Goal: Task Accomplishment & Management: Complete application form

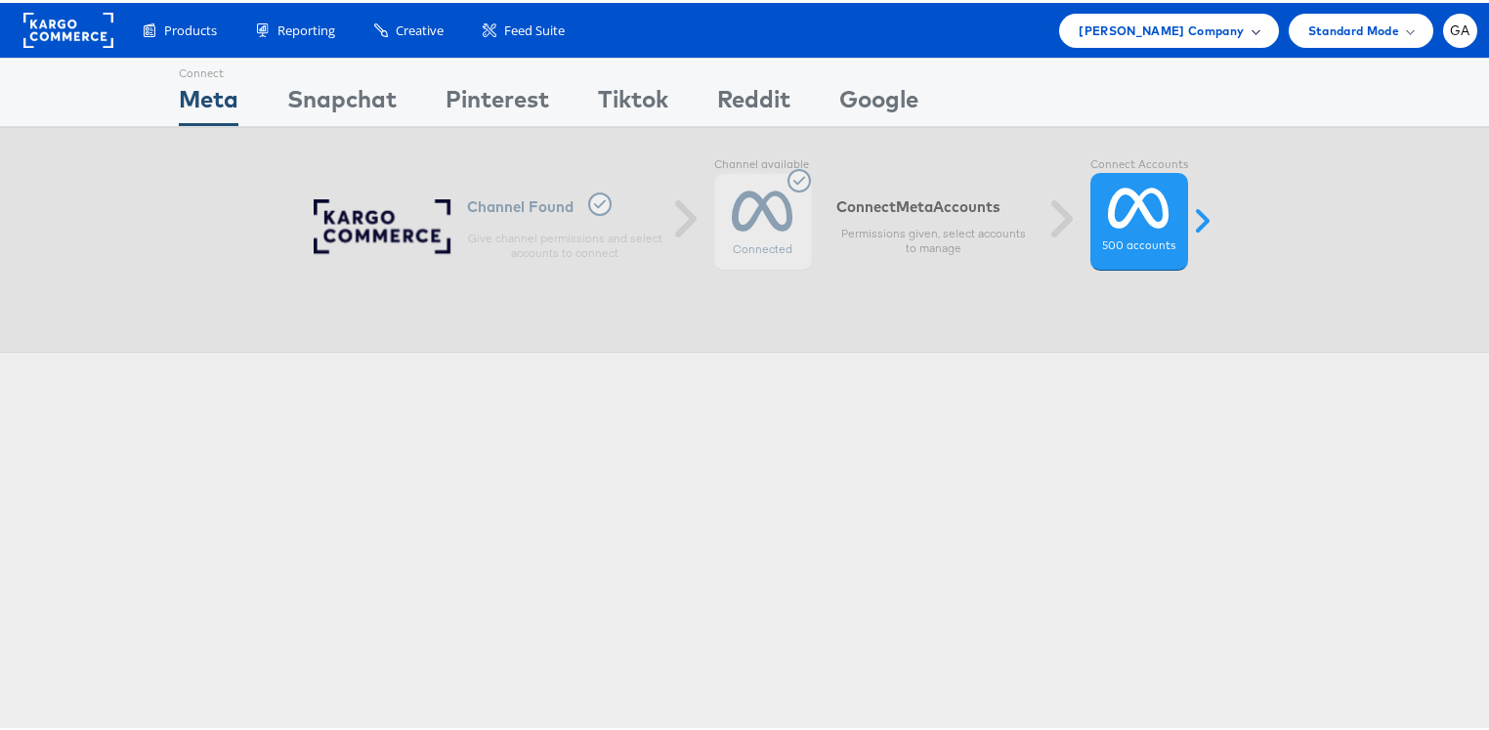
click at [1219, 23] on span "Kraft Heinz Company" at bounding box center [1161, 28] width 165 height 21
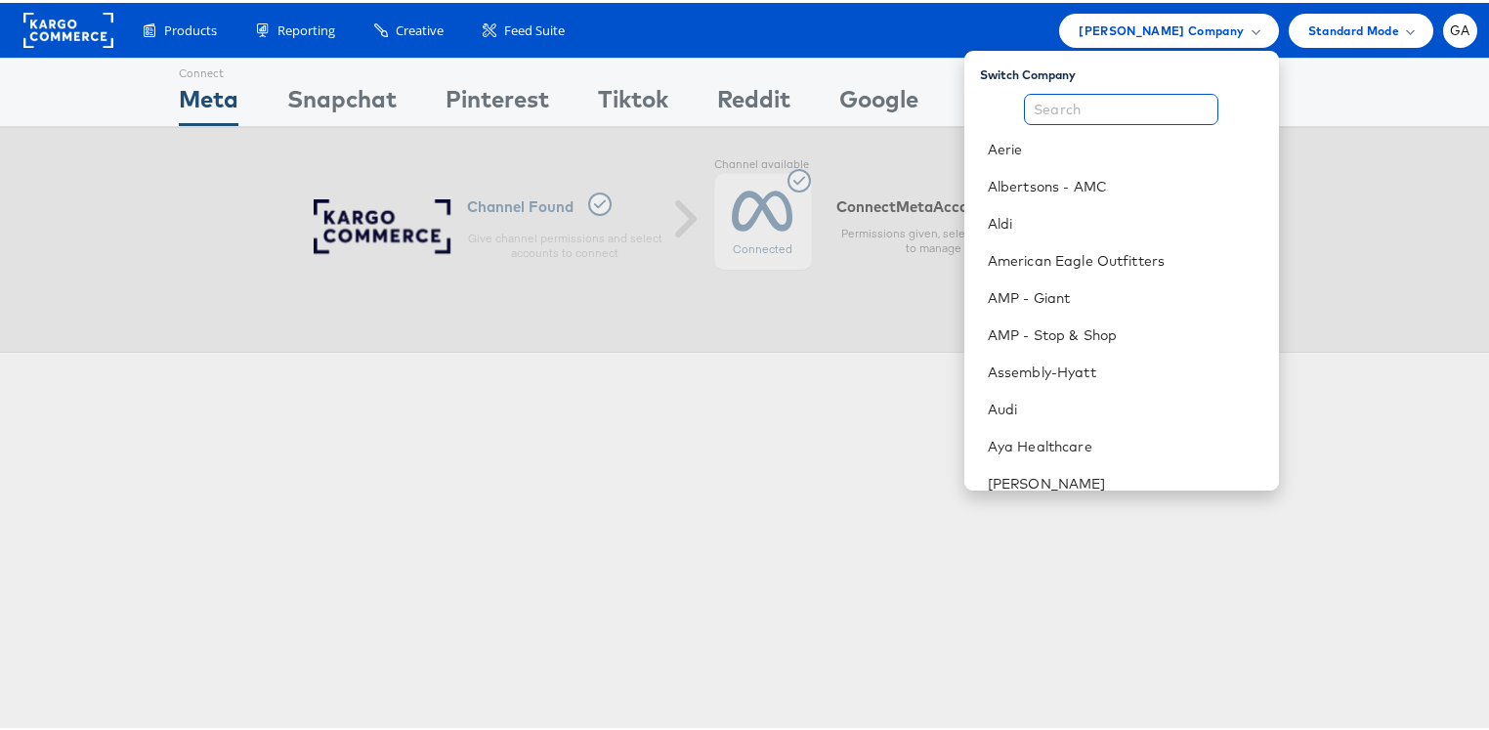
click at [1100, 99] on input "text" at bounding box center [1121, 106] width 194 height 31
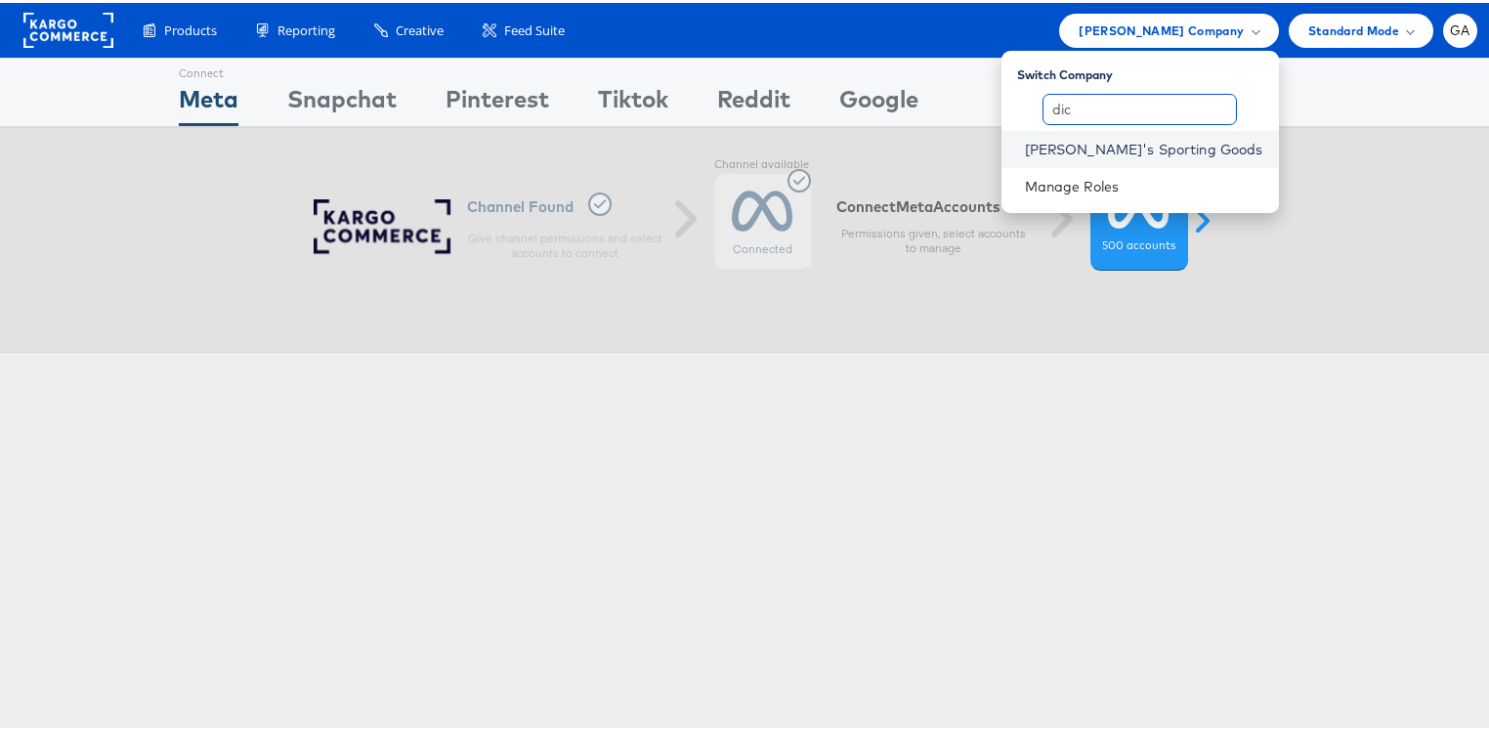
type input "dic"
click at [1202, 144] on link "Dick's Sporting Goods" at bounding box center [1144, 147] width 238 height 20
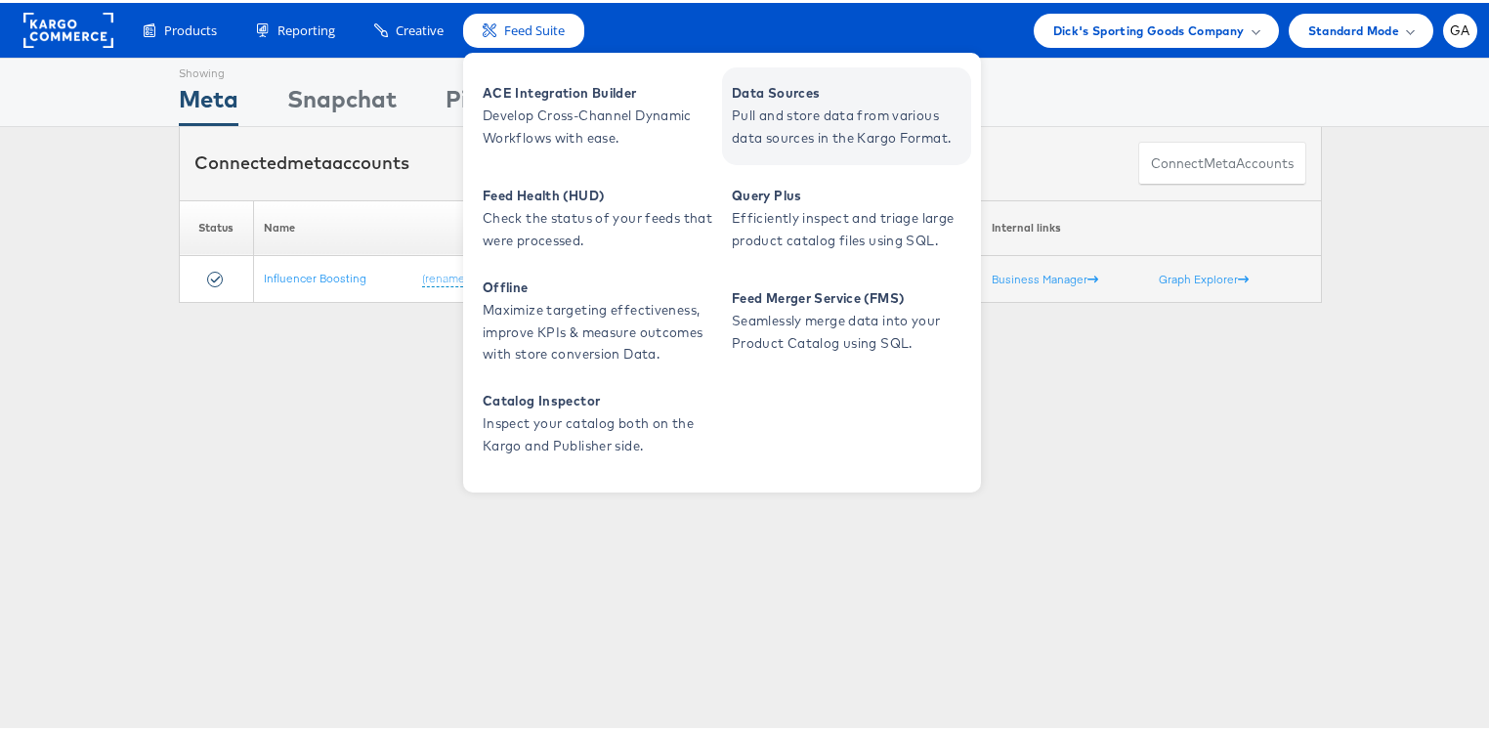
click at [751, 106] on span "Pull and store data from various data sources in the Kargo Format." at bounding box center [849, 124] width 235 height 45
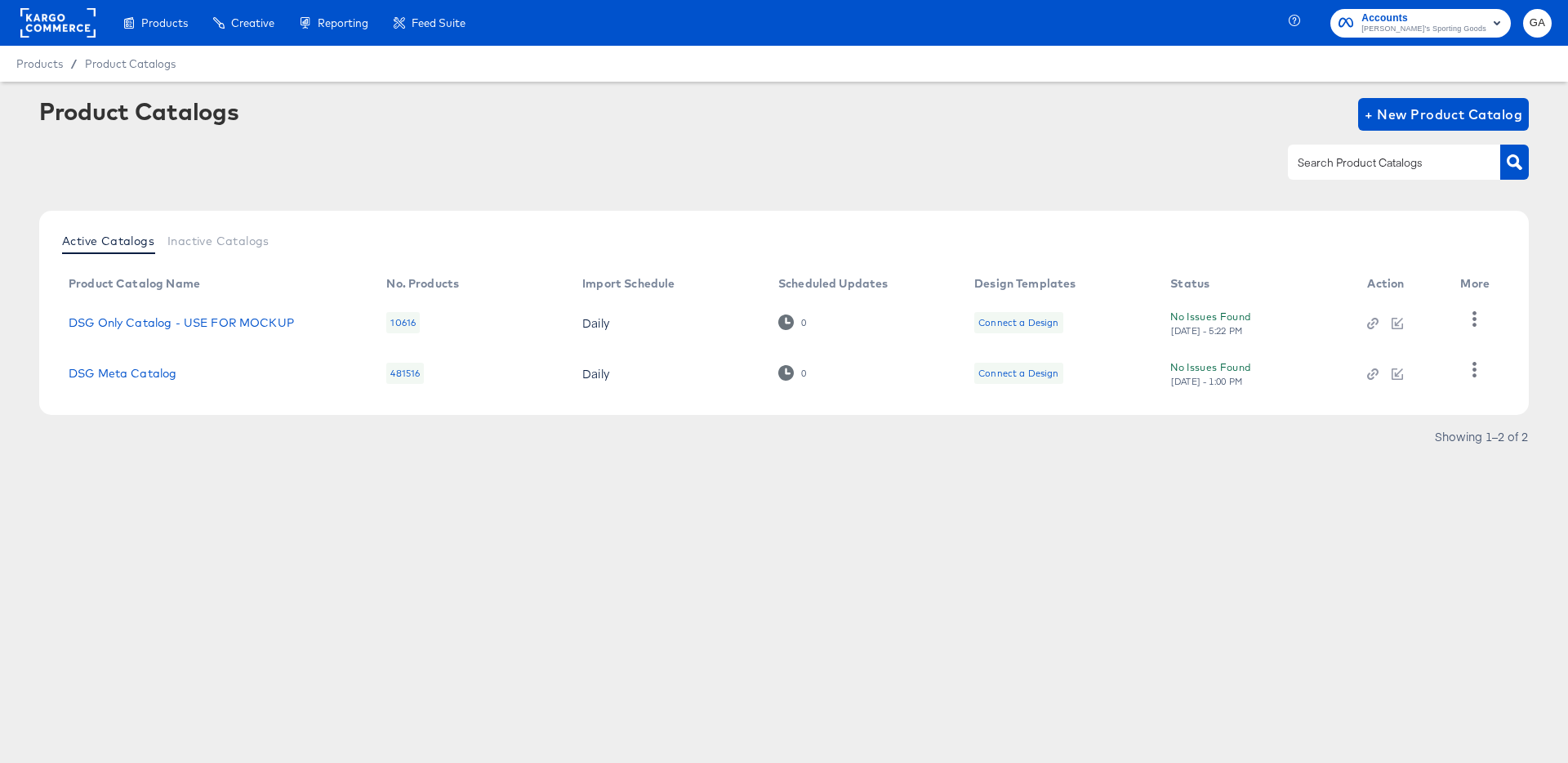
click at [507, 527] on div "Products Creative Reporting Feed Suite Accounts Dick's Sporting Goods GA Produc…" at bounding box center [784, 381] width 1568 height 763
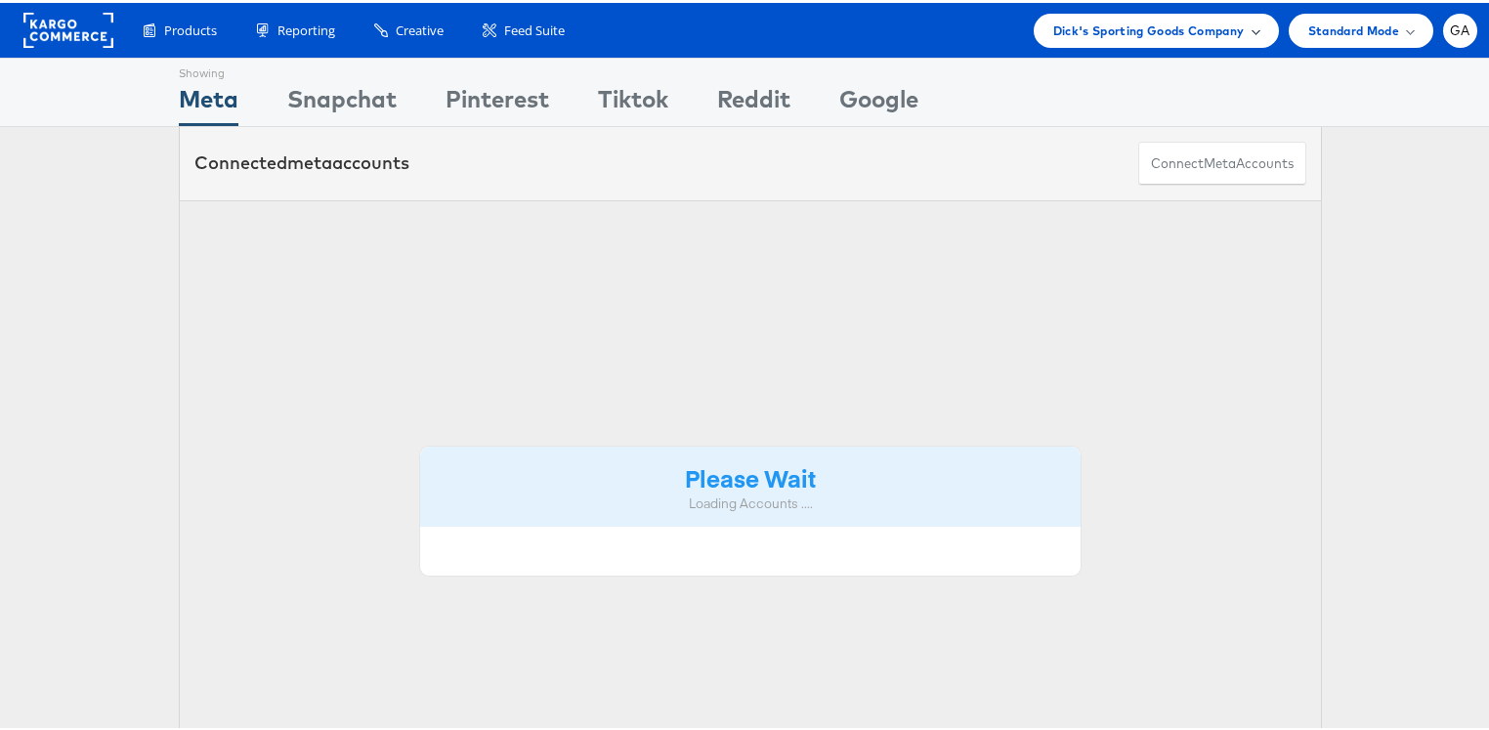
click at [1179, 27] on span "Dick's Sporting Goods Company" at bounding box center [1149, 28] width 192 height 21
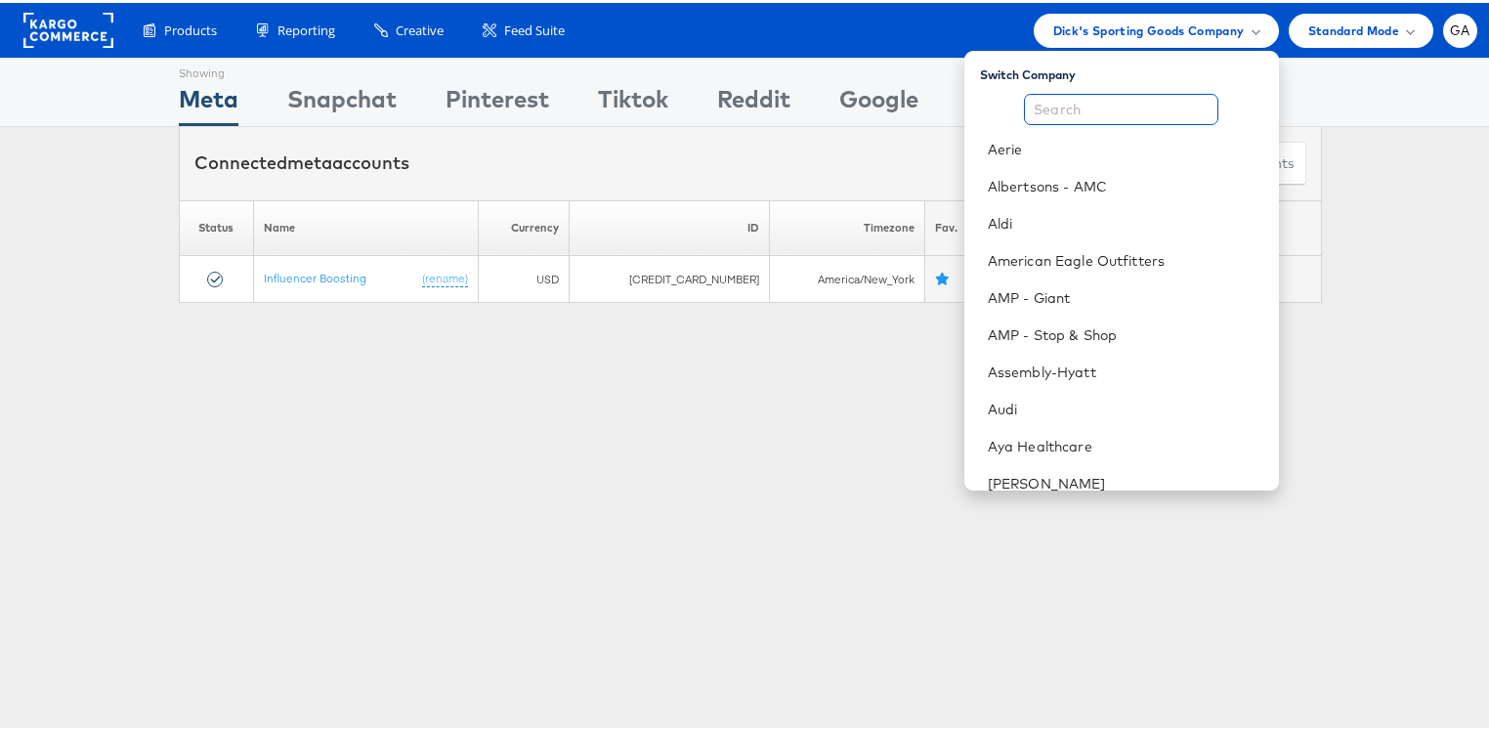
click at [1139, 97] on input "text" at bounding box center [1121, 106] width 194 height 31
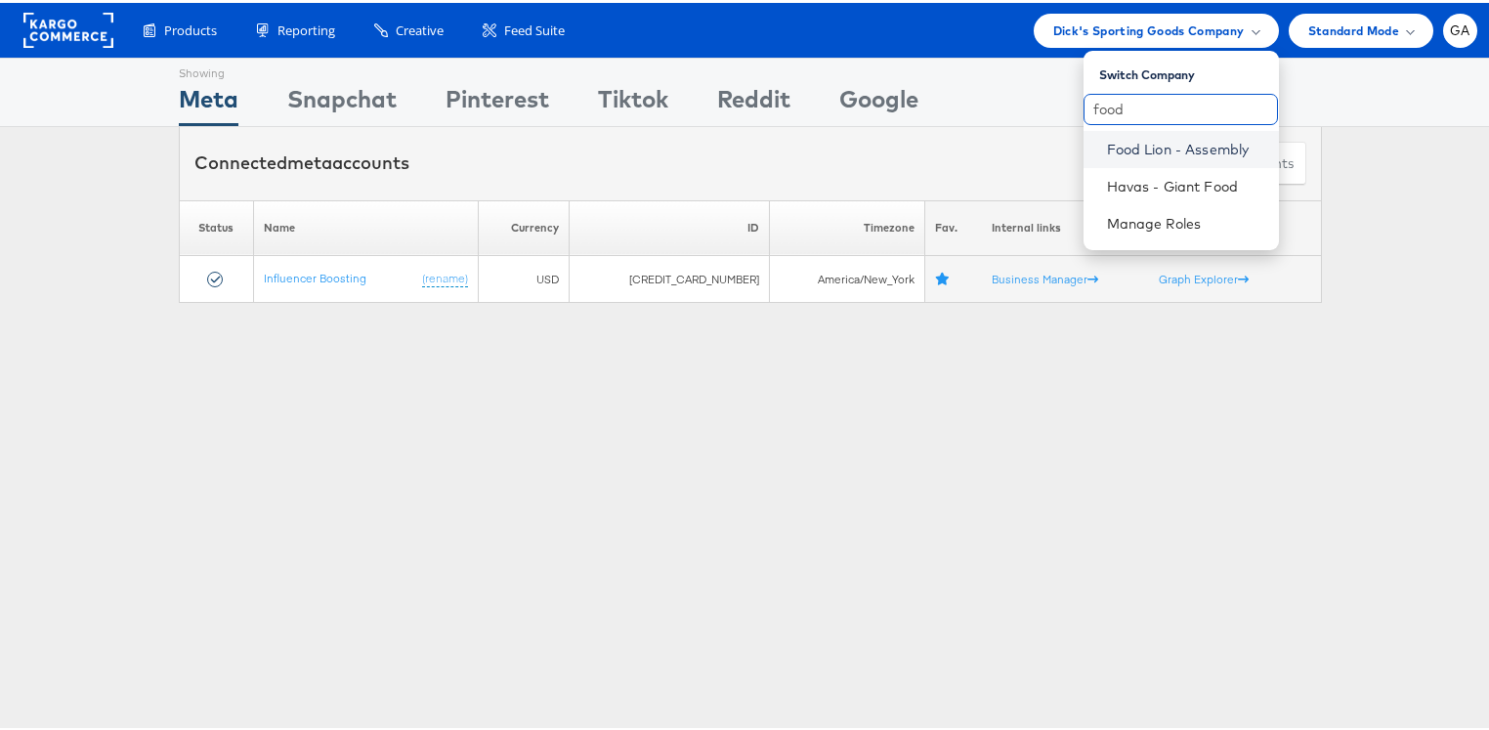
type input "food"
click at [1153, 149] on link "Food Lion - Assembly" at bounding box center [1185, 147] width 156 height 20
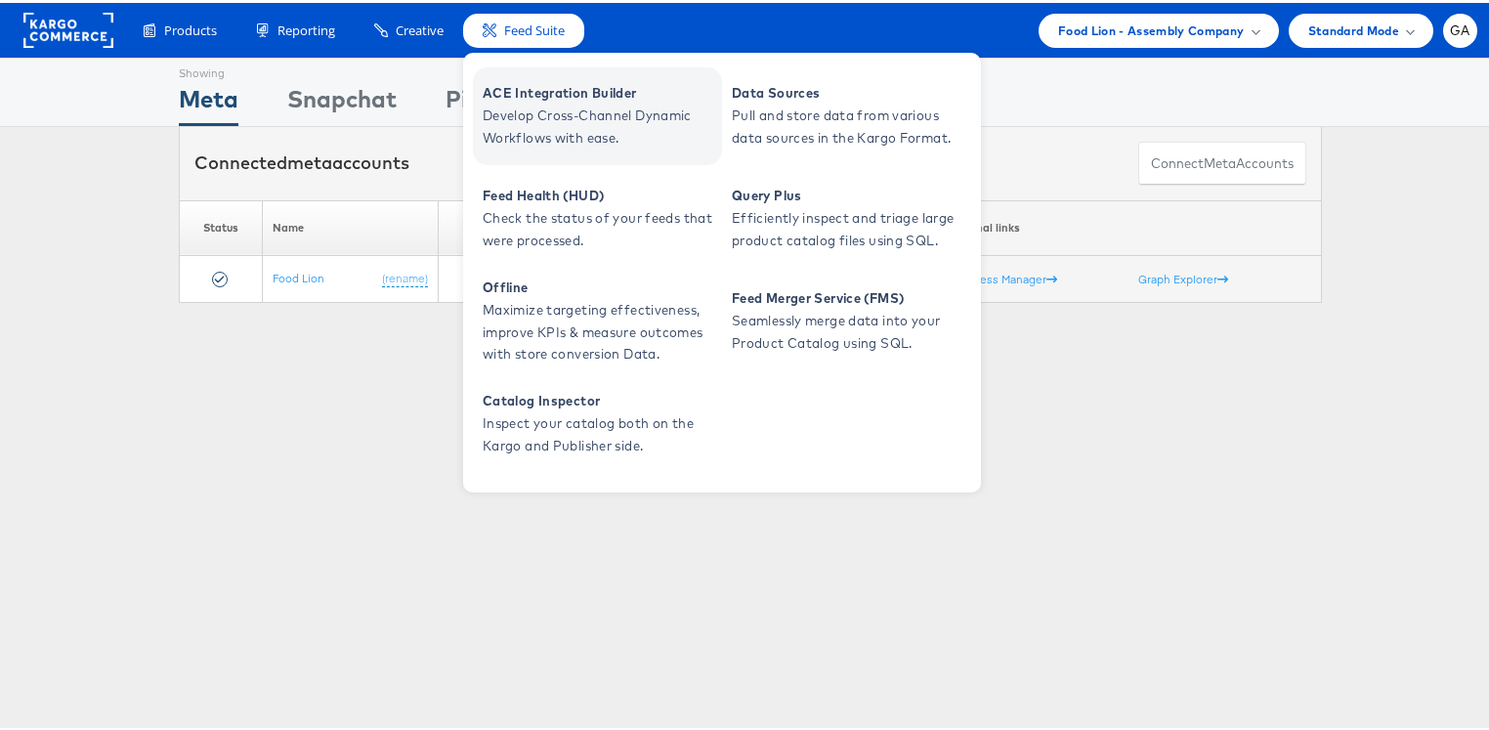
click at [554, 86] on span "ACE Integration Builder" at bounding box center [600, 90] width 235 height 22
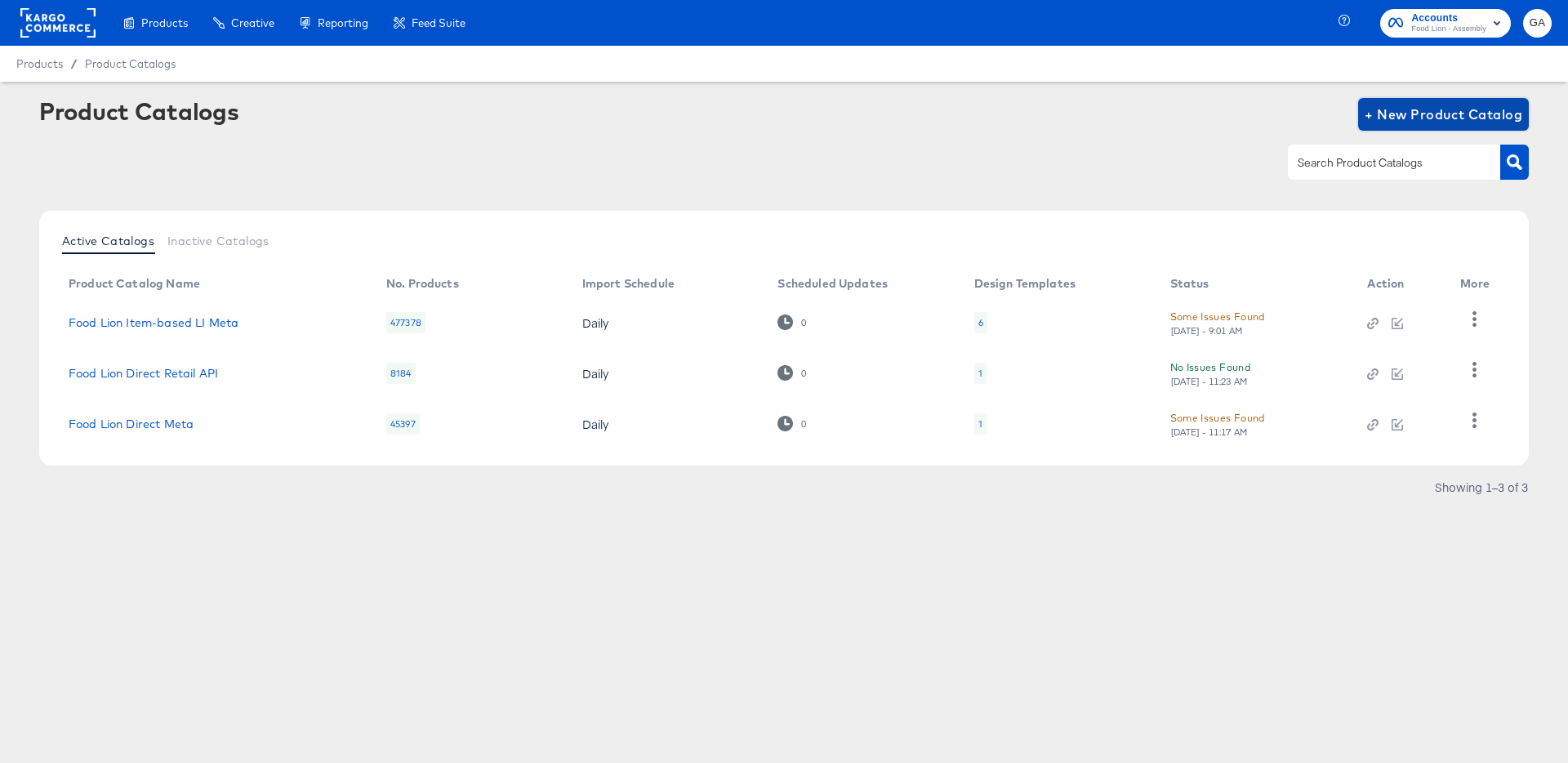
click at [1500, 117] on span "+ New Product Catalog" at bounding box center [1443, 114] width 158 height 23
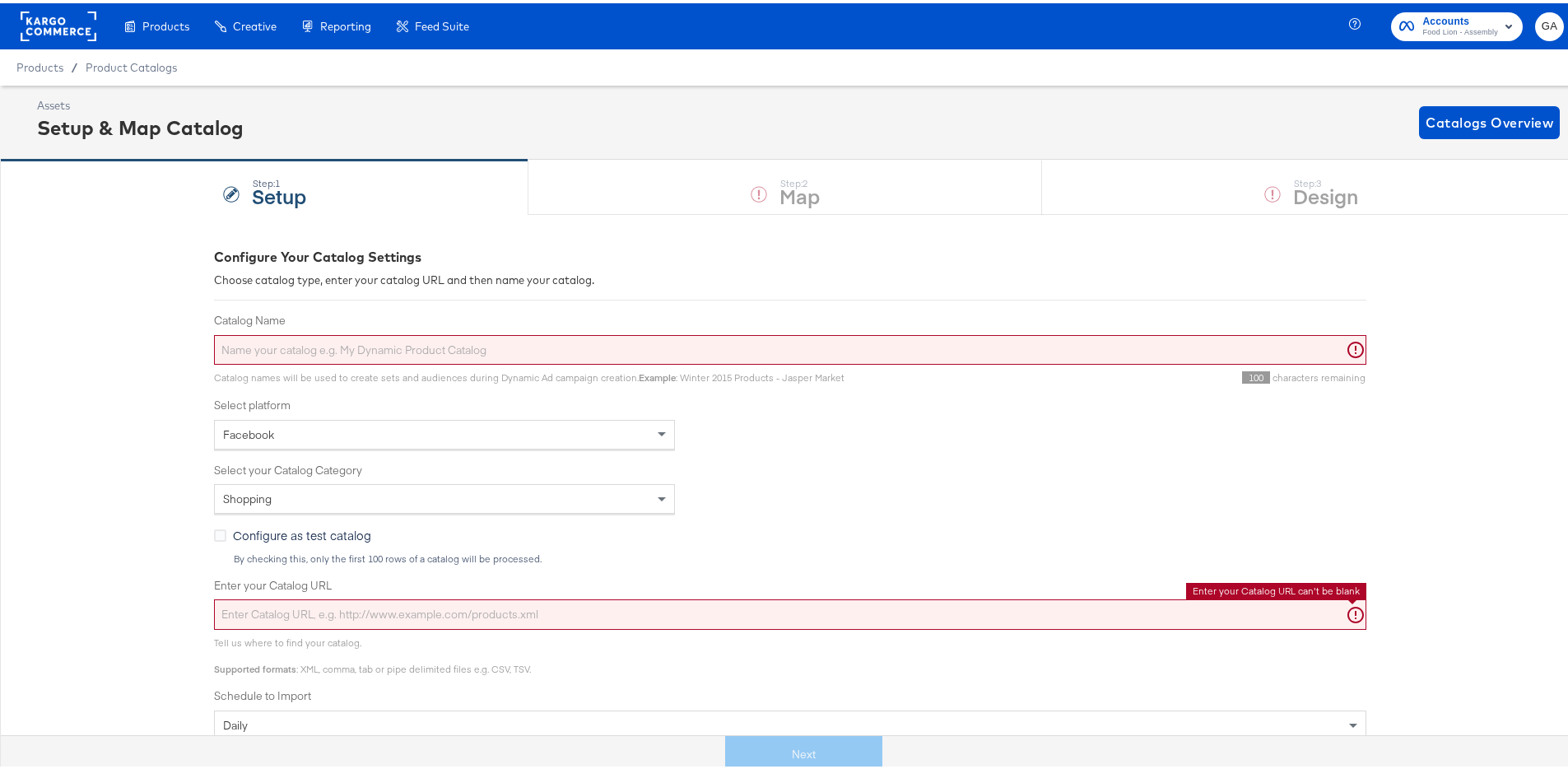
click at [379, 606] on input "Enter your Catalog URL" at bounding box center [790, 611] width 1153 height 30
paste input "[URL][DOMAIN_NAME]"
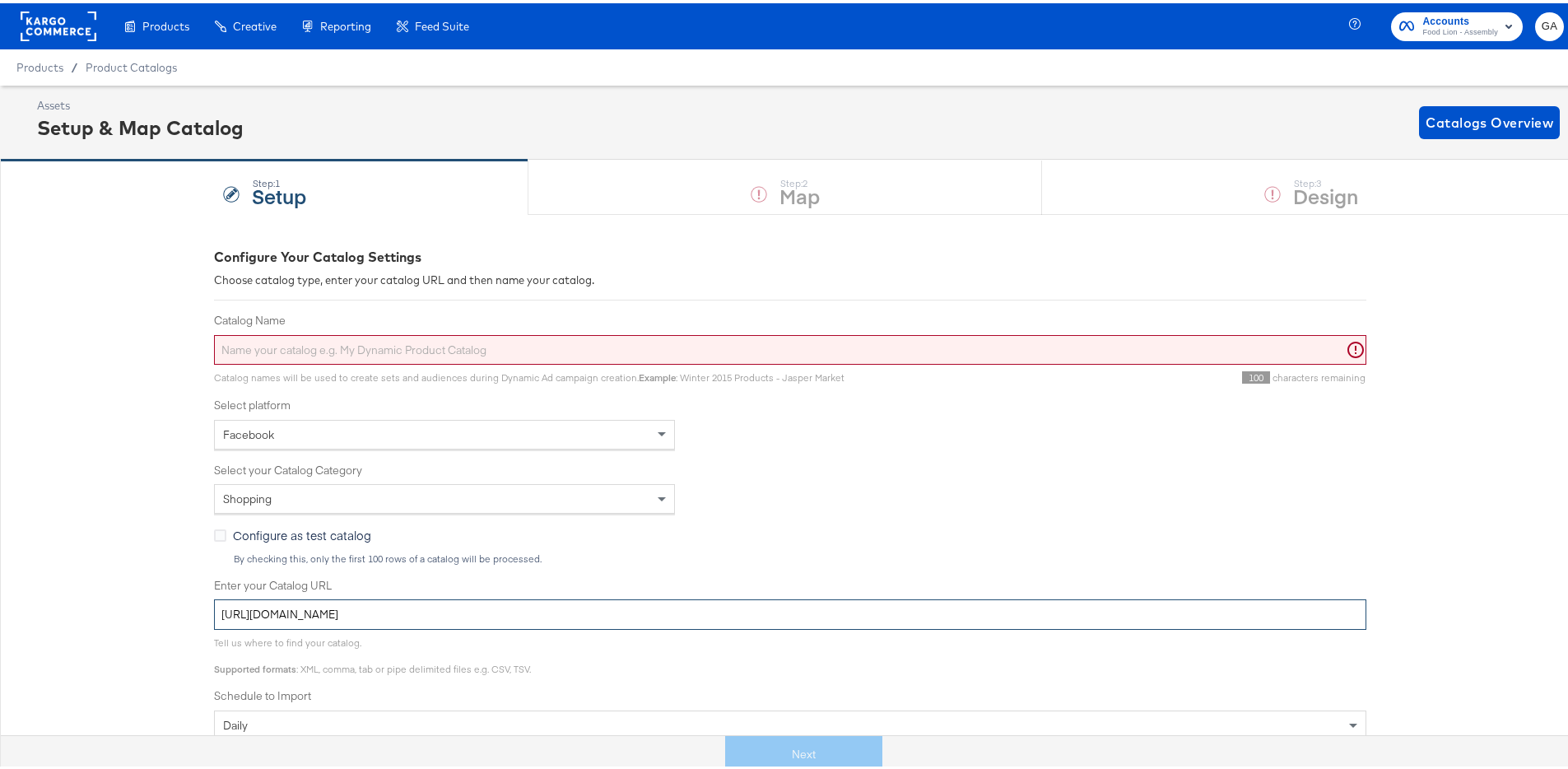
type input "[URL][DOMAIN_NAME]"
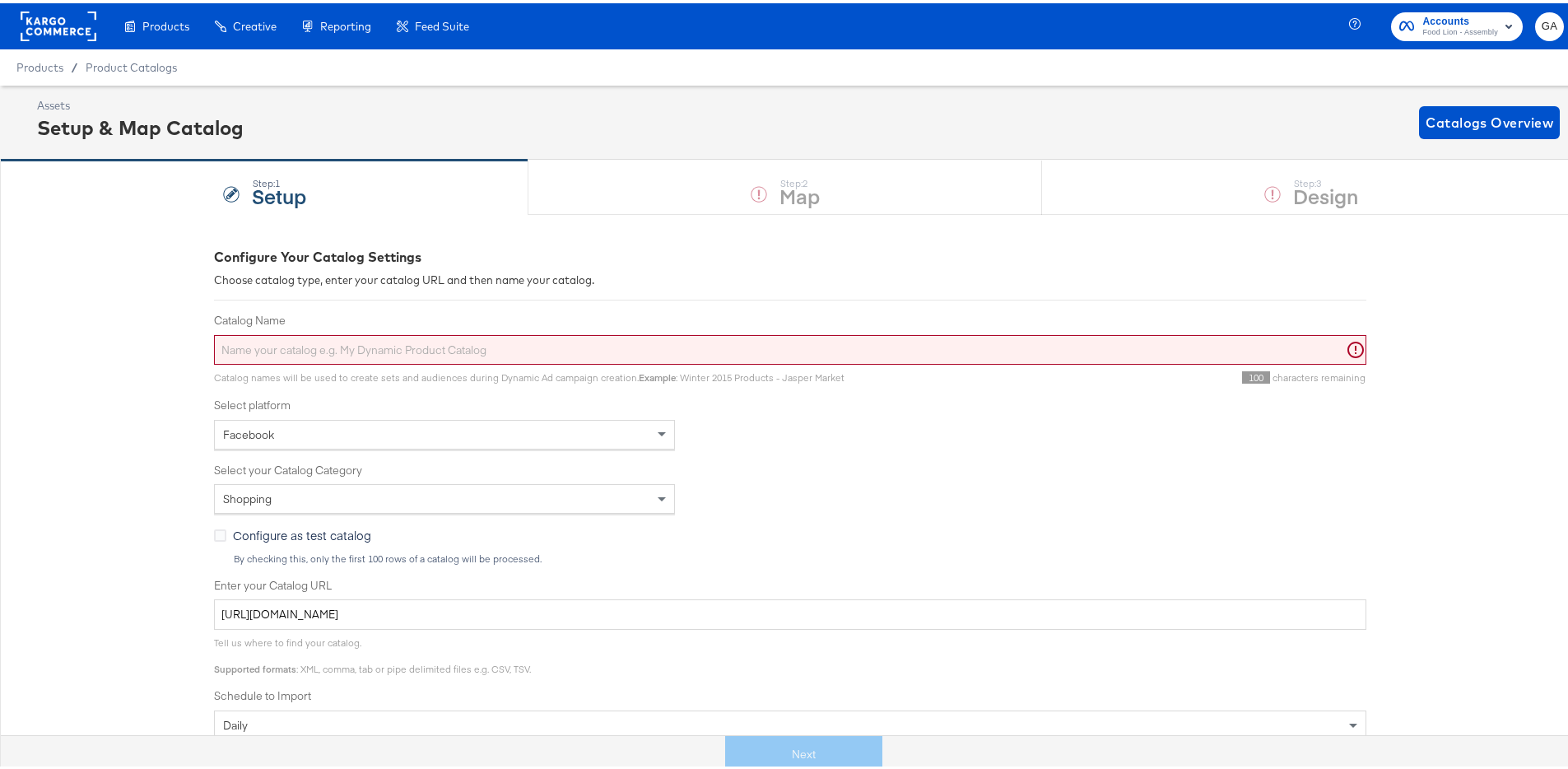
click at [311, 350] on input "Catalog Name" at bounding box center [790, 347] width 1153 height 30
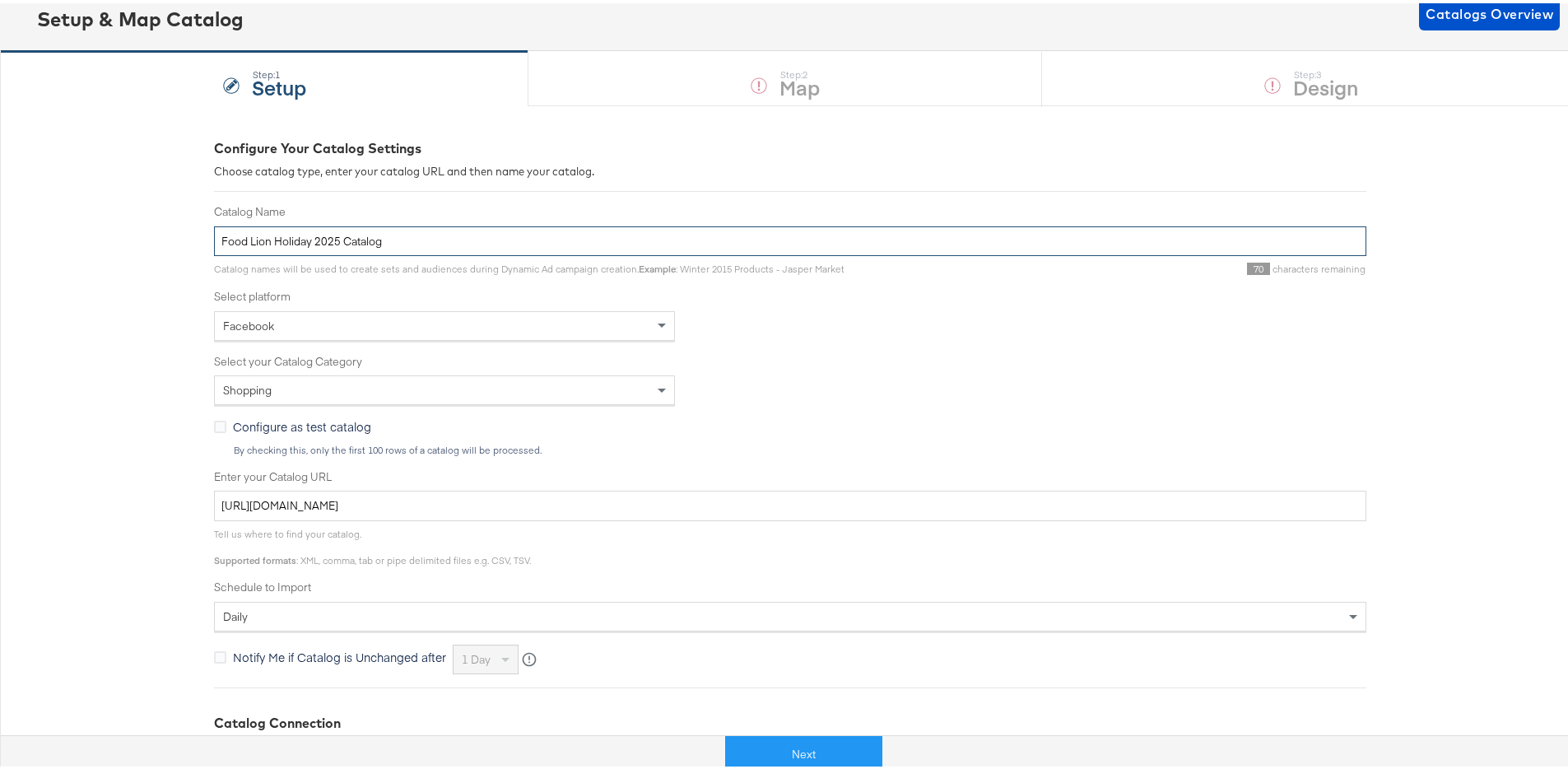
scroll to position [184, 0]
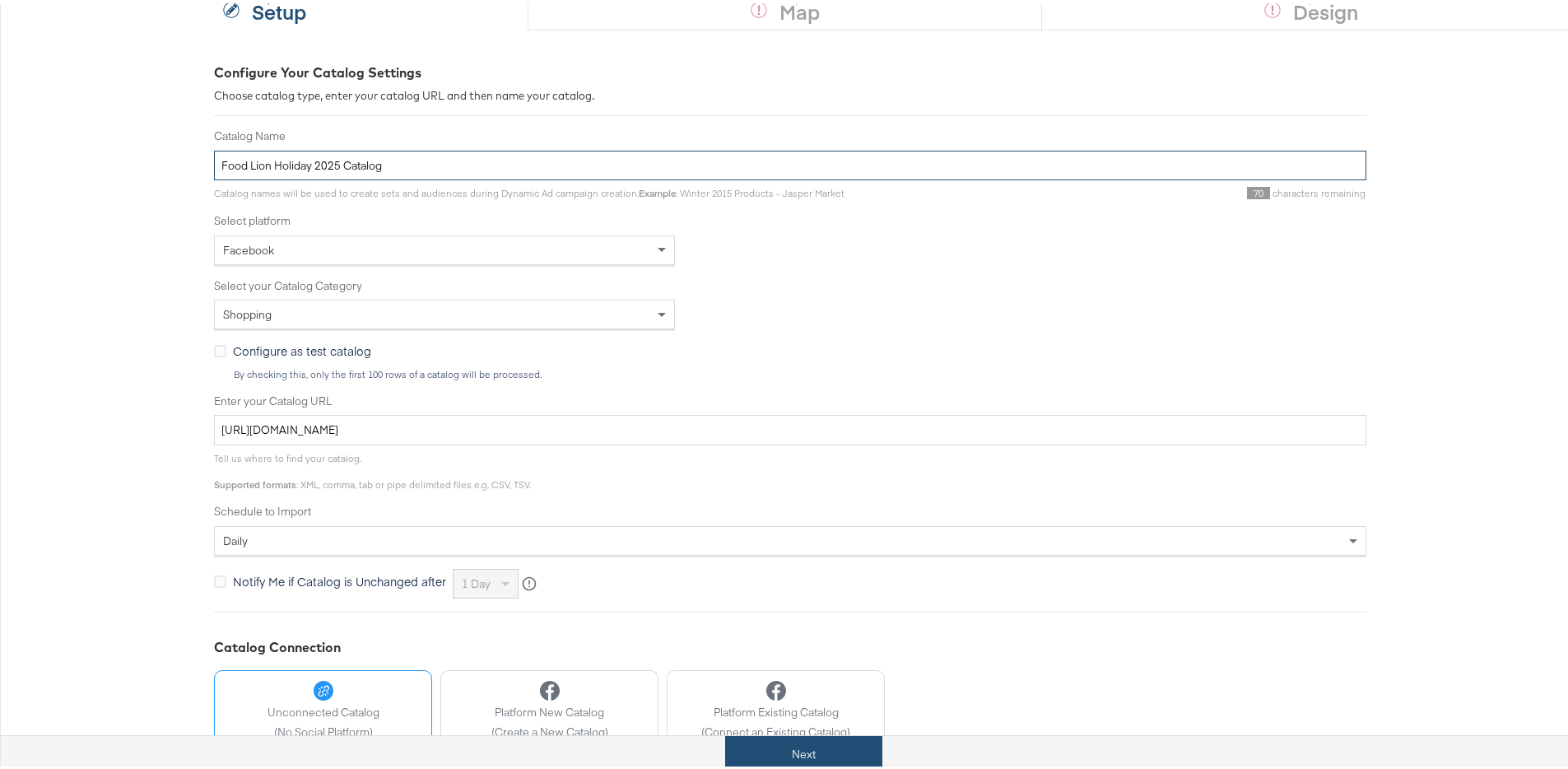
type input "Food Lion Holiday 2025 Catalog"
click at [818, 746] on button "Next" at bounding box center [804, 751] width 158 height 37
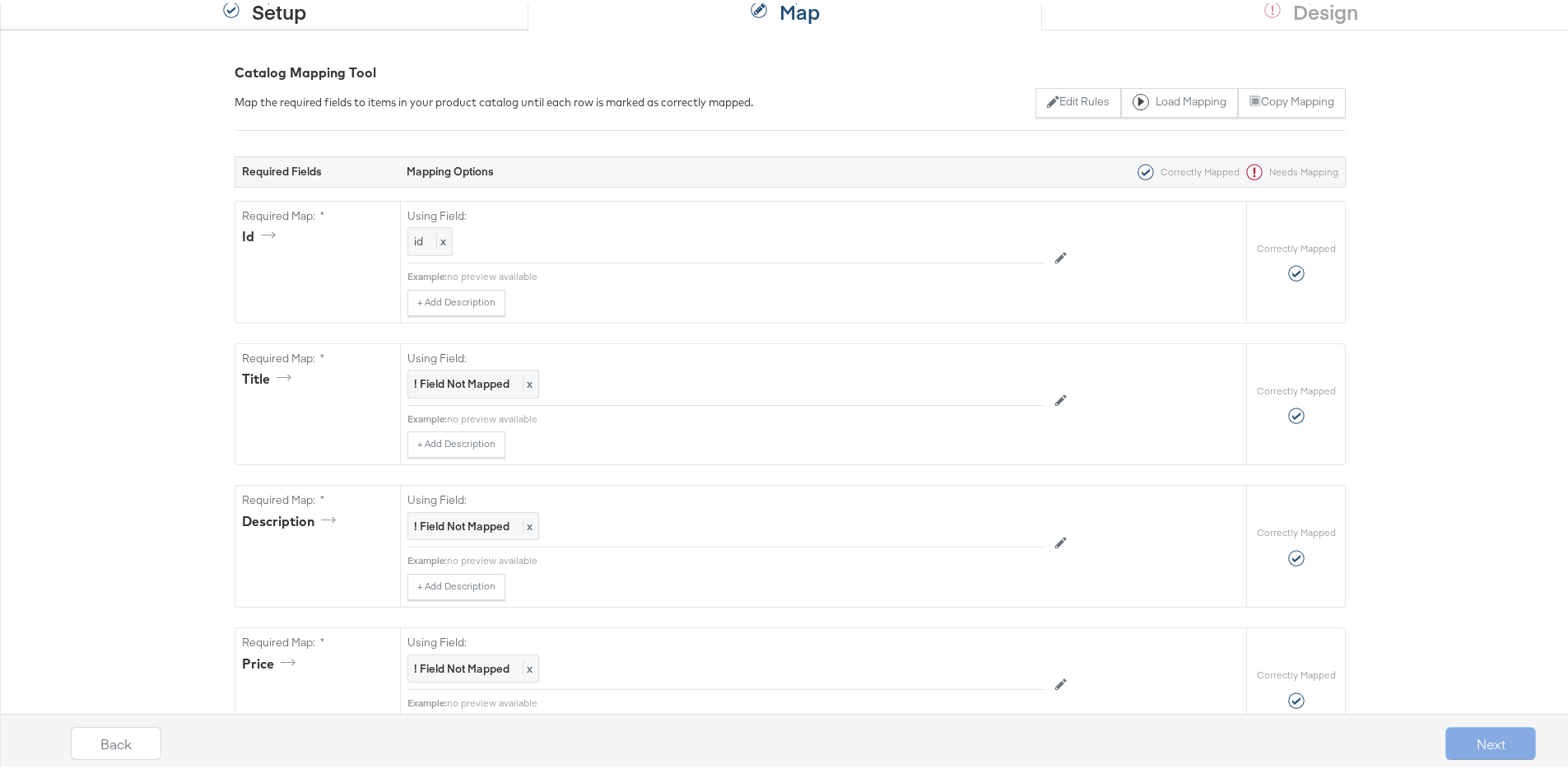
scroll to position [0, 0]
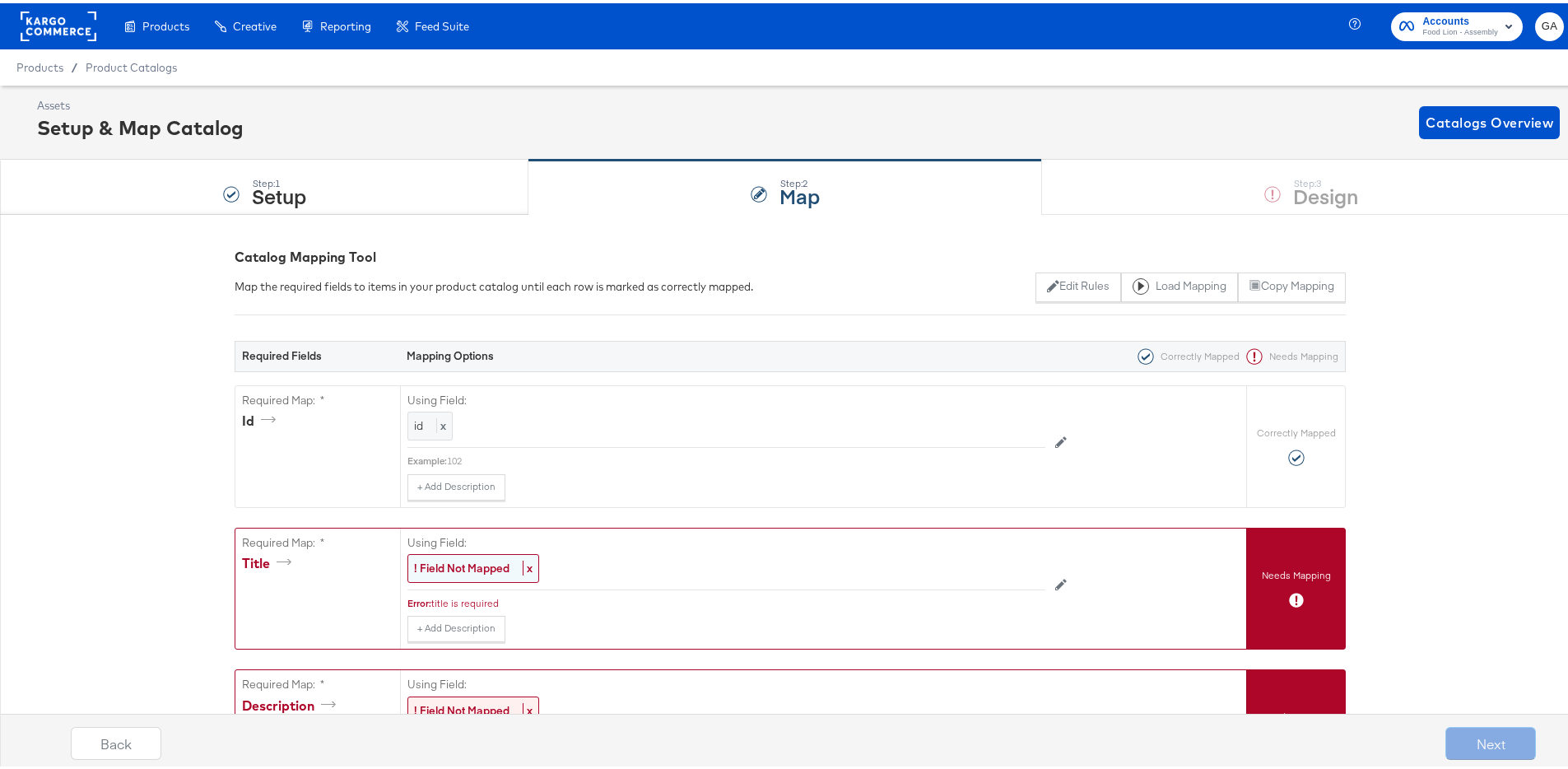
click at [486, 561] on strong "! Field Not Mapped" at bounding box center [461, 565] width 95 height 15
click at [486, 561] on div "Select..." at bounding box center [689, 565] width 561 height 28
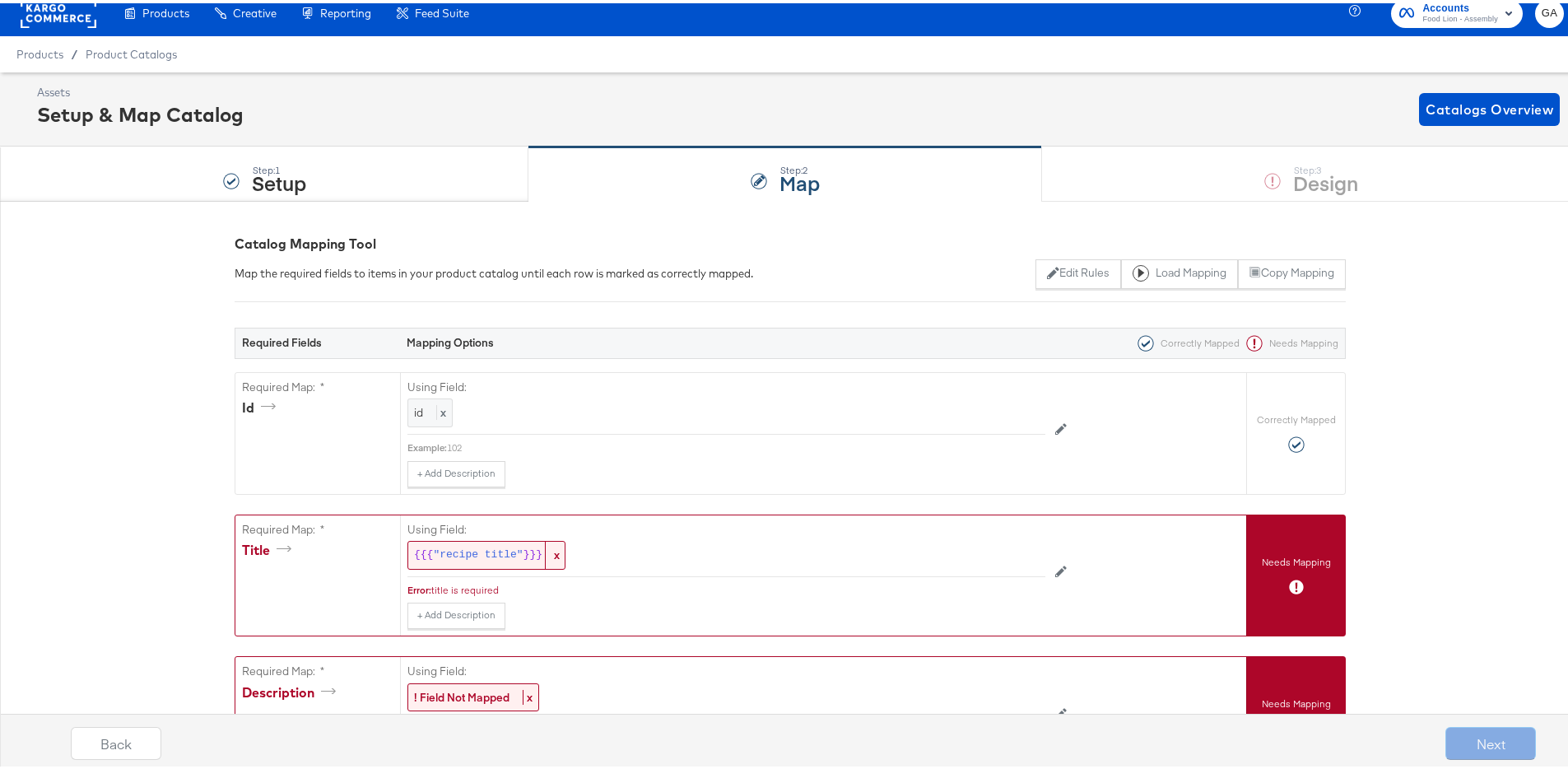
scroll to position [358, 0]
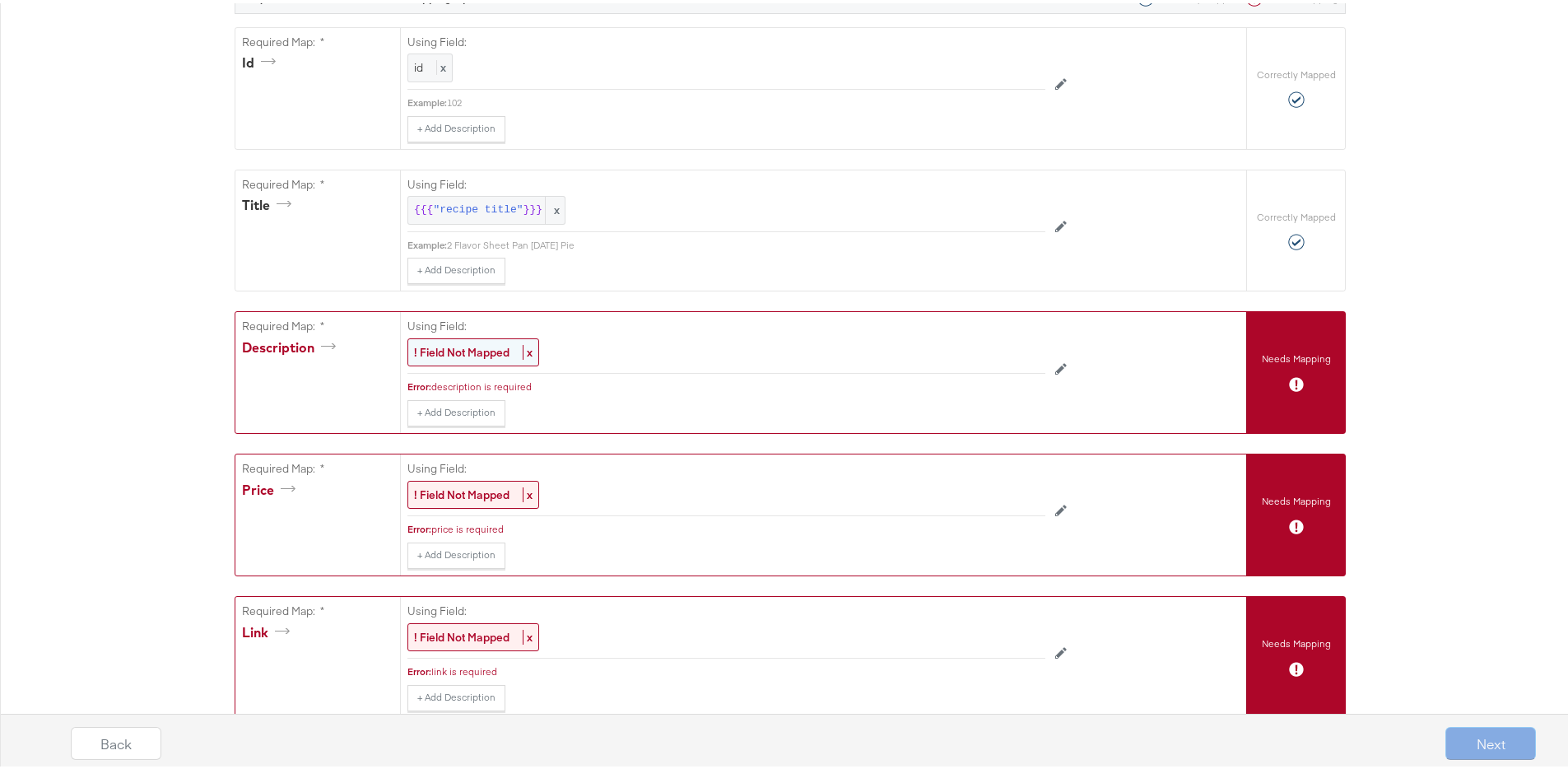
click at [438, 342] on strong "! Field Not Mapped" at bounding box center [461, 350] width 95 height 15
click at [438, 342] on div "Select..." at bounding box center [689, 350] width 561 height 28
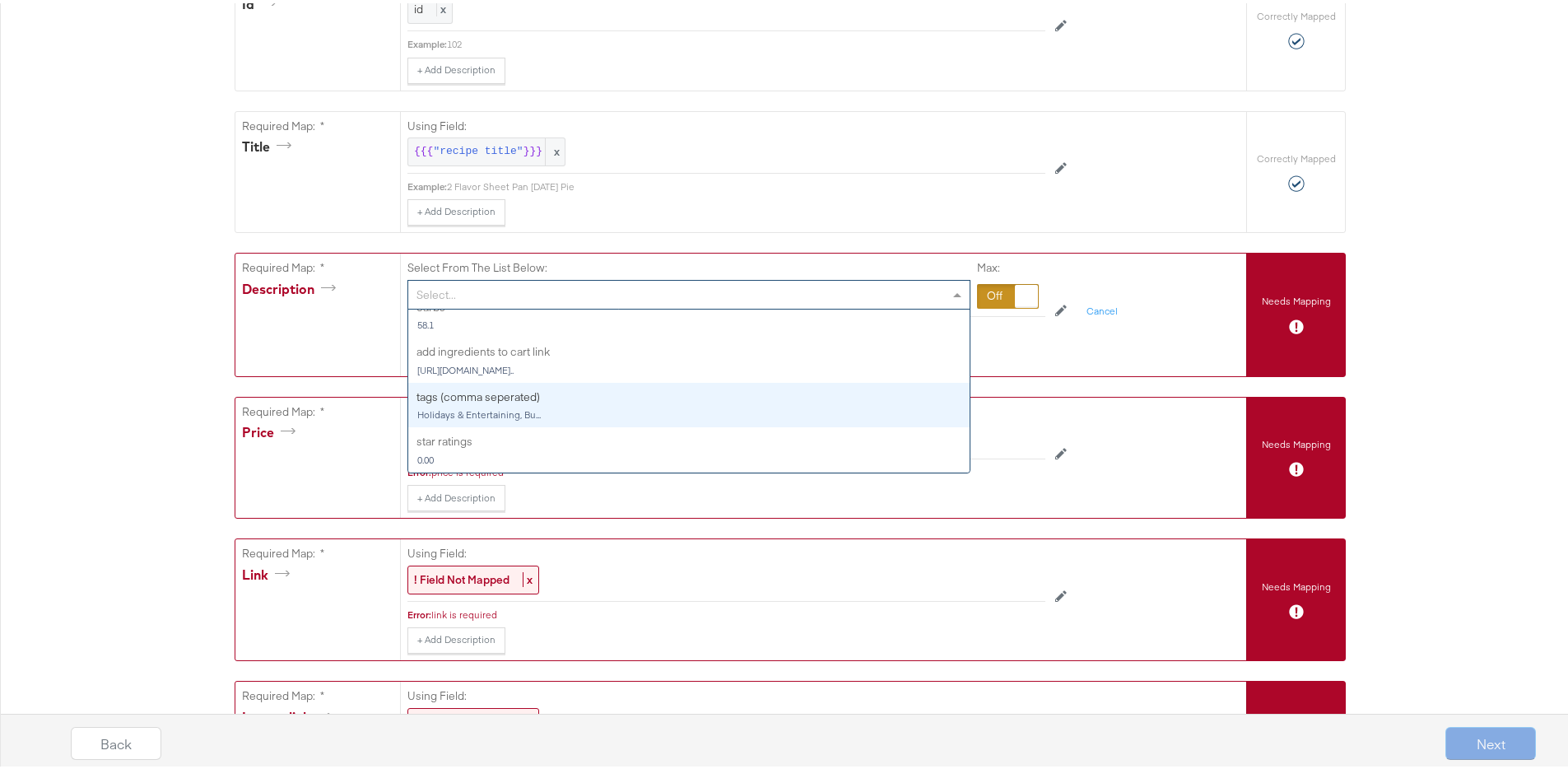
scroll to position [420, 0]
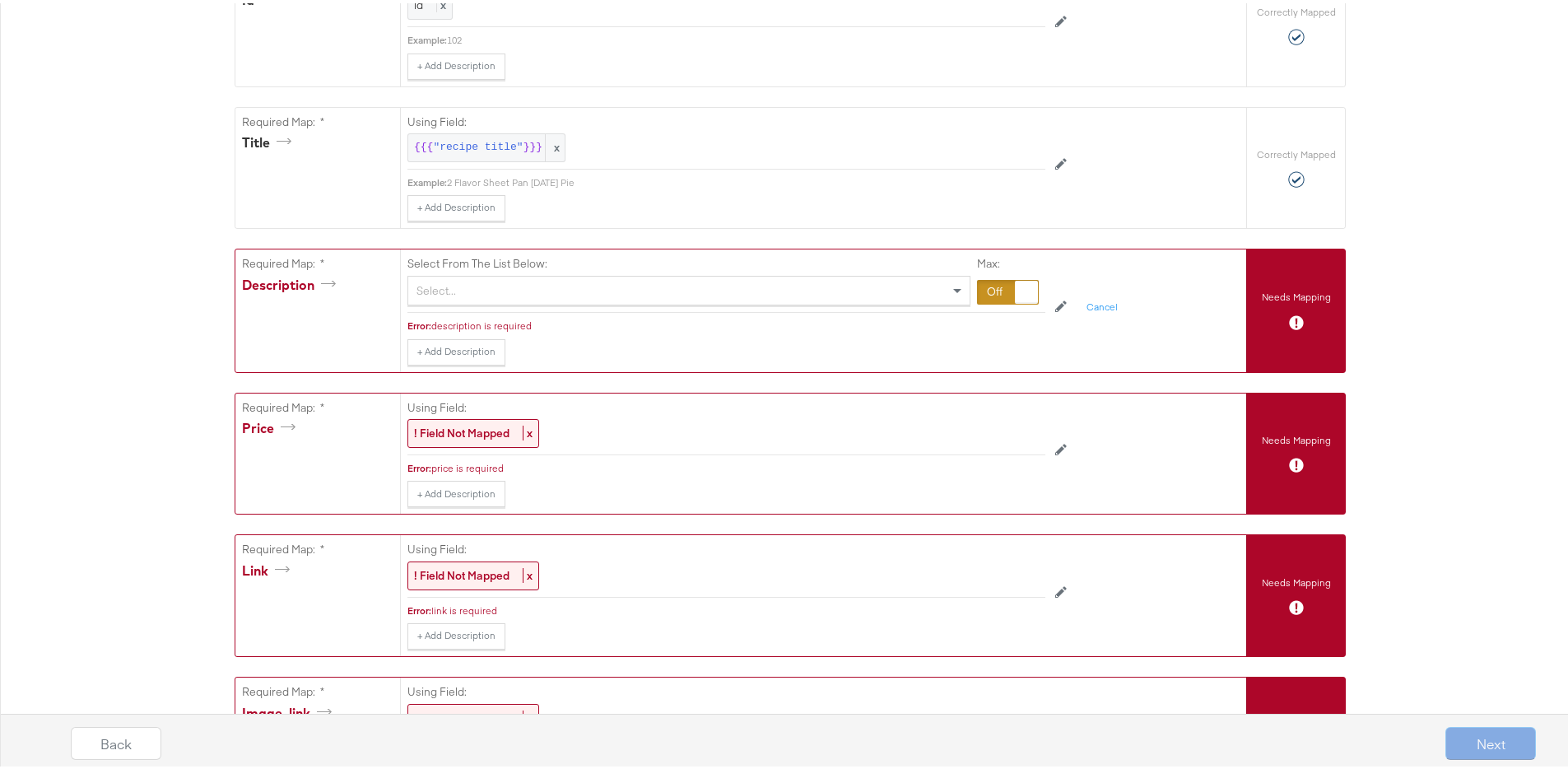
click at [990, 291] on div at bounding box center [1008, 288] width 62 height 24
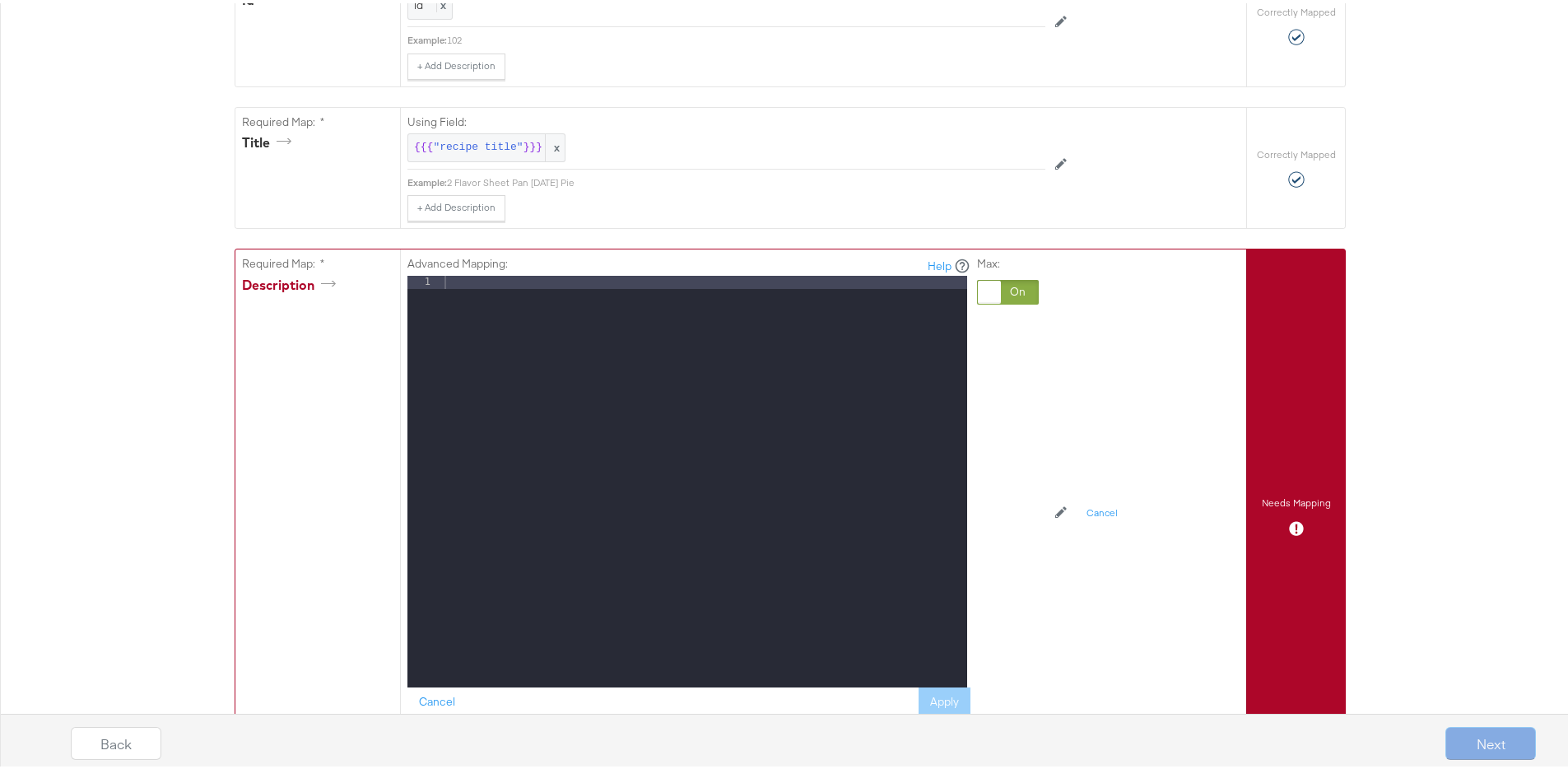
click at [474, 316] on div at bounding box center [704, 491] width 526 height 438
click at [931, 693] on button "Apply" at bounding box center [945, 698] width 52 height 29
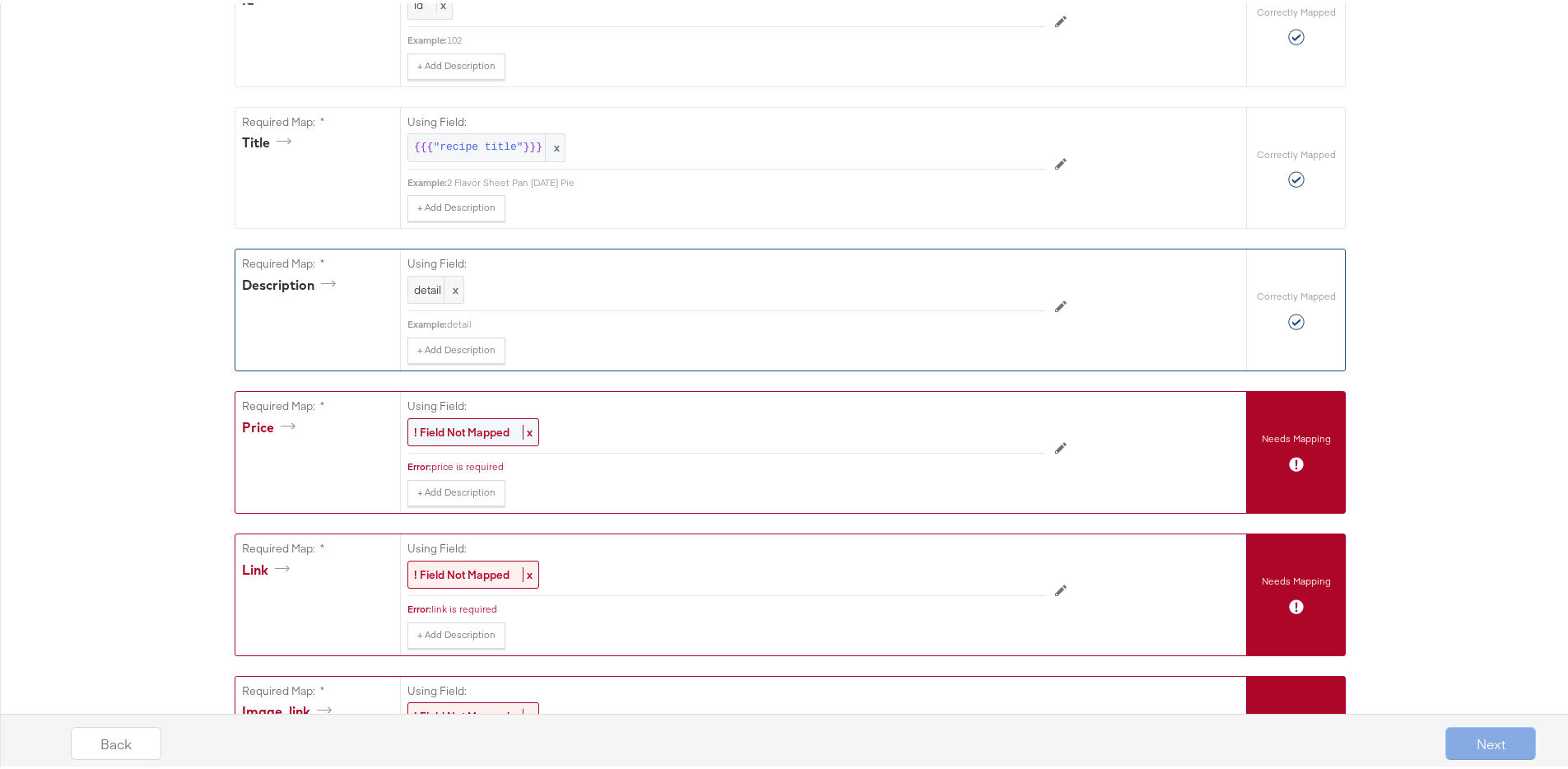
click at [493, 439] on div "! Field Not Mapped x" at bounding box center [474, 429] width 131 height 29
click at [486, 429] on div "Select..." at bounding box center [689, 429] width 561 height 28
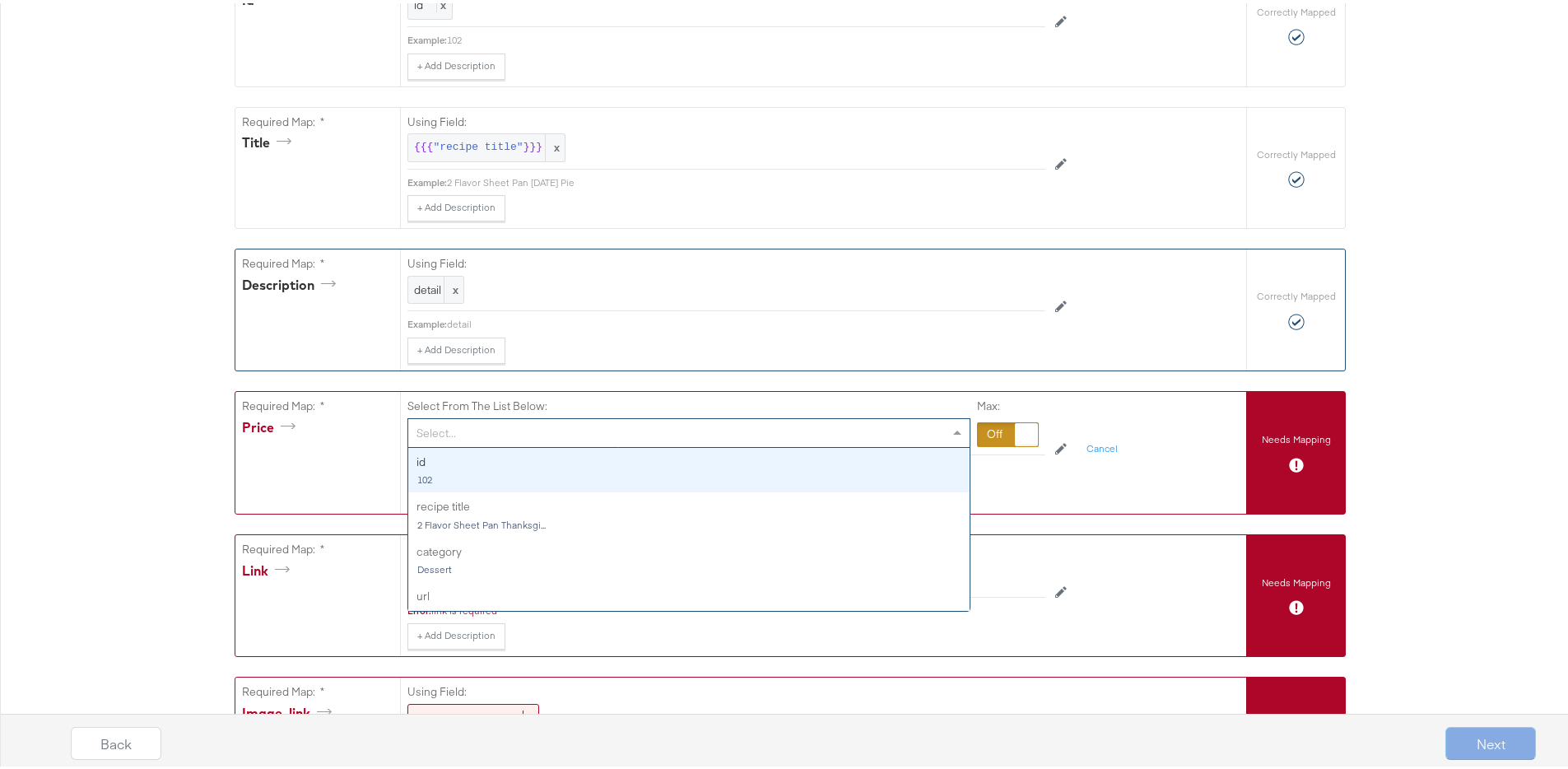
click at [504, 430] on div "Select..." at bounding box center [689, 429] width 561 height 28
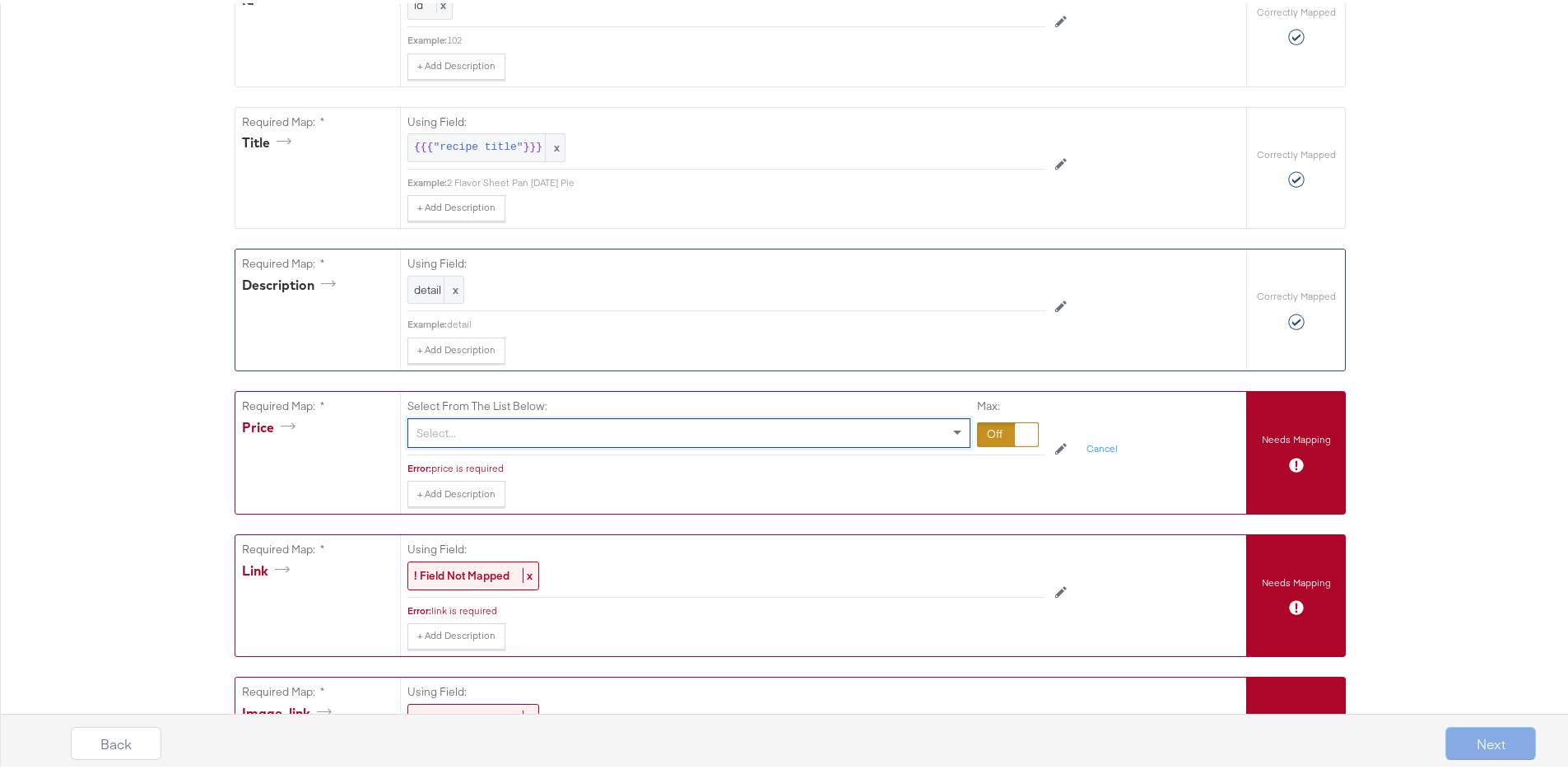
click at [963, 416] on span at bounding box center [960, 429] width 20 height 28
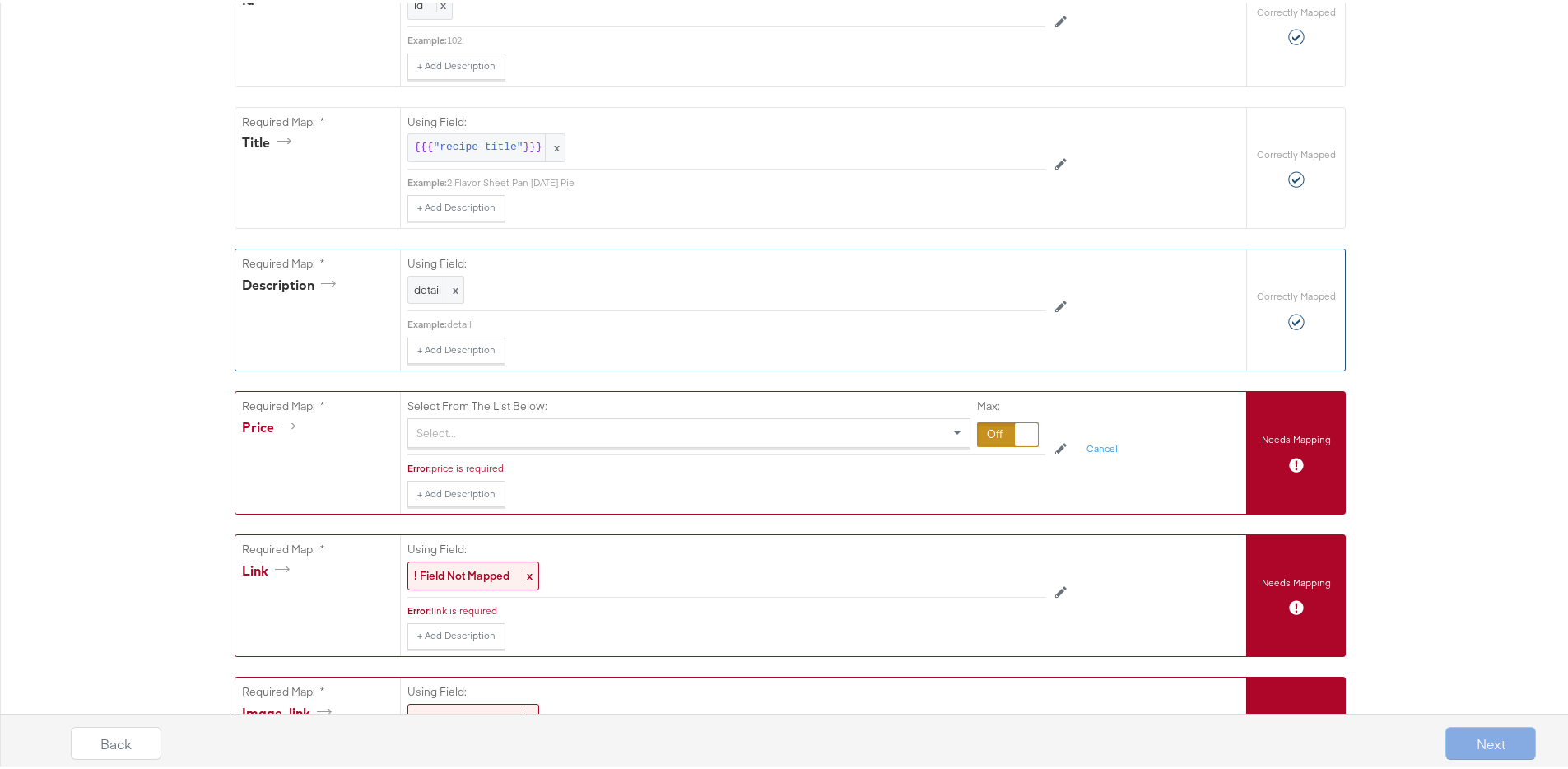
click at [977, 426] on div at bounding box center [1008, 430] width 62 height 24
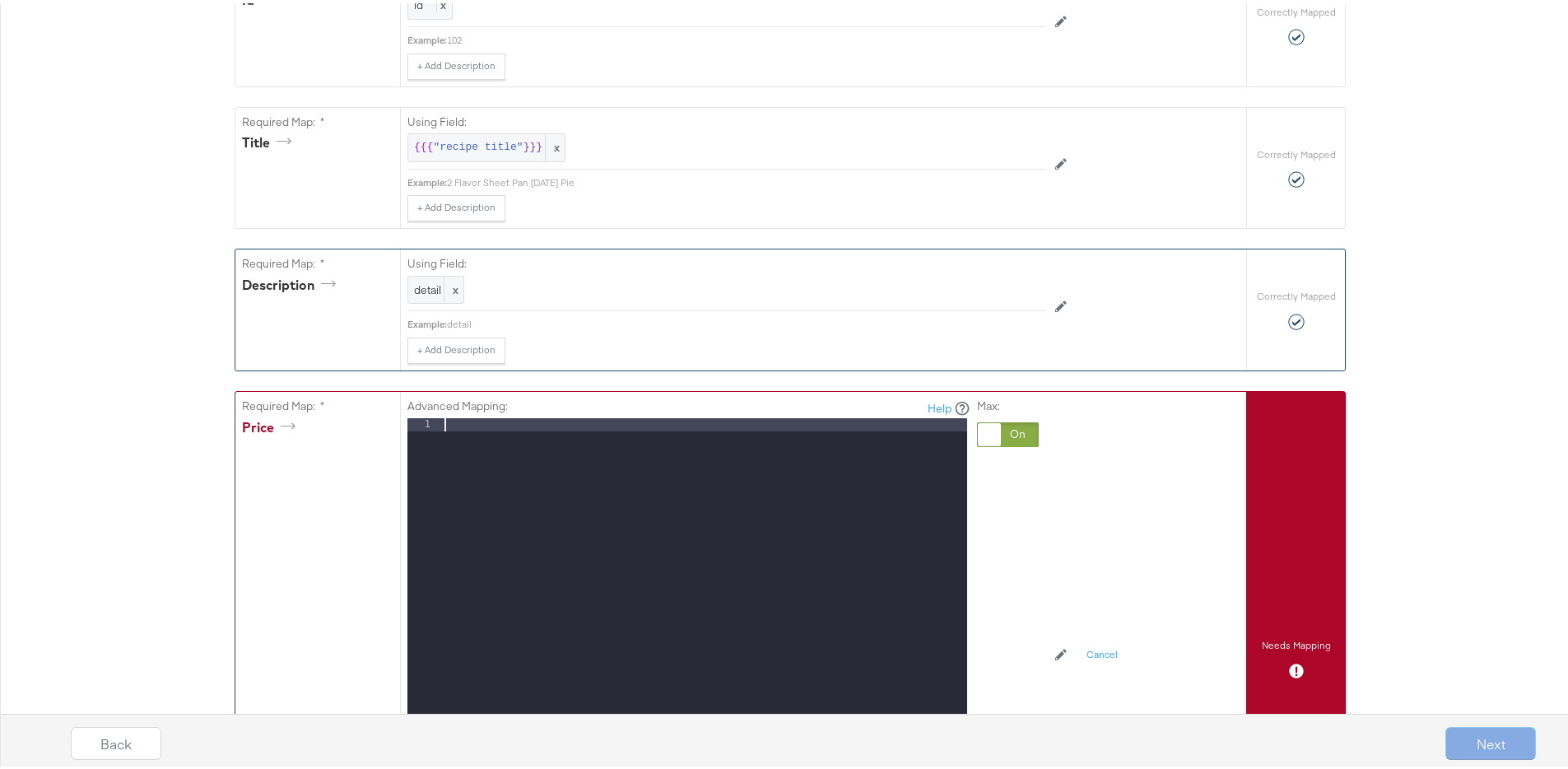
click at [552, 417] on div at bounding box center [704, 633] width 526 height 438
click at [315, 504] on div "Required Map: * price" at bounding box center [317, 654] width 164 height 533
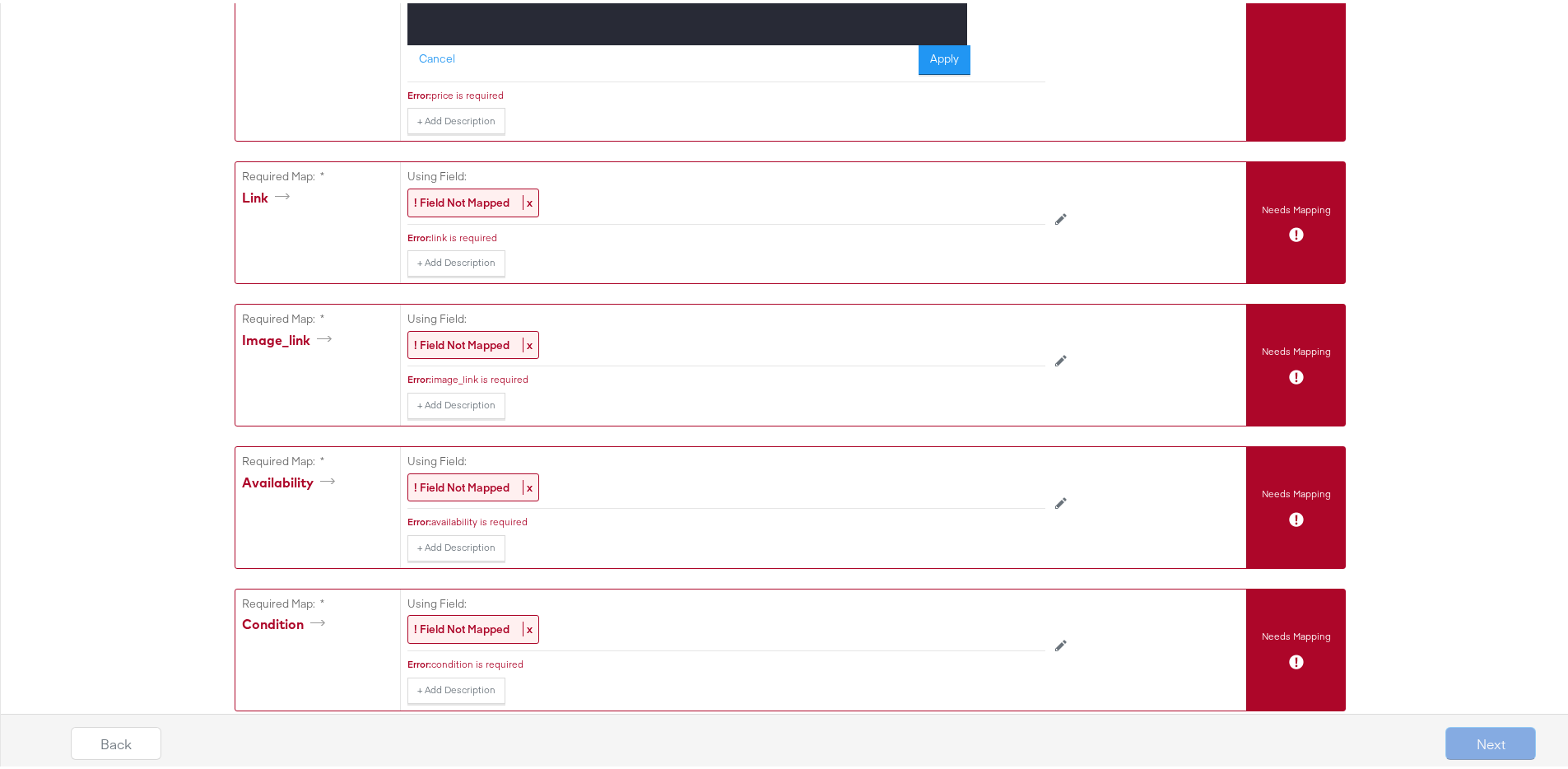
scroll to position [768, 0]
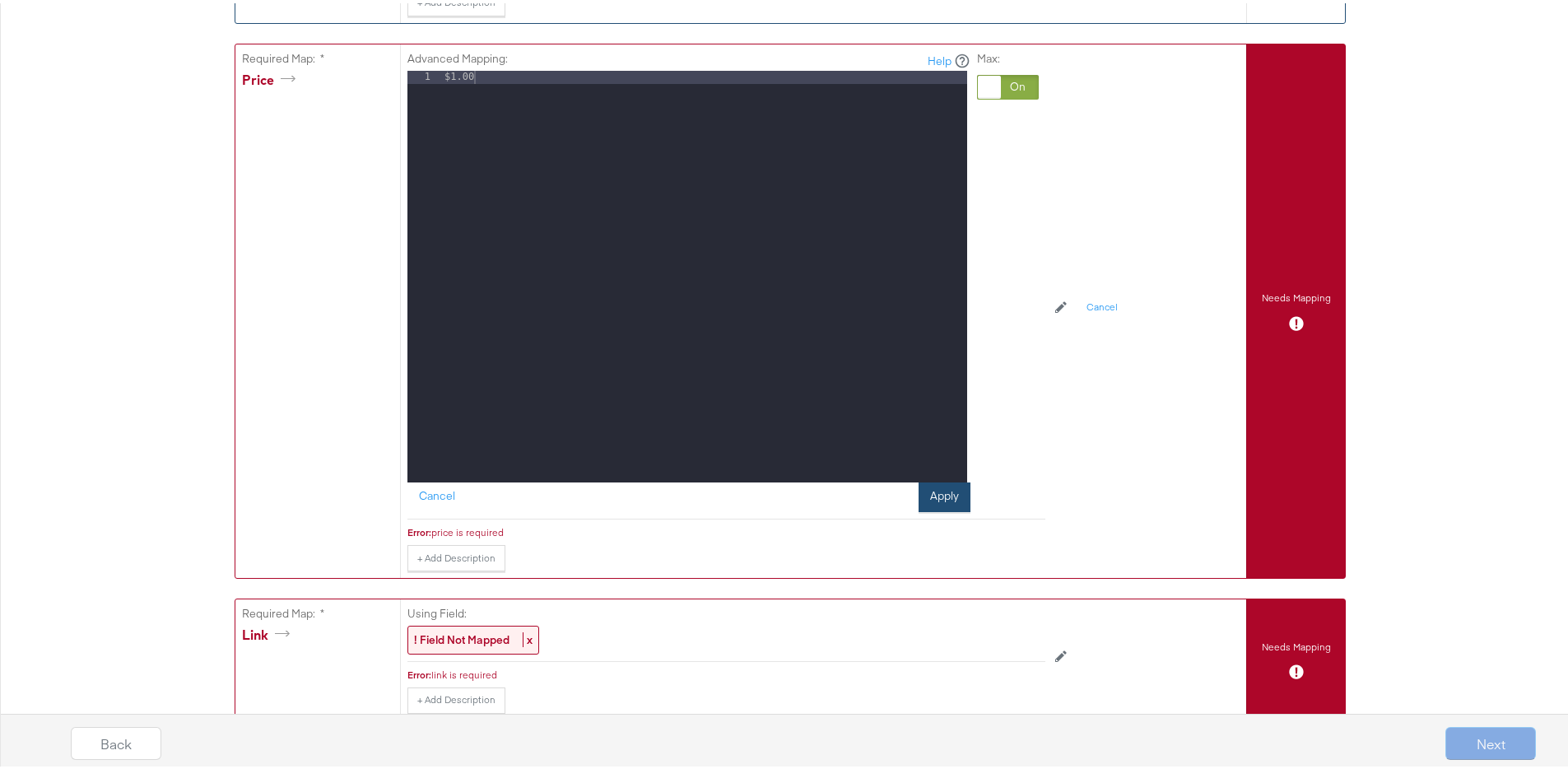
click at [950, 487] on button "Apply" at bounding box center [945, 494] width 52 height 29
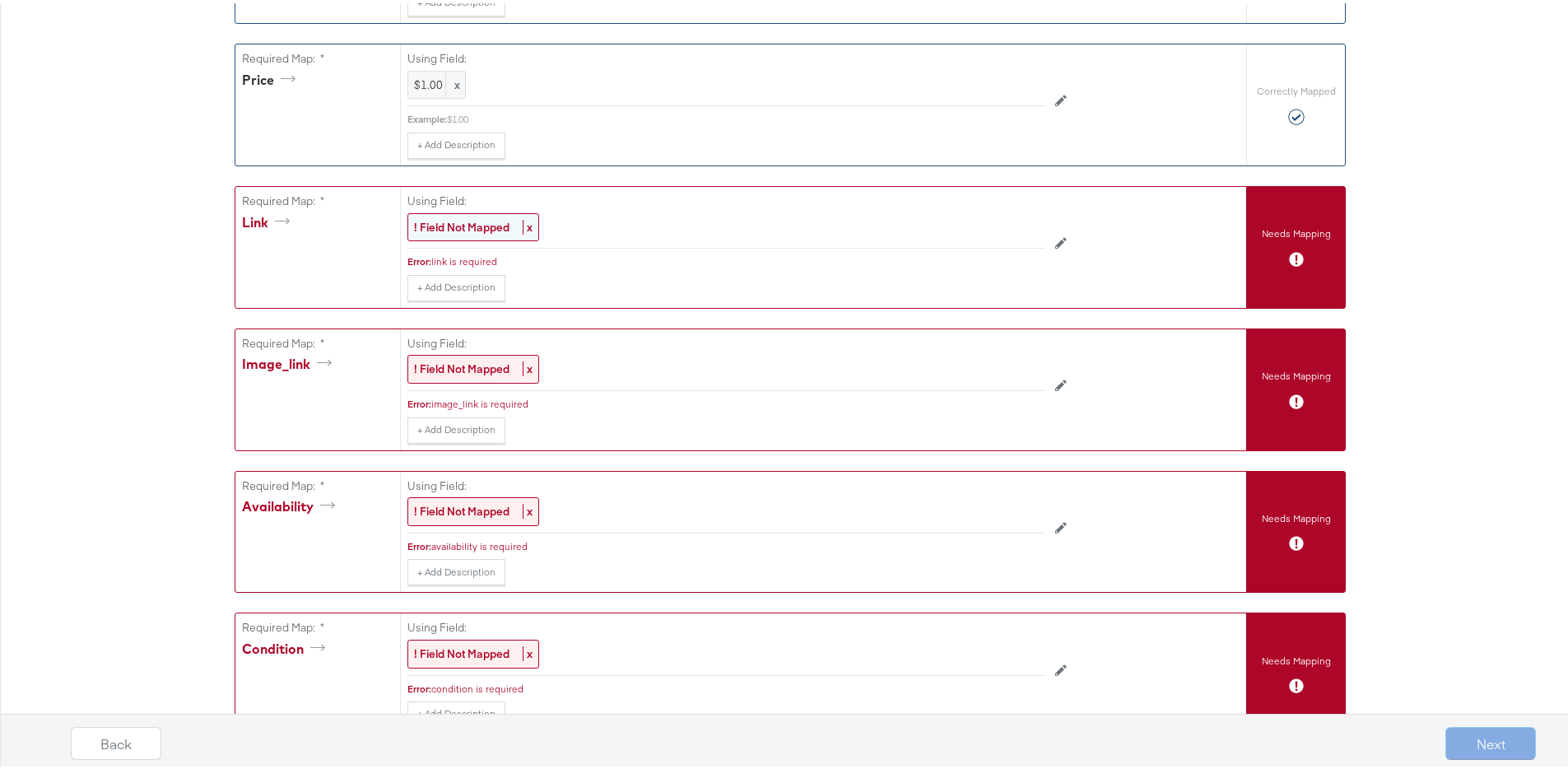
click at [474, 228] on strong "! Field Not Mapped" at bounding box center [461, 224] width 95 height 15
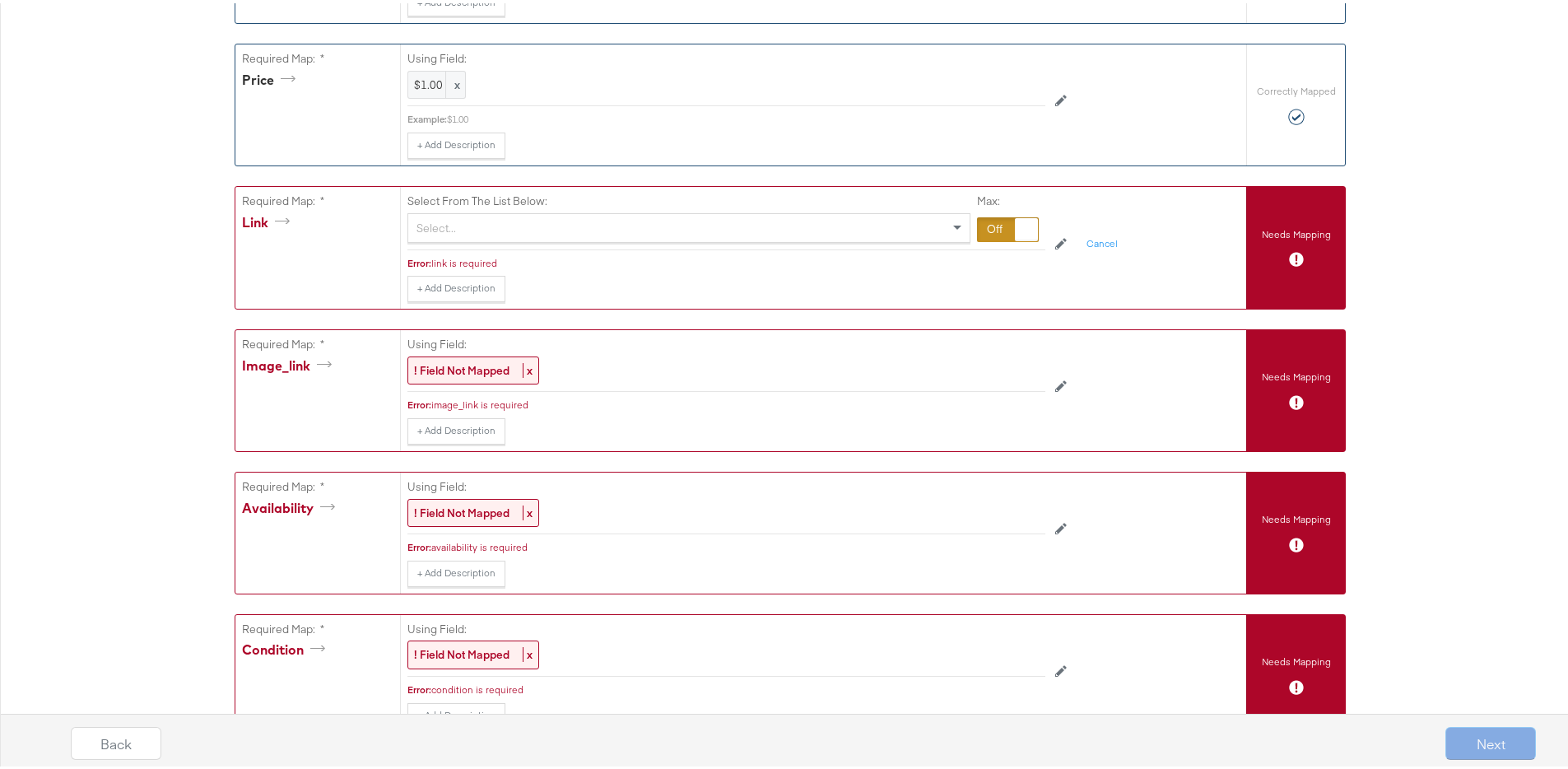
click at [474, 228] on div "Select..." at bounding box center [689, 224] width 561 height 28
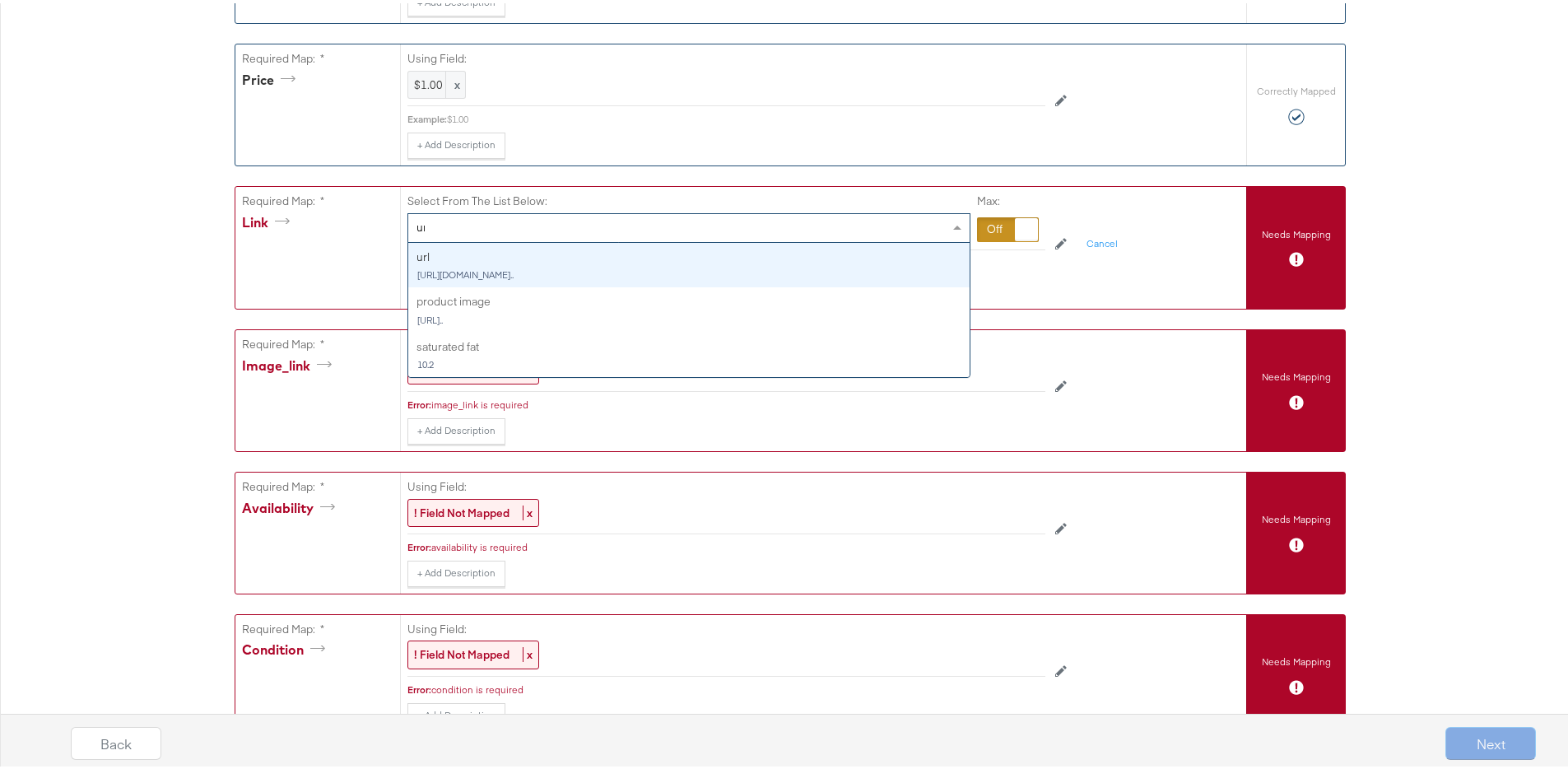
type input "url"
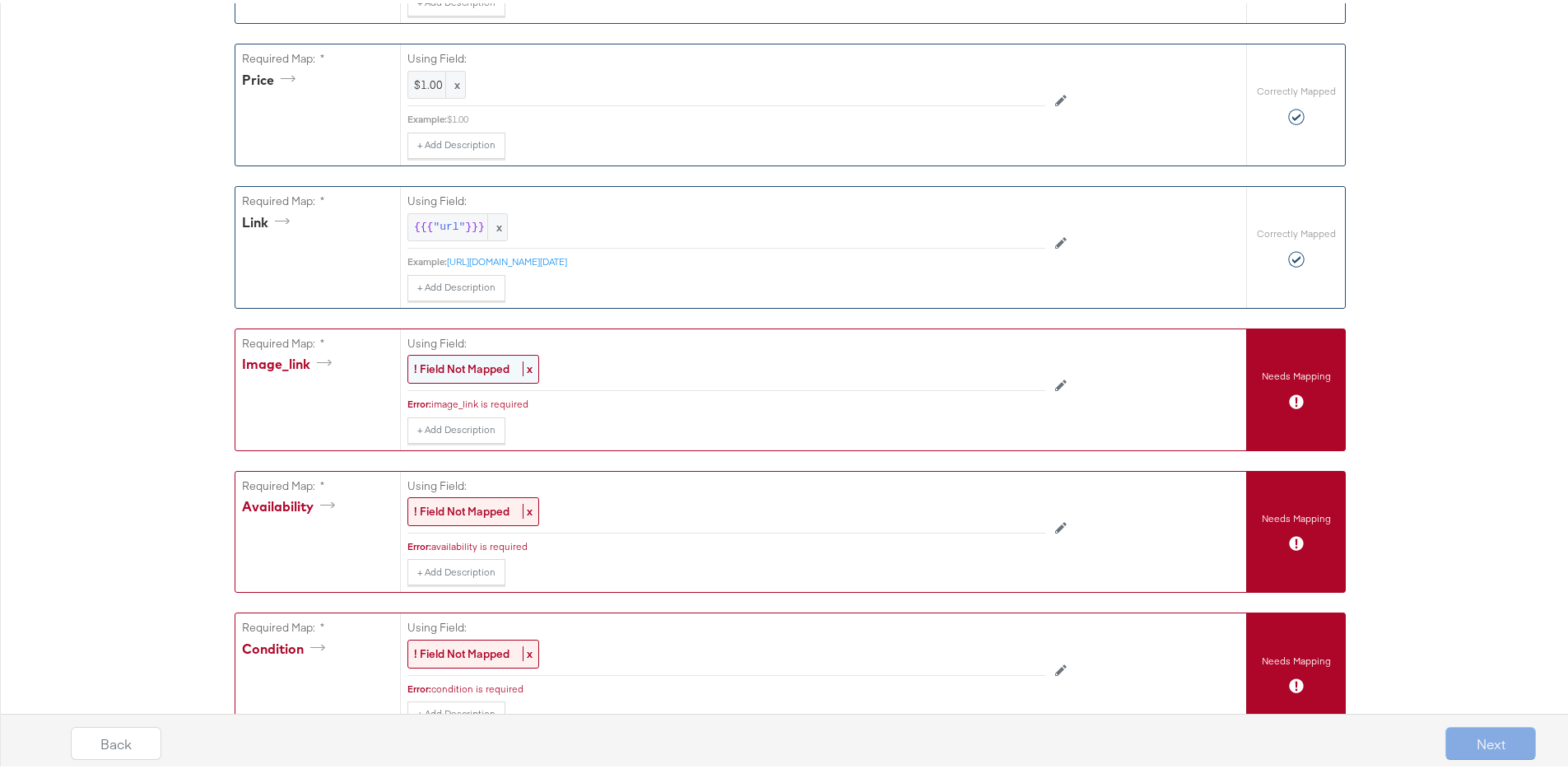
click at [456, 360] on strong "! Field Not Mapped" at bounding box center [461, 366] width 95 height 15
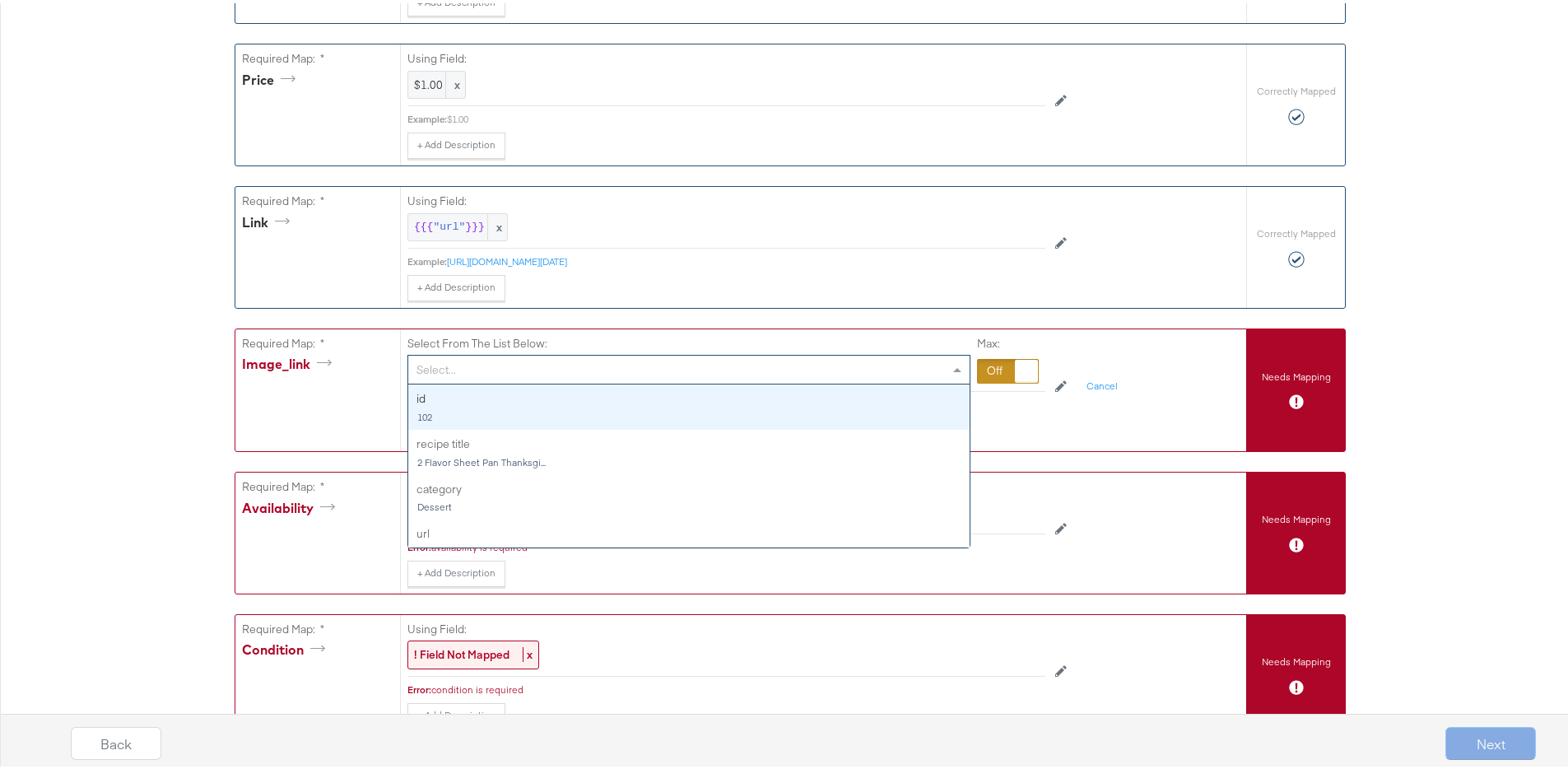
click at [456, 360] on div "Select..." at bounding box center [689, 366] width 561 height 28
type input "prod"
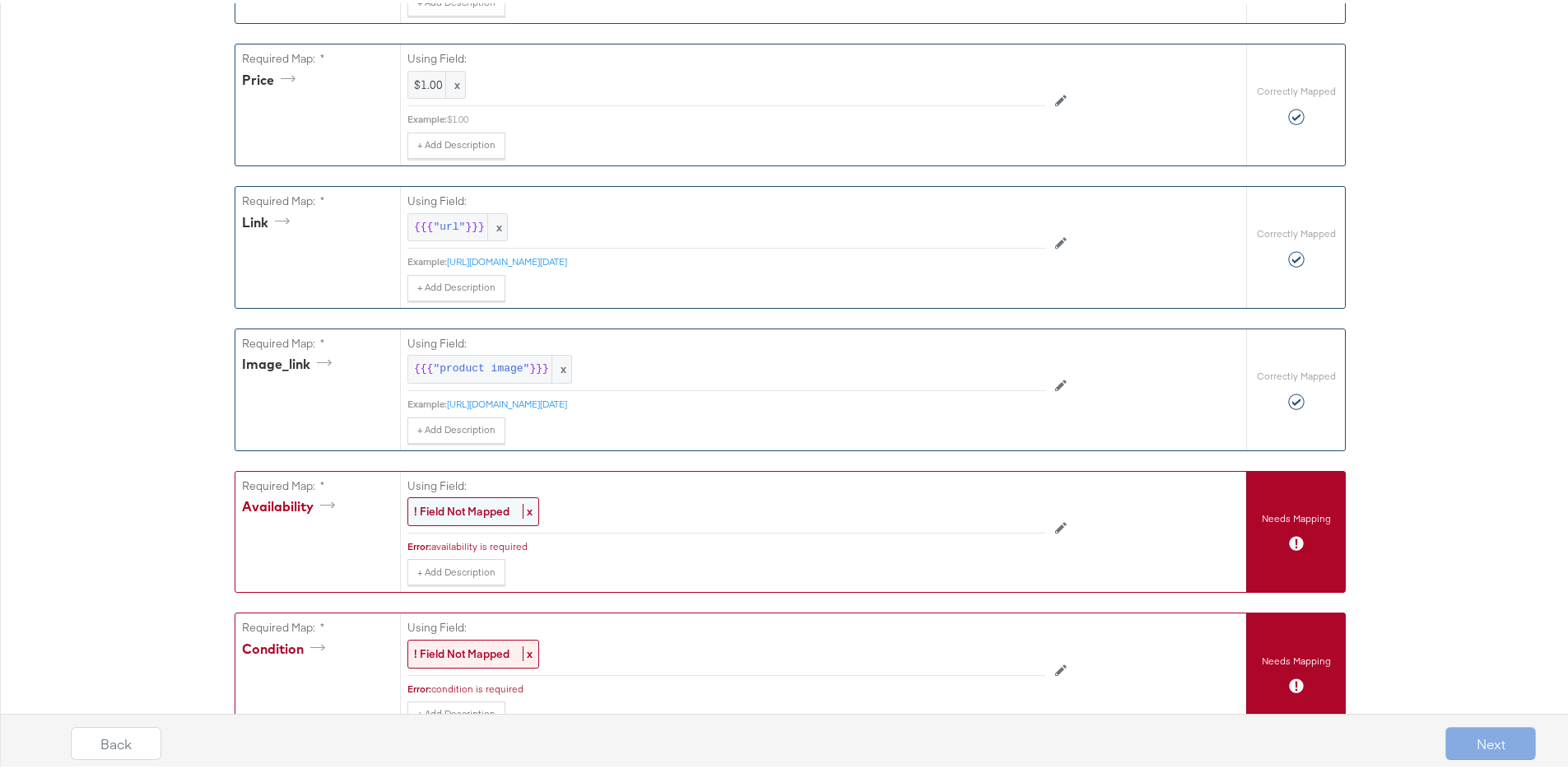
click at [488, 515] on strong "! Field Not Mapped" at bounding box center [461, 508] width 95 height 15
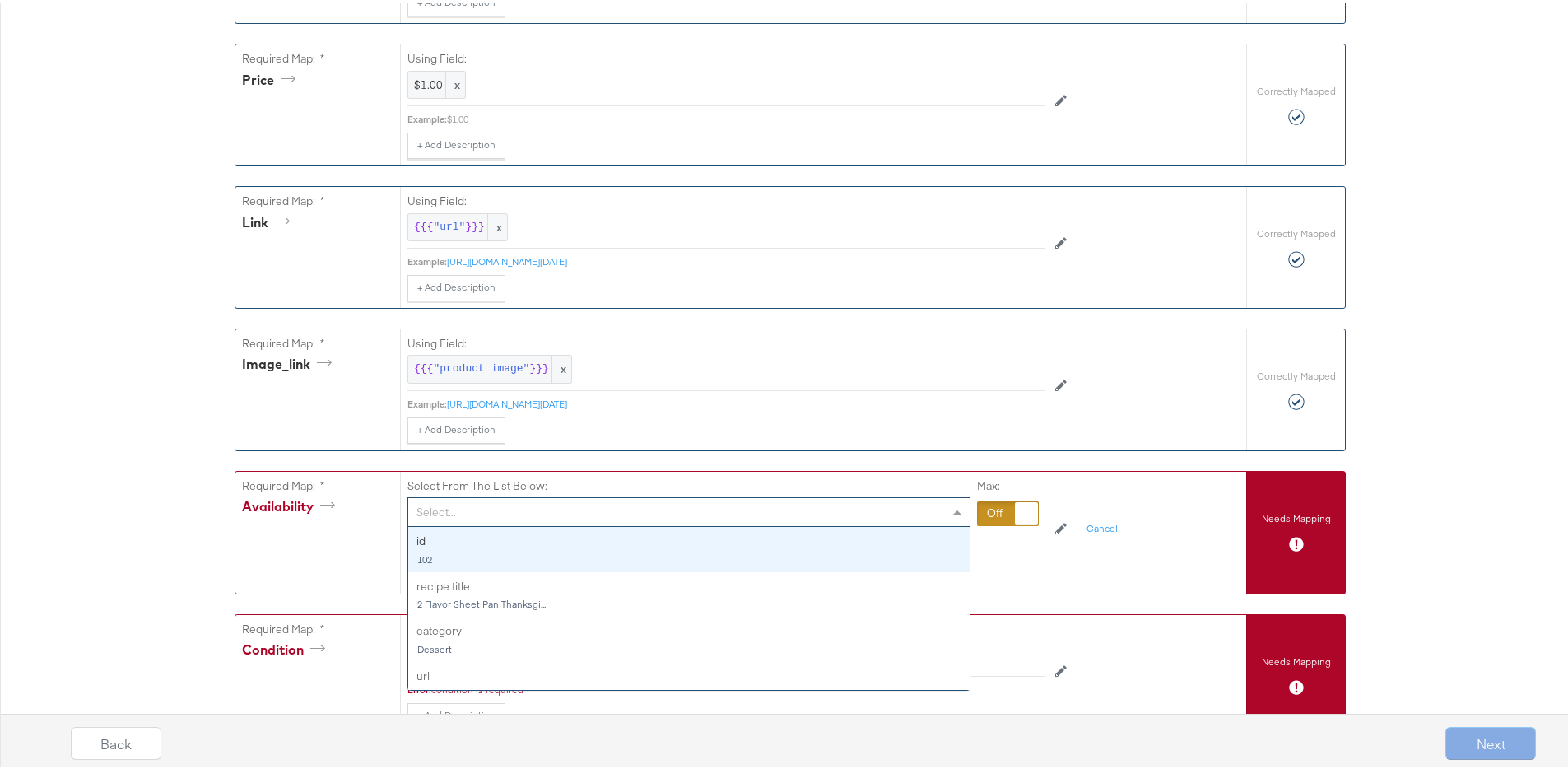
click at [487, 517] on div "Select..." at bounding box center [689, 508] width 561 height 28
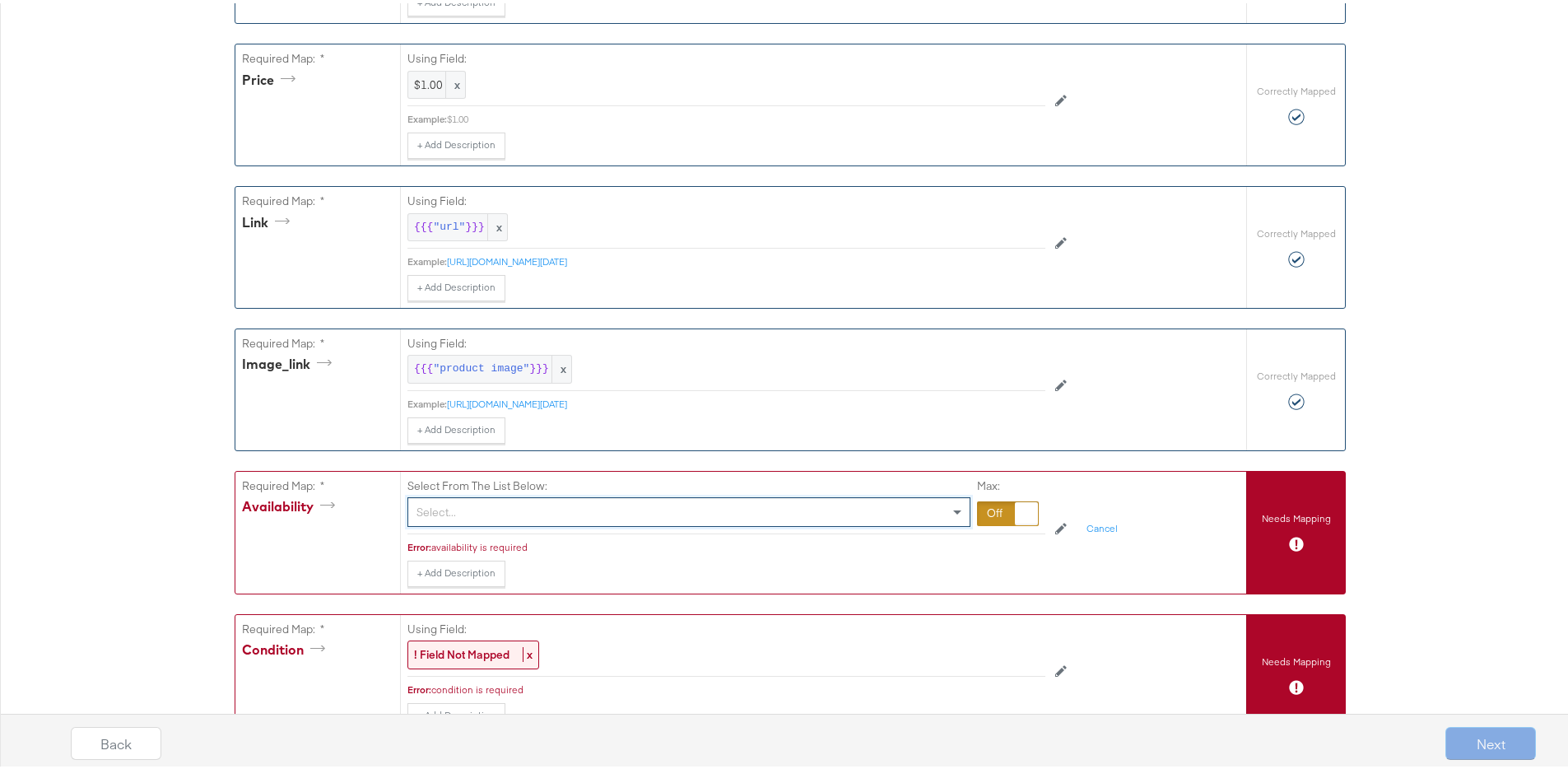
click at [488, 520] on div "Select..." at bounding box center [689, 508] width 561 height 28
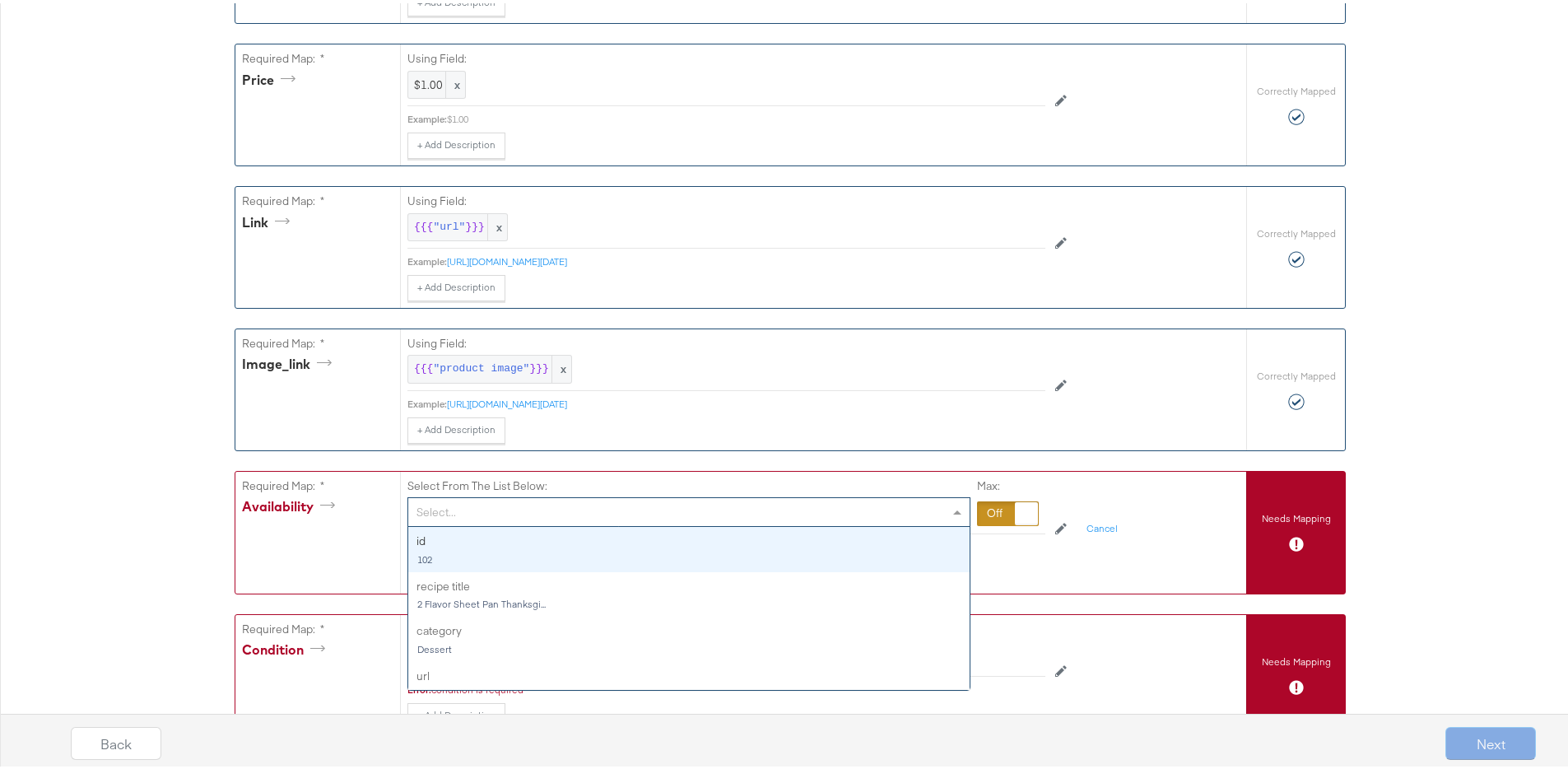
click at [488, 520] on div "Select..." at bounding box center [689, 508] width 561 height 28
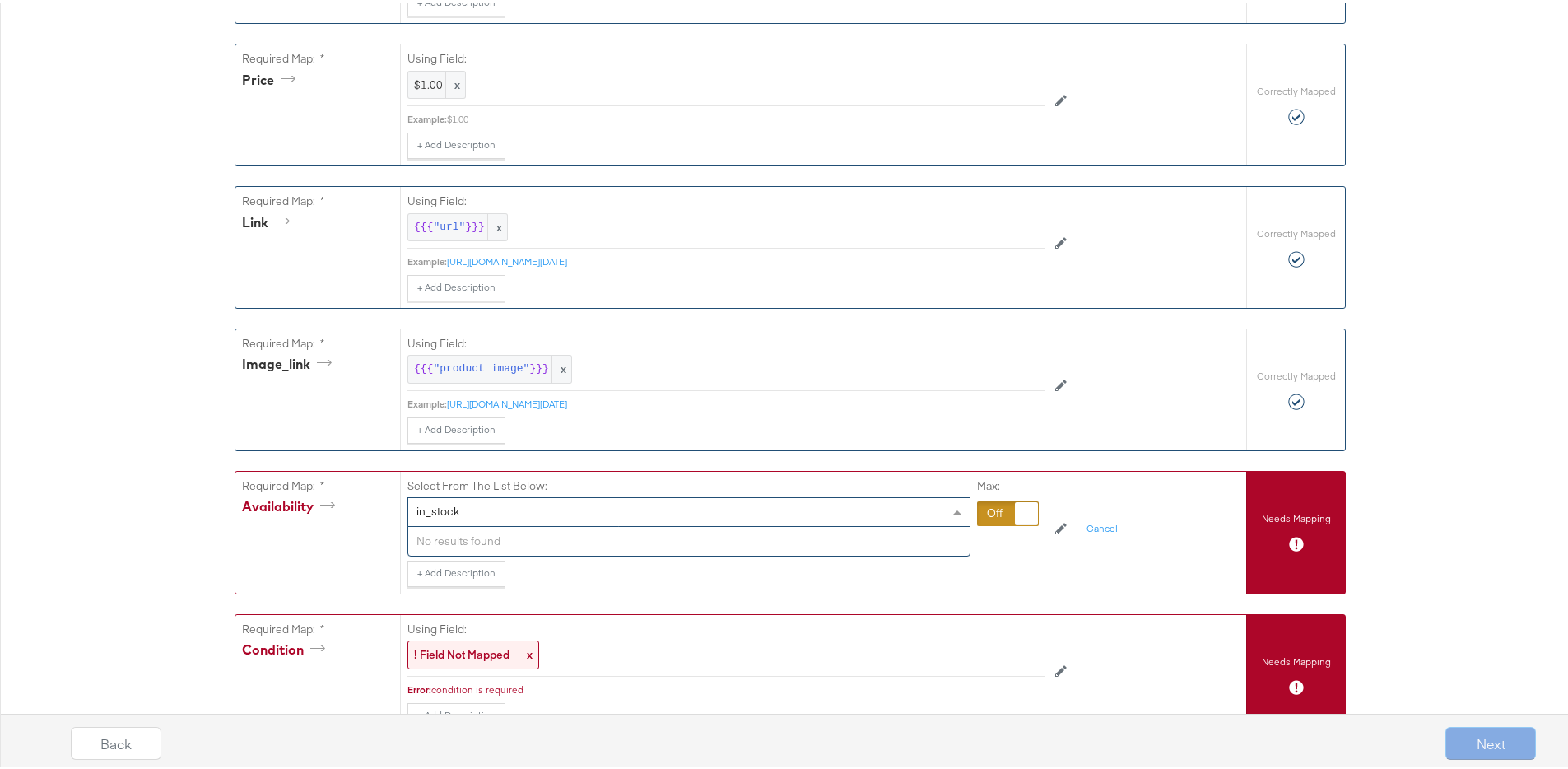
type input "in_stock"
click at [570, 577] on div "+ Add Description Add Note" at bounding box center [726, 570] width 638 height 26
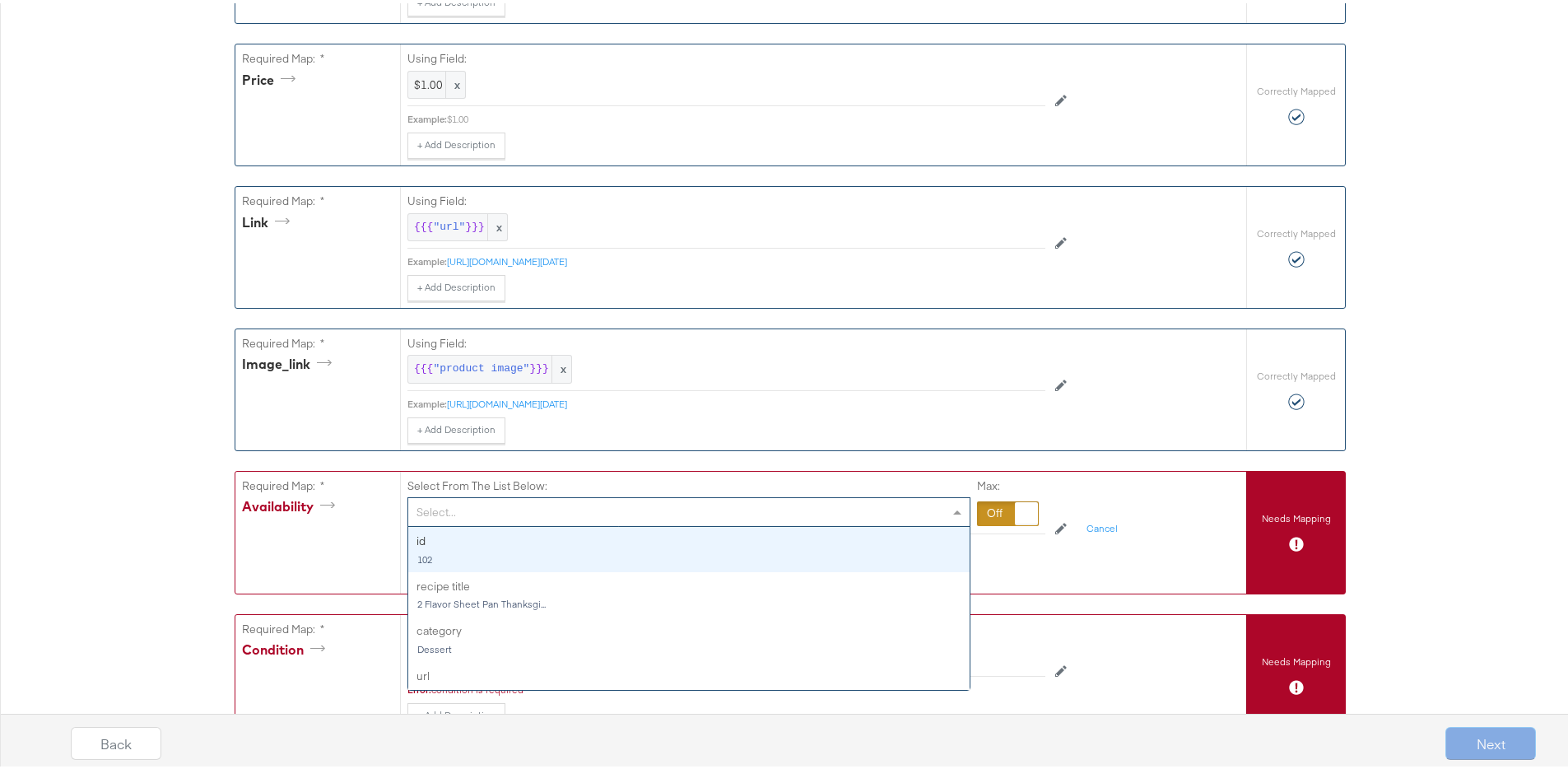
click at [516, 519] on div "Select..." at bounding box center [689, 508] width 561 height 28
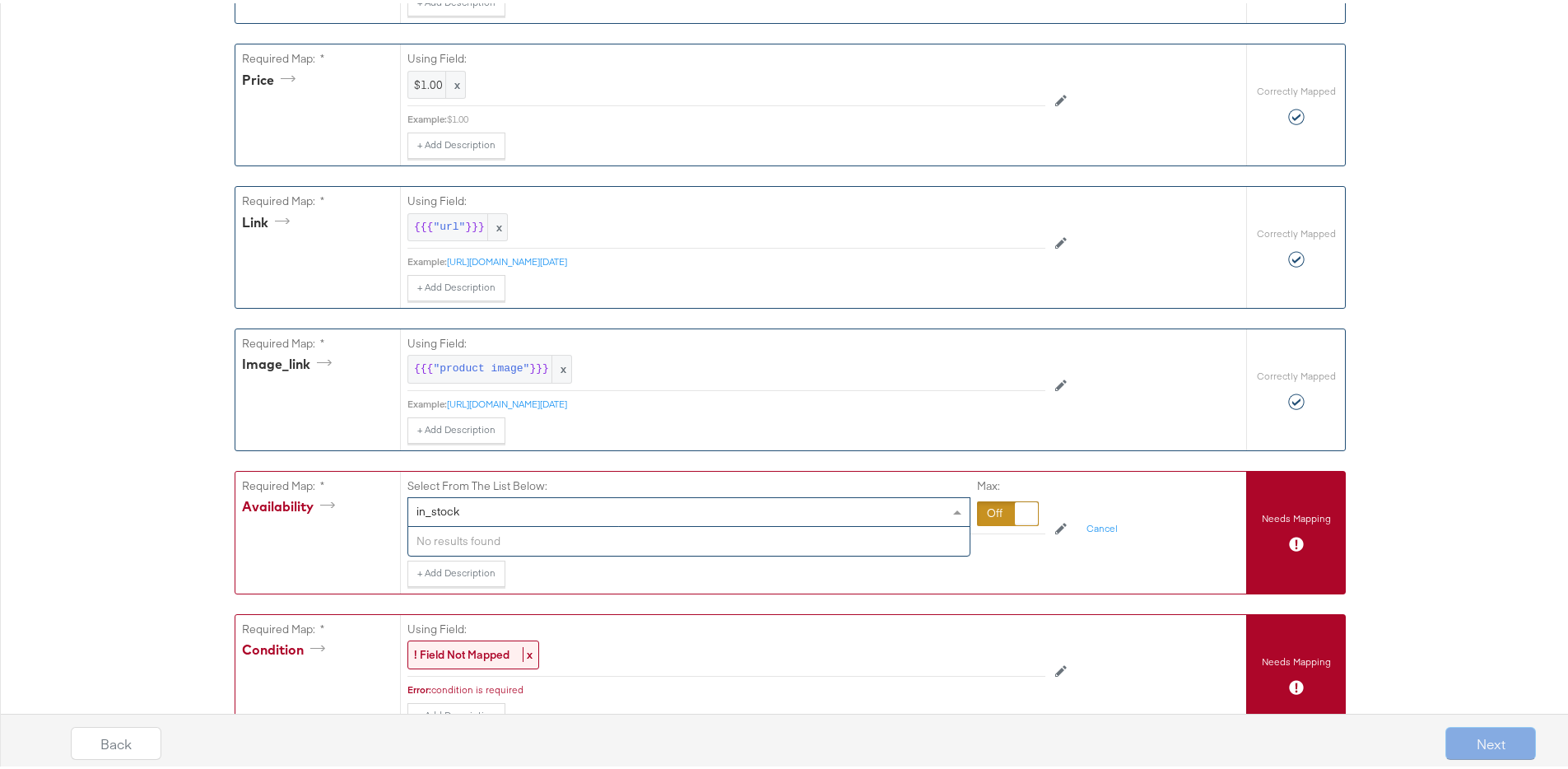
type input "in_stock"
click at [989, 519] on div at bounding box center [1008, 510] width 62 height 24
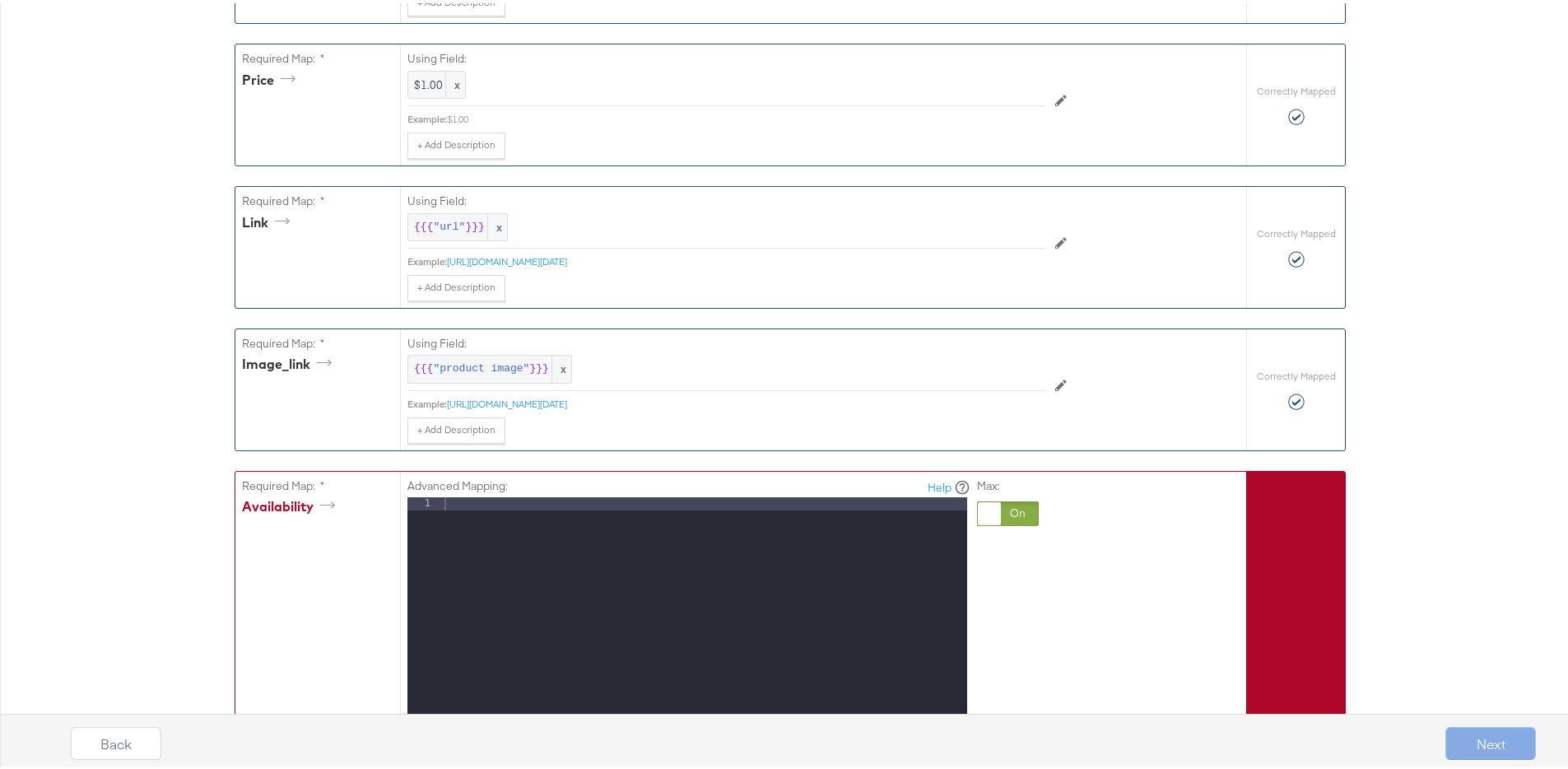
click at [611, 520] on div at bounding box center [704, 713] width 526 height 438
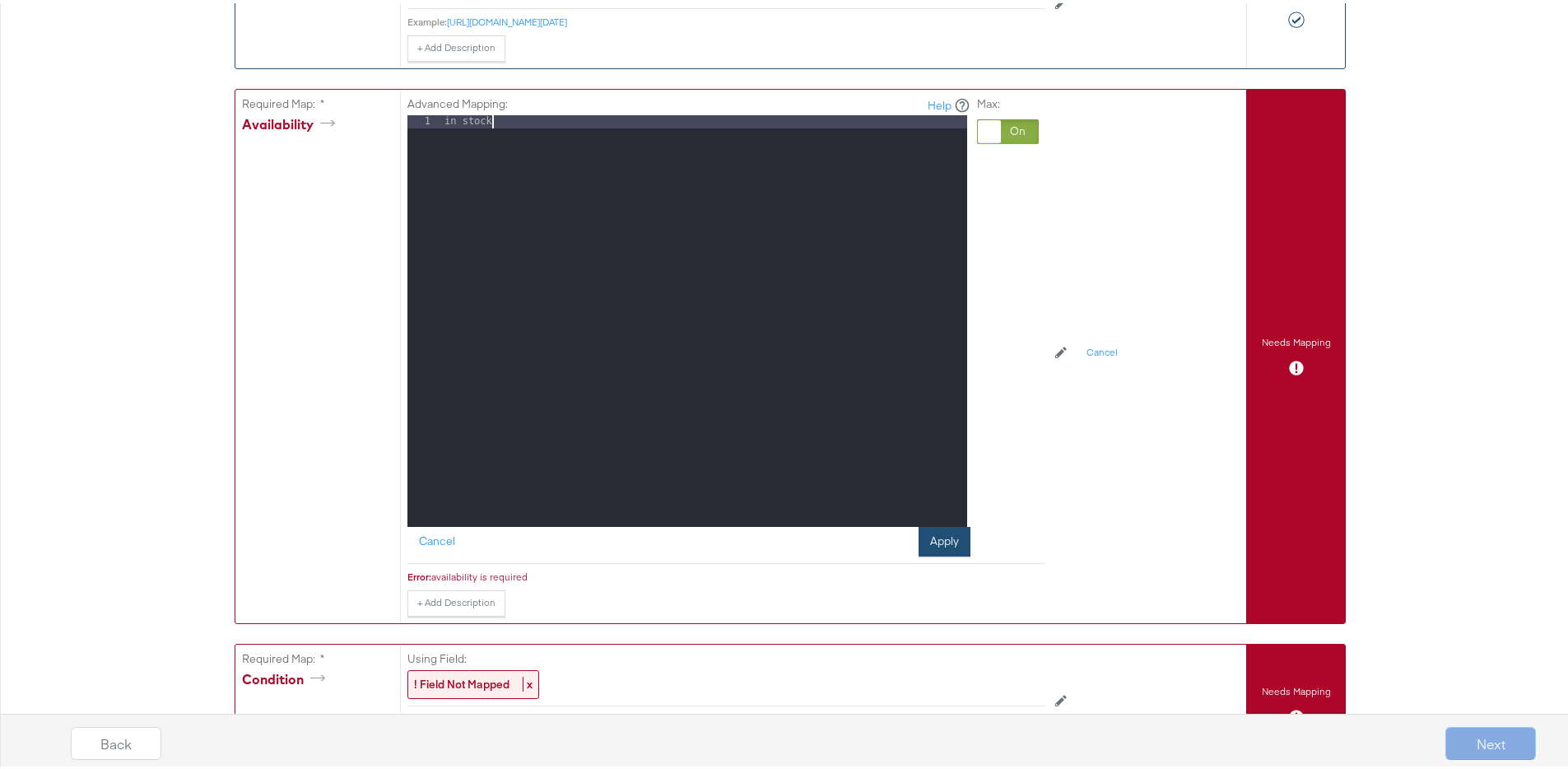
click at [935, 551] on button "Apply" at bounding box center [945, 537] width 52 height 29
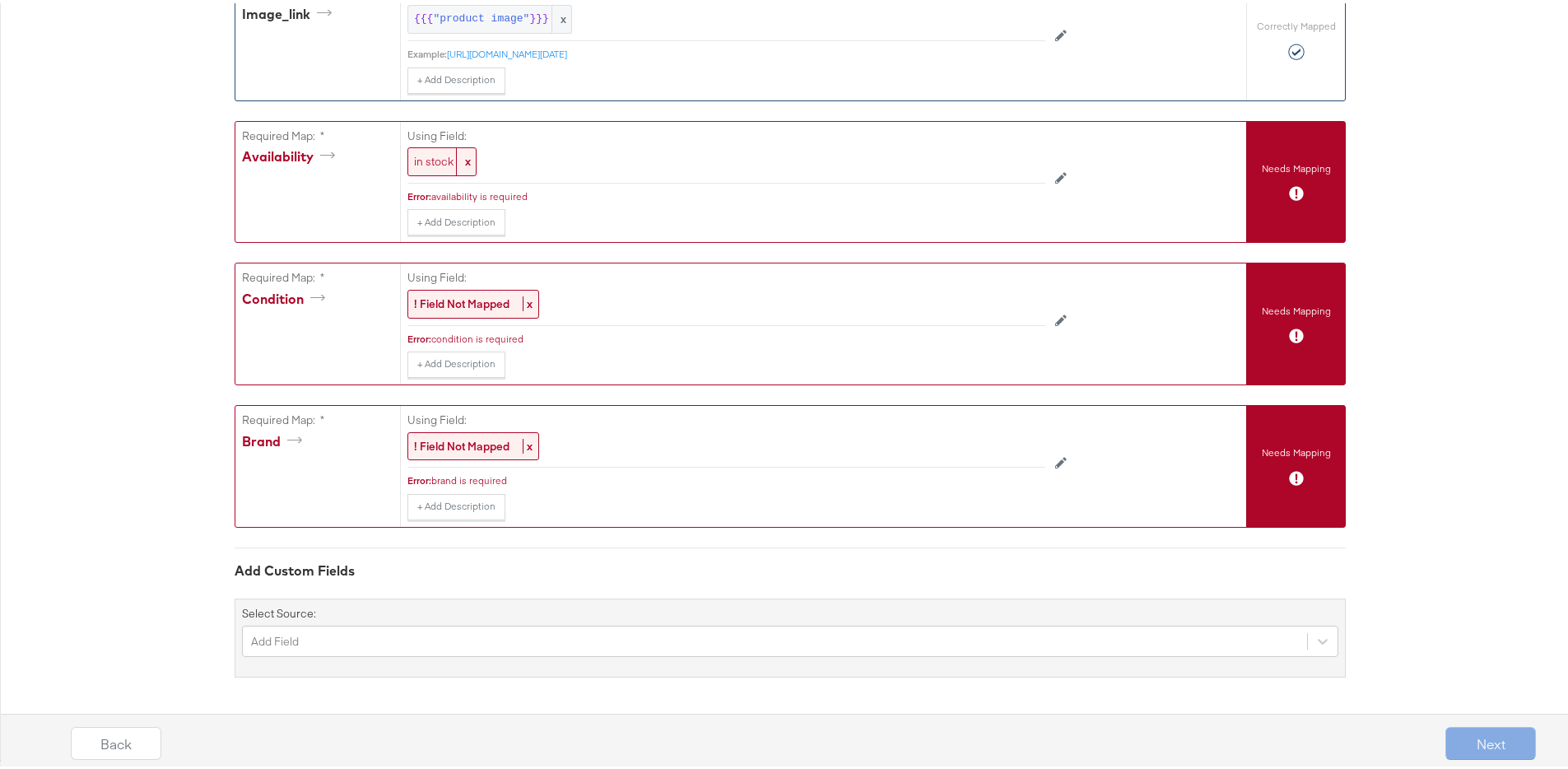
scroll to position [1130, 0]
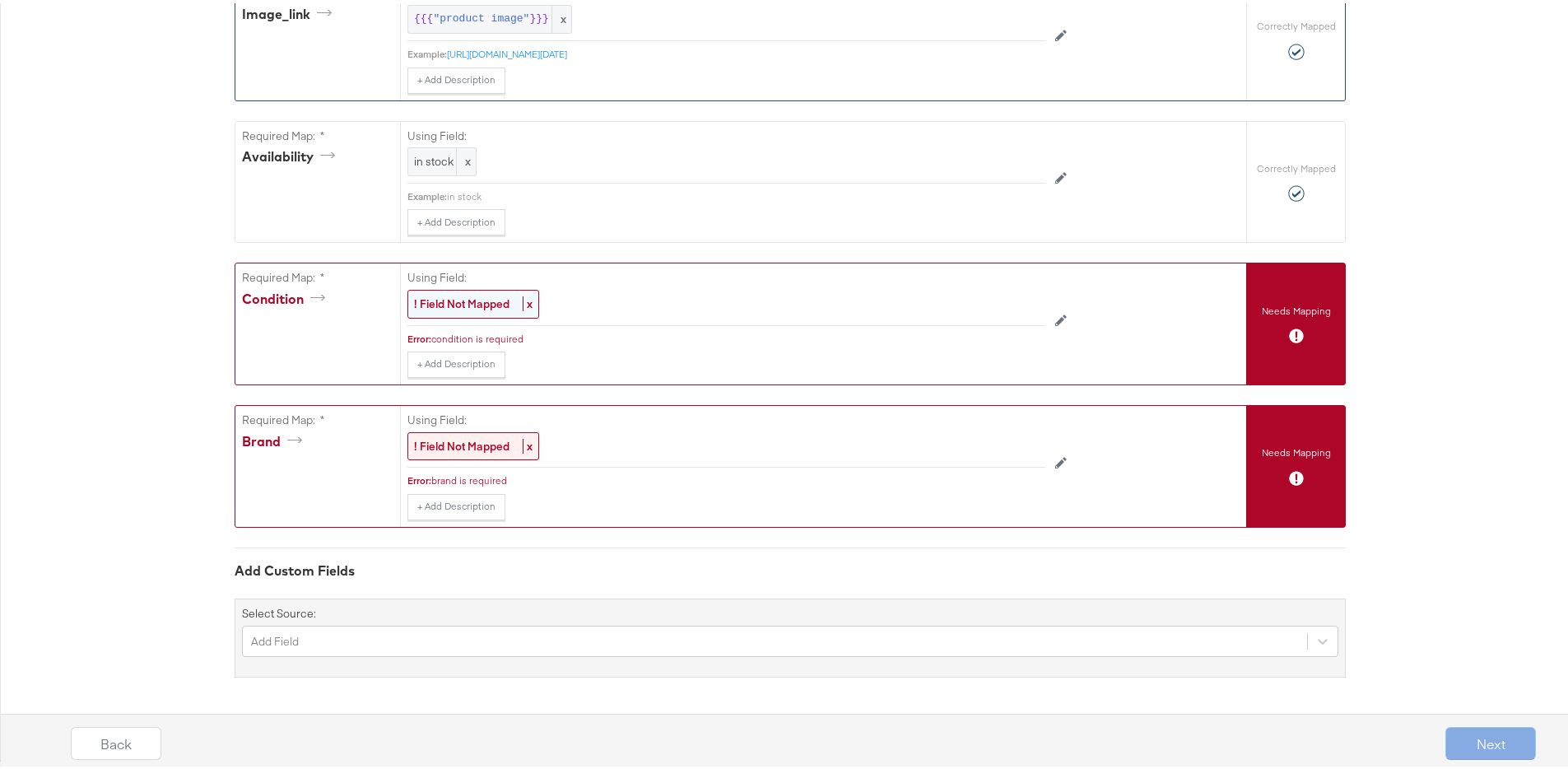
click at [458, 300] on strong "! Field Not Mapped" at bounding box center [461, 301] width 95 height 15
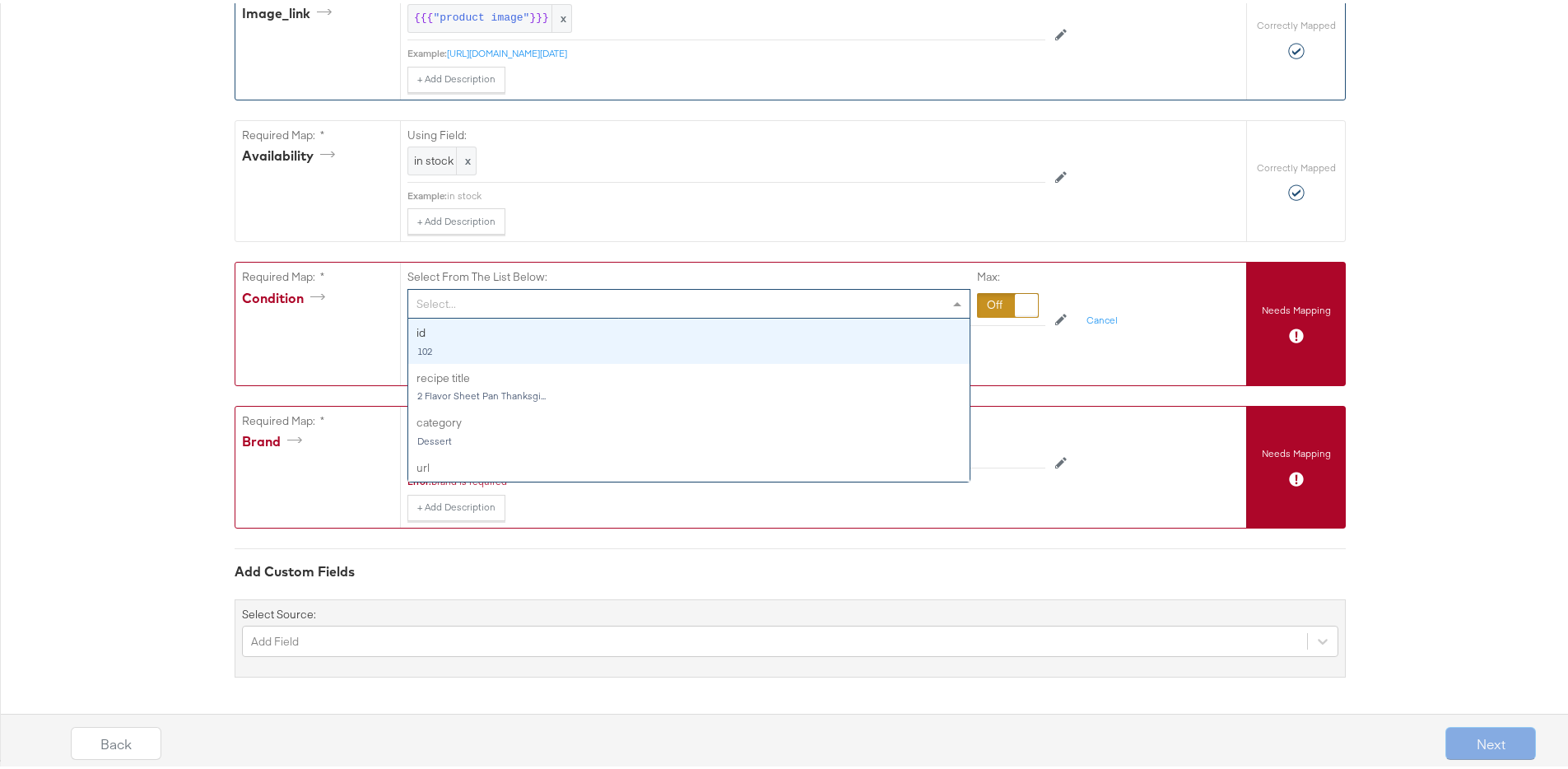
click at [471, 302] on div "Select..." at bounding box center [689, 300] width 561 height 28
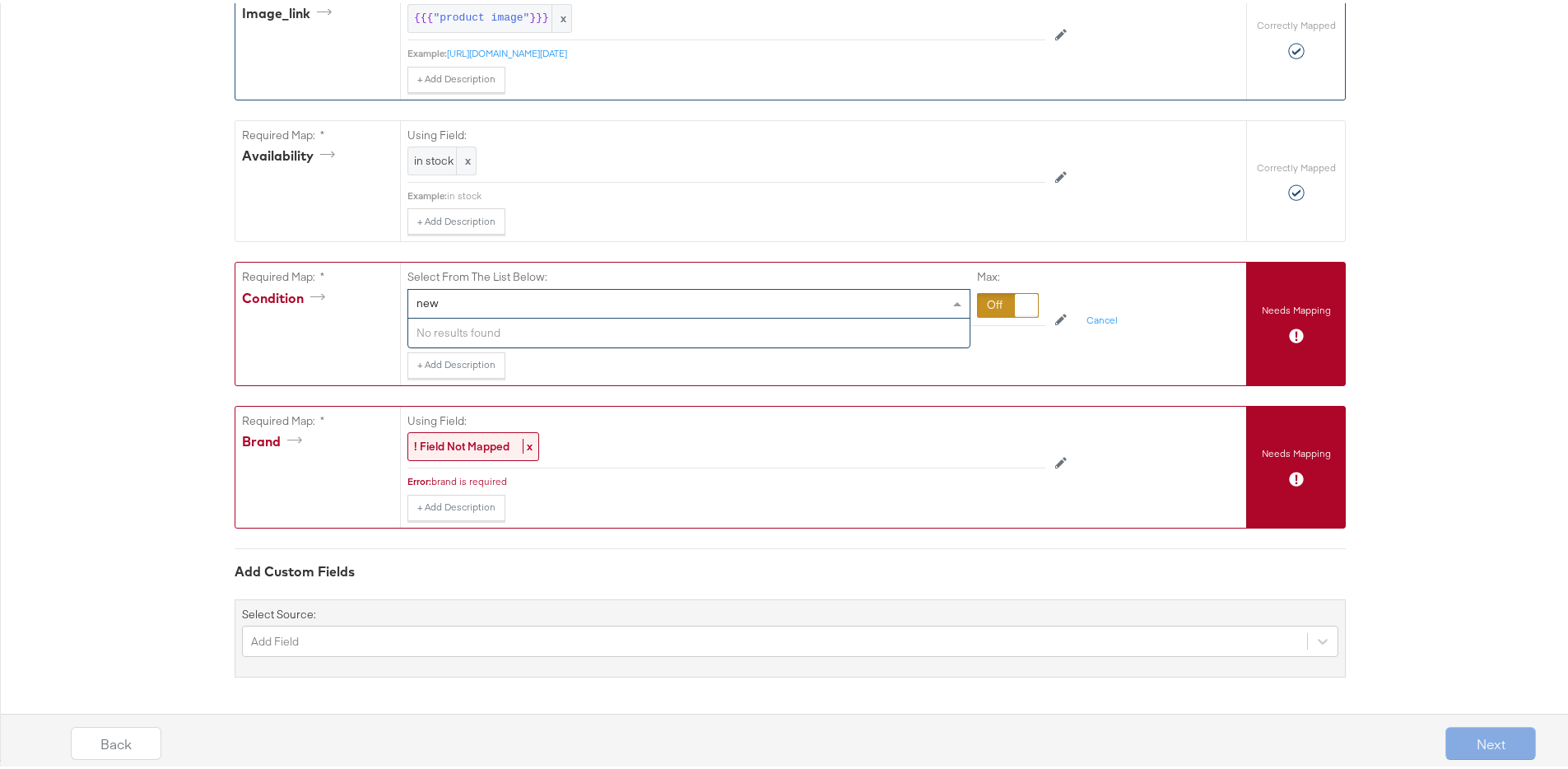
type input "new"
click at [1007, 297] on div at bounding box center [1008, 302] width 62 height 24
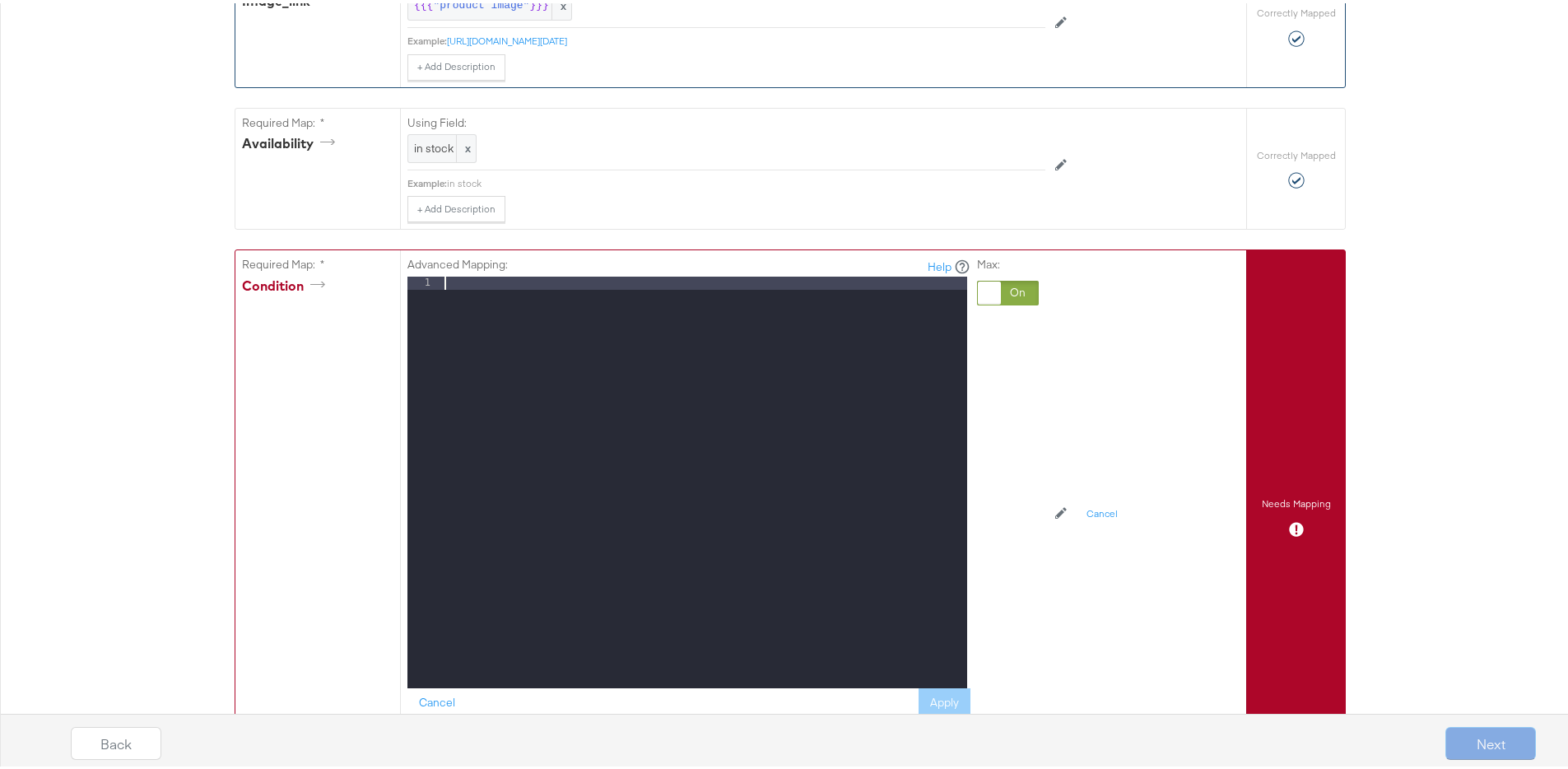
click at [641, 297] on div at bounding box center [704, 492] width 526 height 438
click at [936, 702] on div "Back Next" at bounding box center [804, 734] width 1581 height 71
click at [934, 702] on div "Back Next" at bounding box center [804, 734] width 1581 height 71
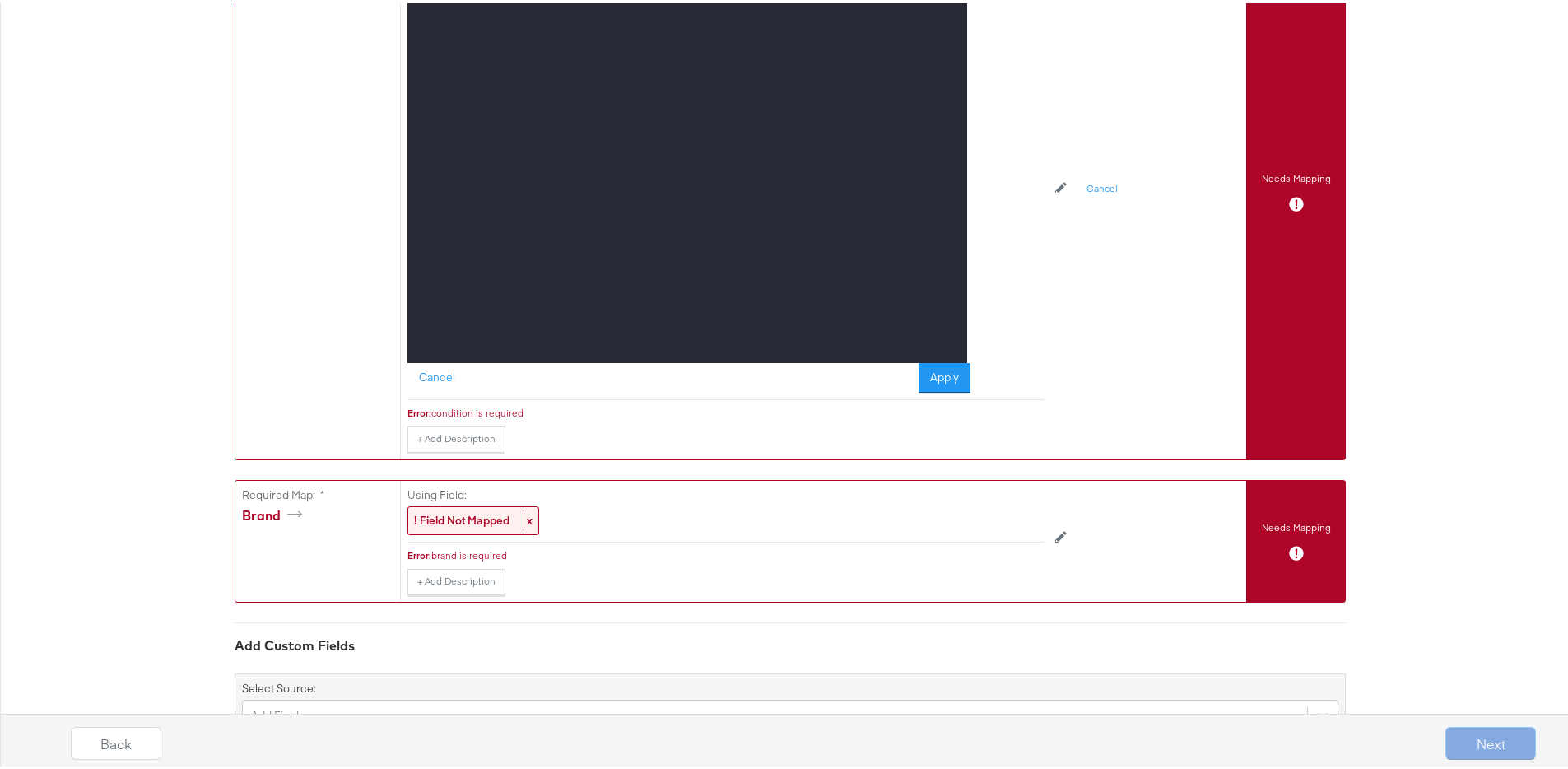
click at [925, 378] on button "Apply" at bounding box center [945, 374] width 52 height 29
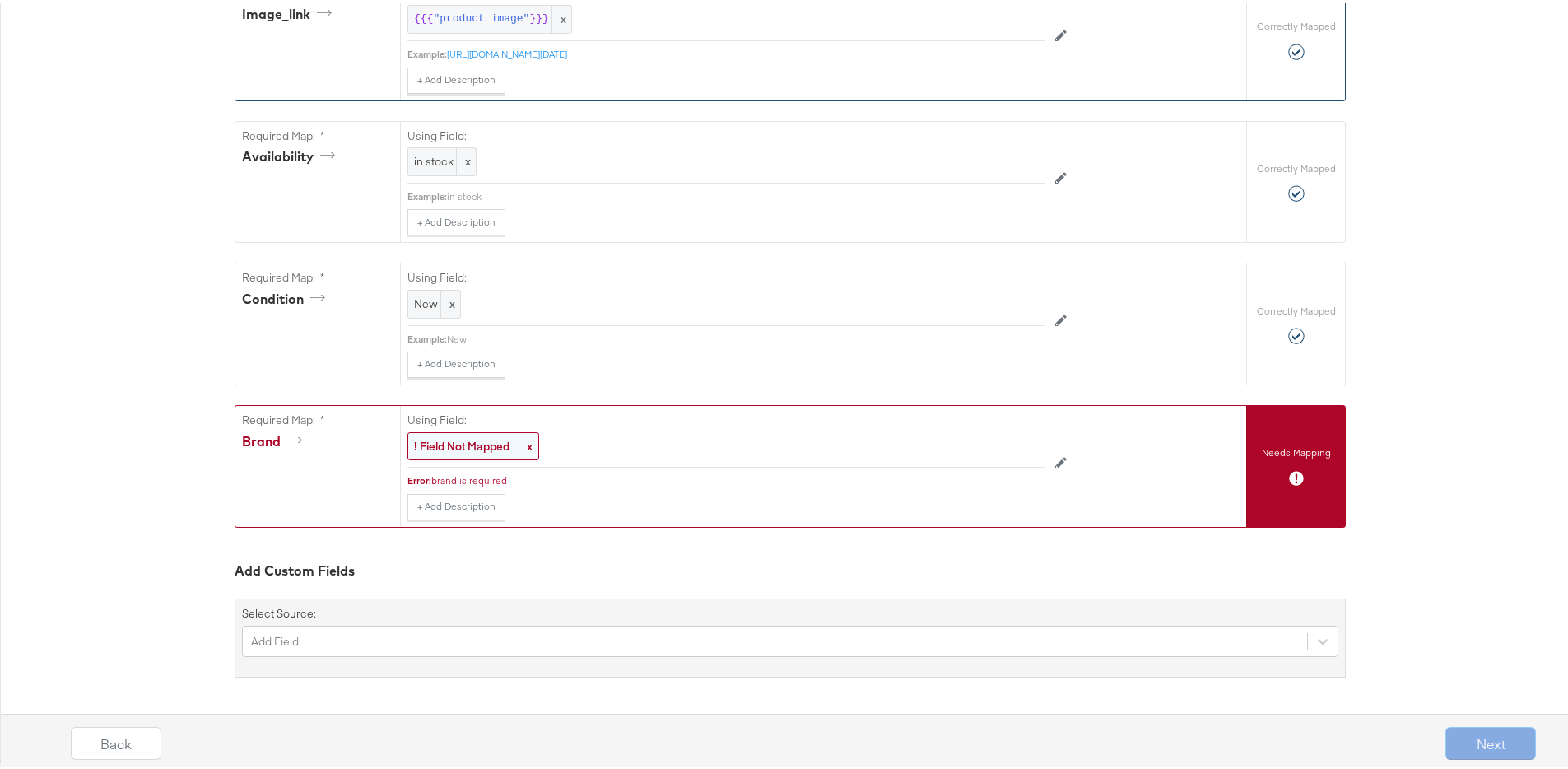
click at [459, 447] on strong "! Field Not Mapped" at bounding box center [461, 443] width 95 height 15
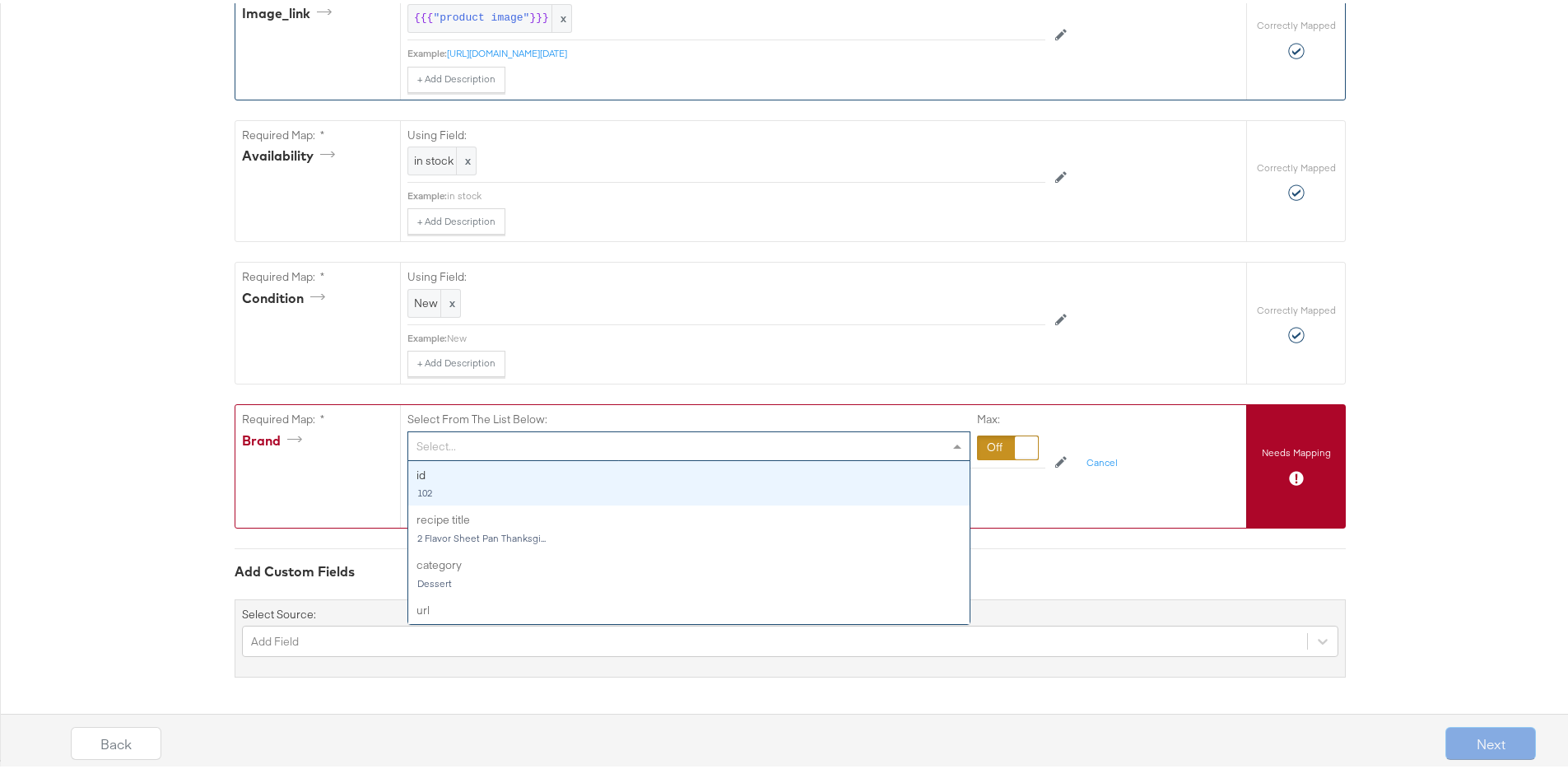
click at [461, 445] on div "Select..." at bounding box center [689, 442] width 561 height 28
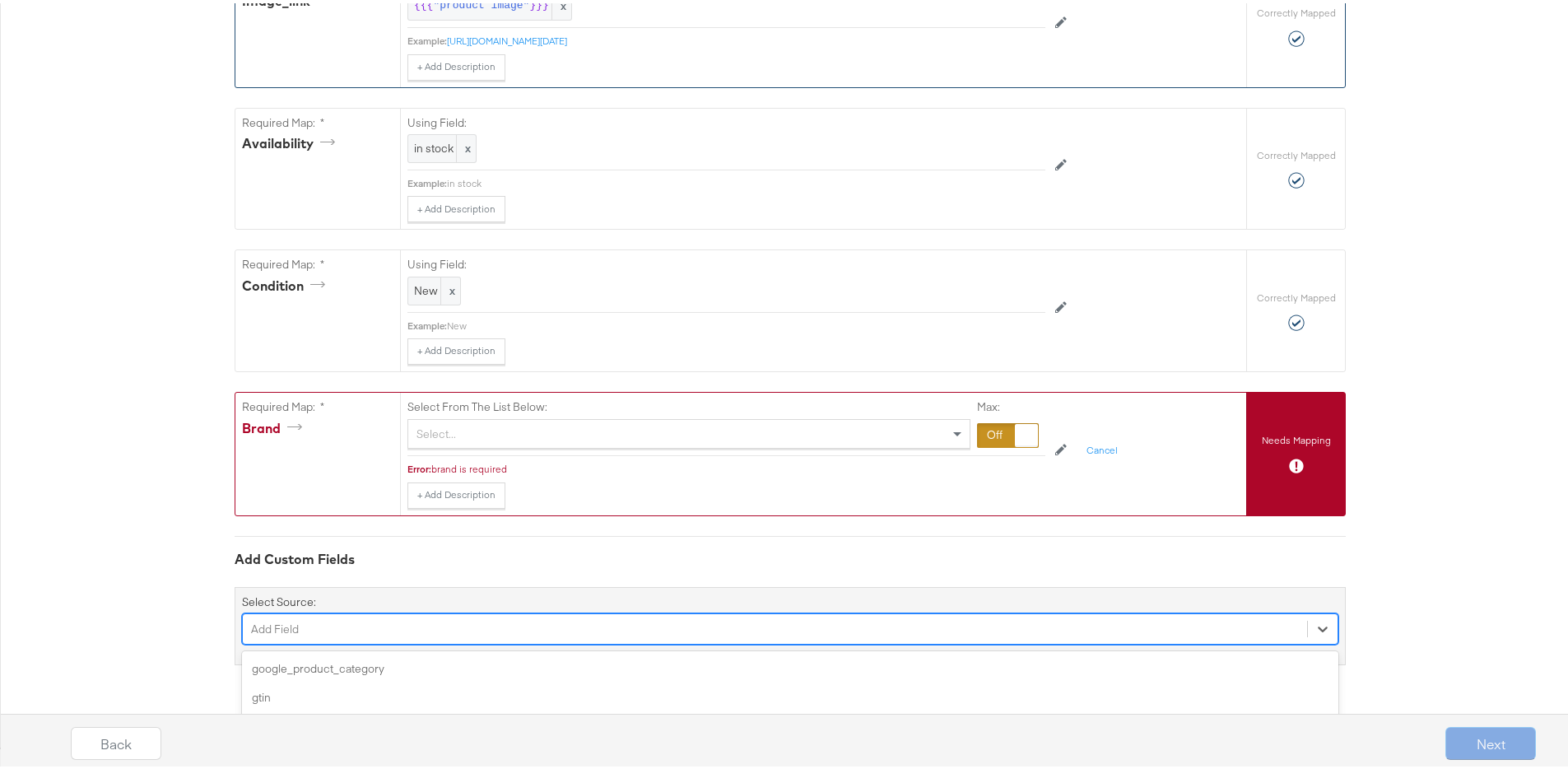
scroll to position [1269, 0]
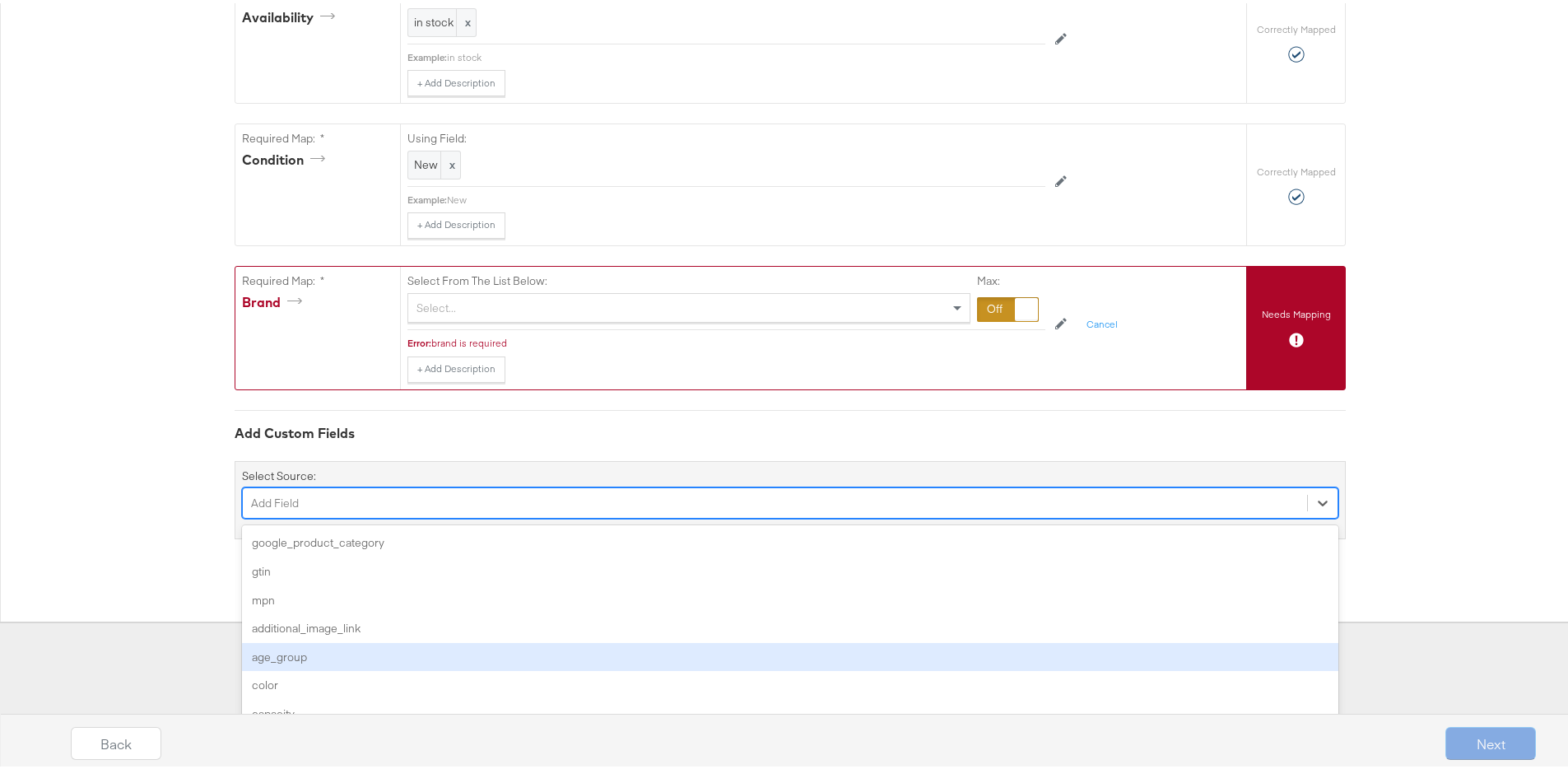
click at [354, 515] on div "option age_group focused, 5 of 172. 172 results available. Use Up and Down to c…" at bounding box center [790, 499] width 1097 height 31
click at [354, 642] on div "age_group" at bounding box center [790, 654] width 1097 height 29
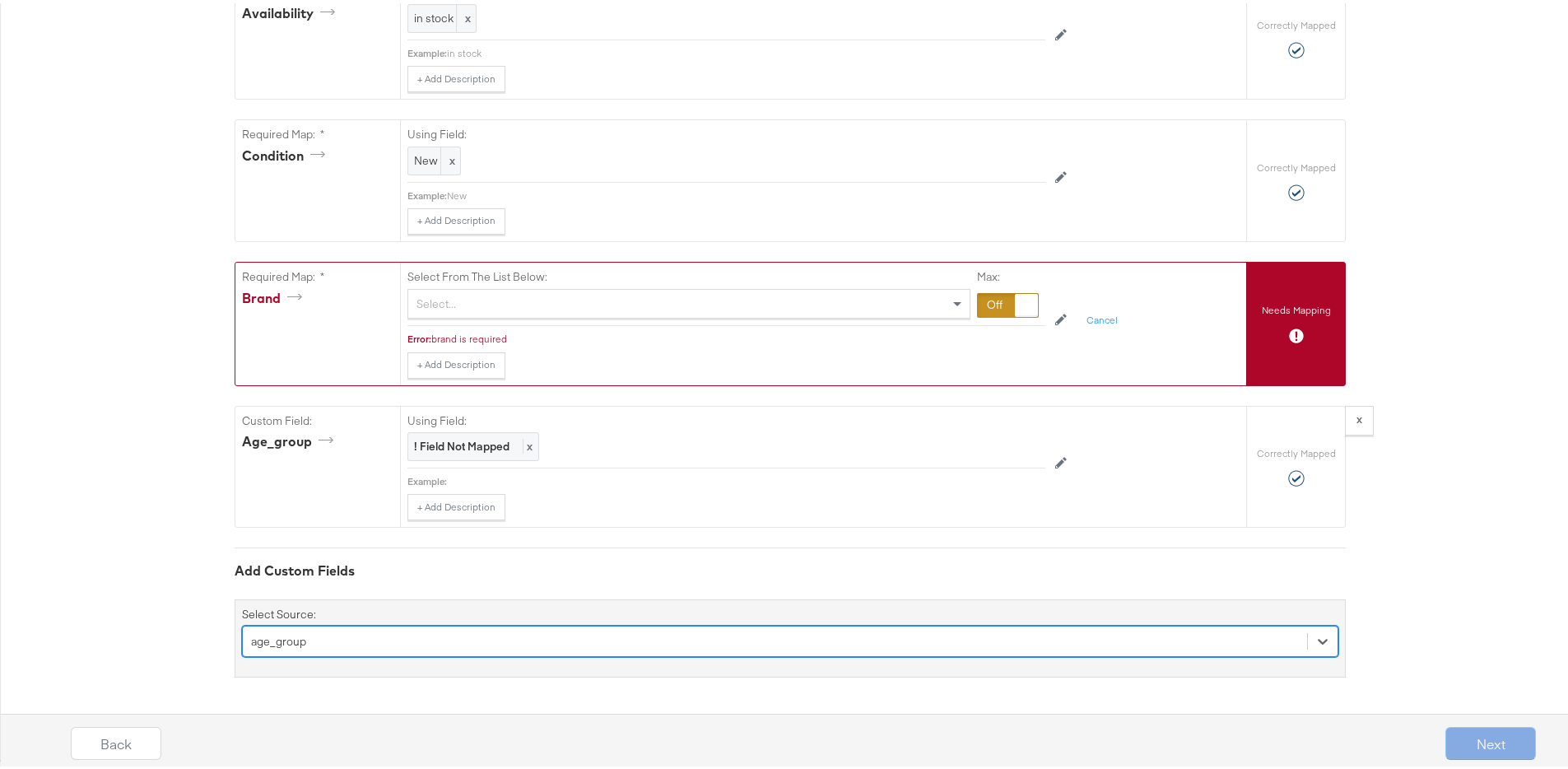
scroll to position [1412, 0]
click at [354, 641] on div "option age_group, selected. Select is focused ,type to refine list, press Down …" at bounding box center [790, 638] width 1097 height 31
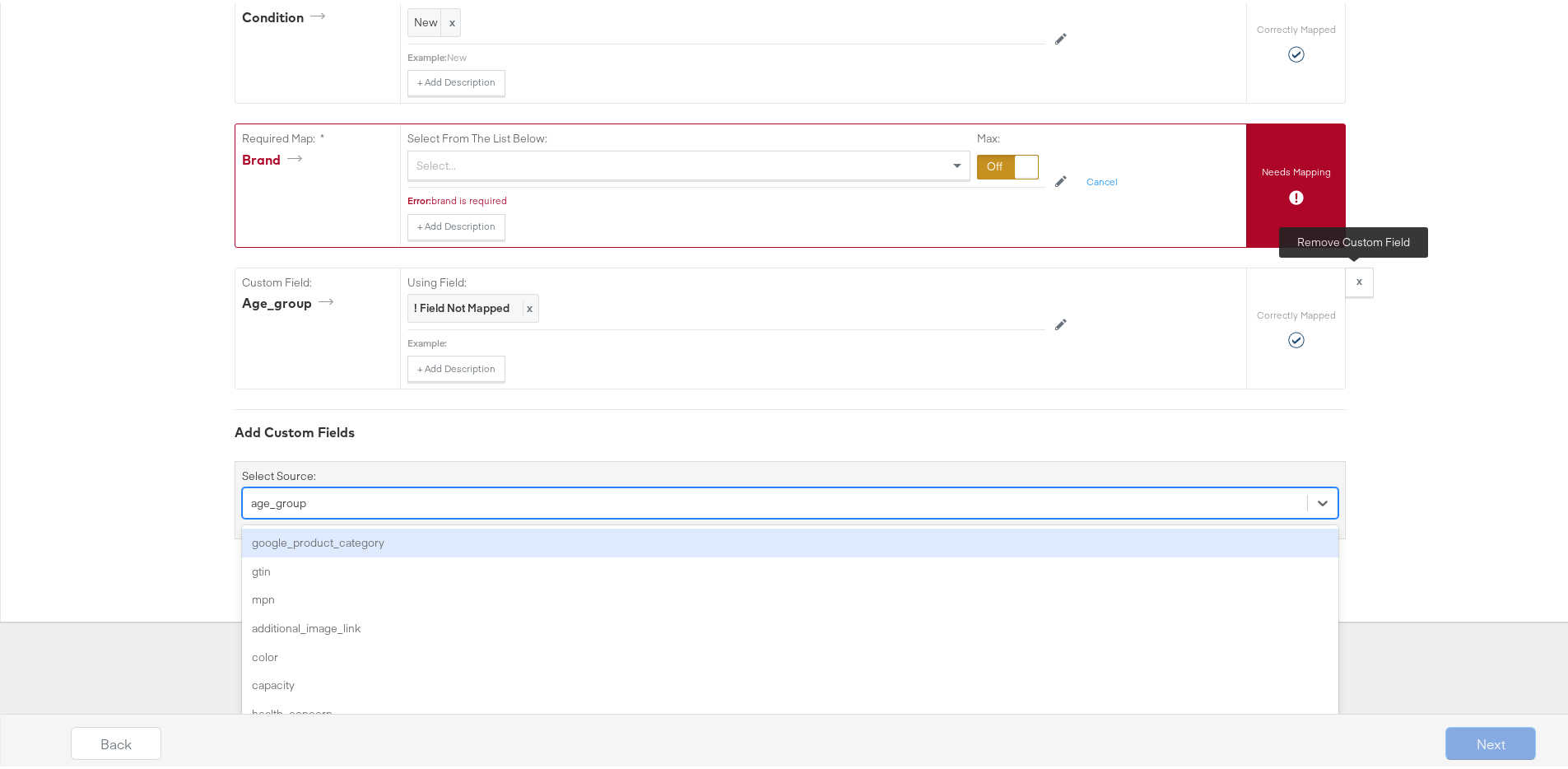
scroll to position [1274, 0]
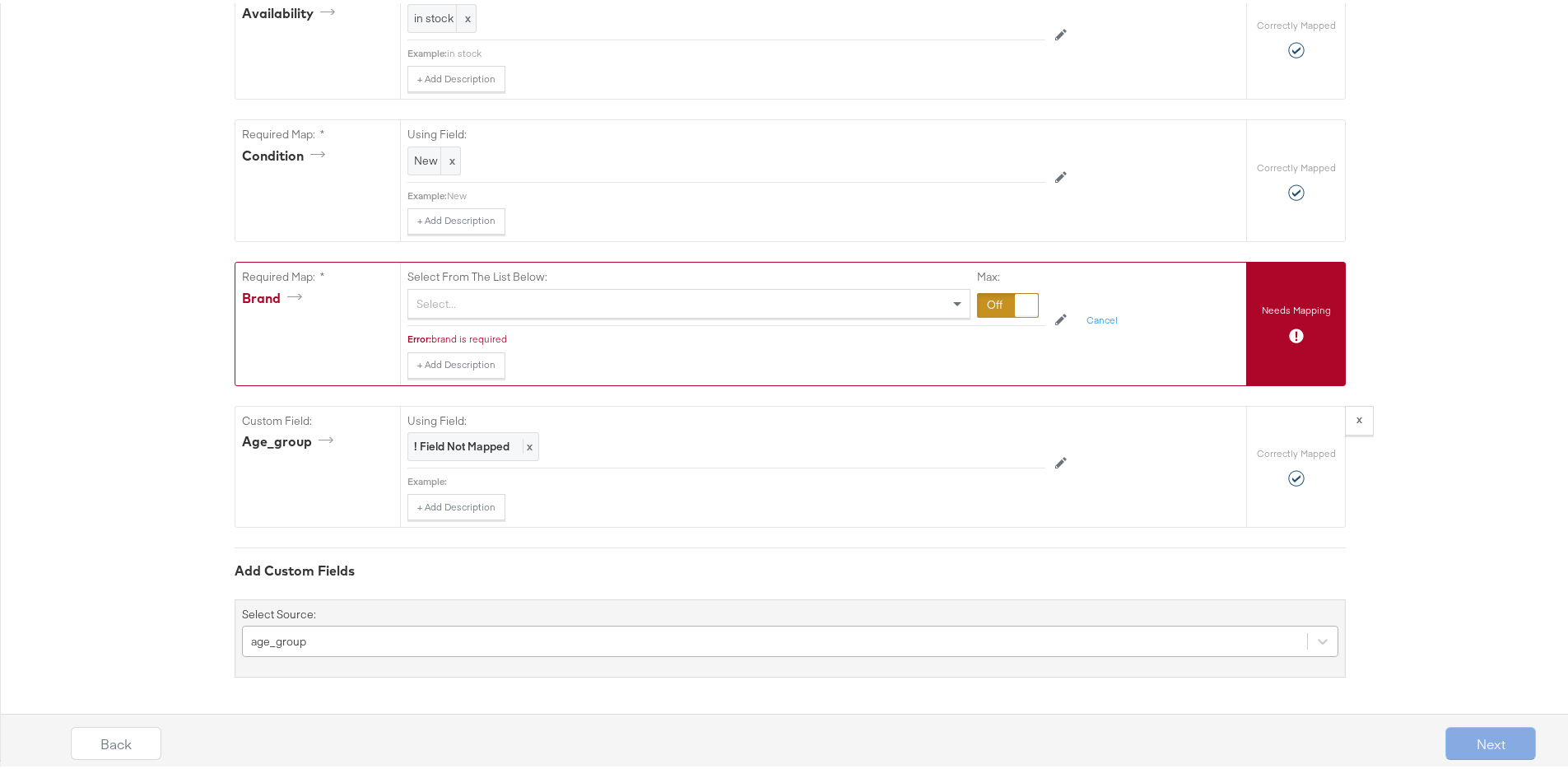
scroll to position [1412, 0]
click at [341, 634] on div "age_group" at bounding box center [790, 638] width 1097 height 31
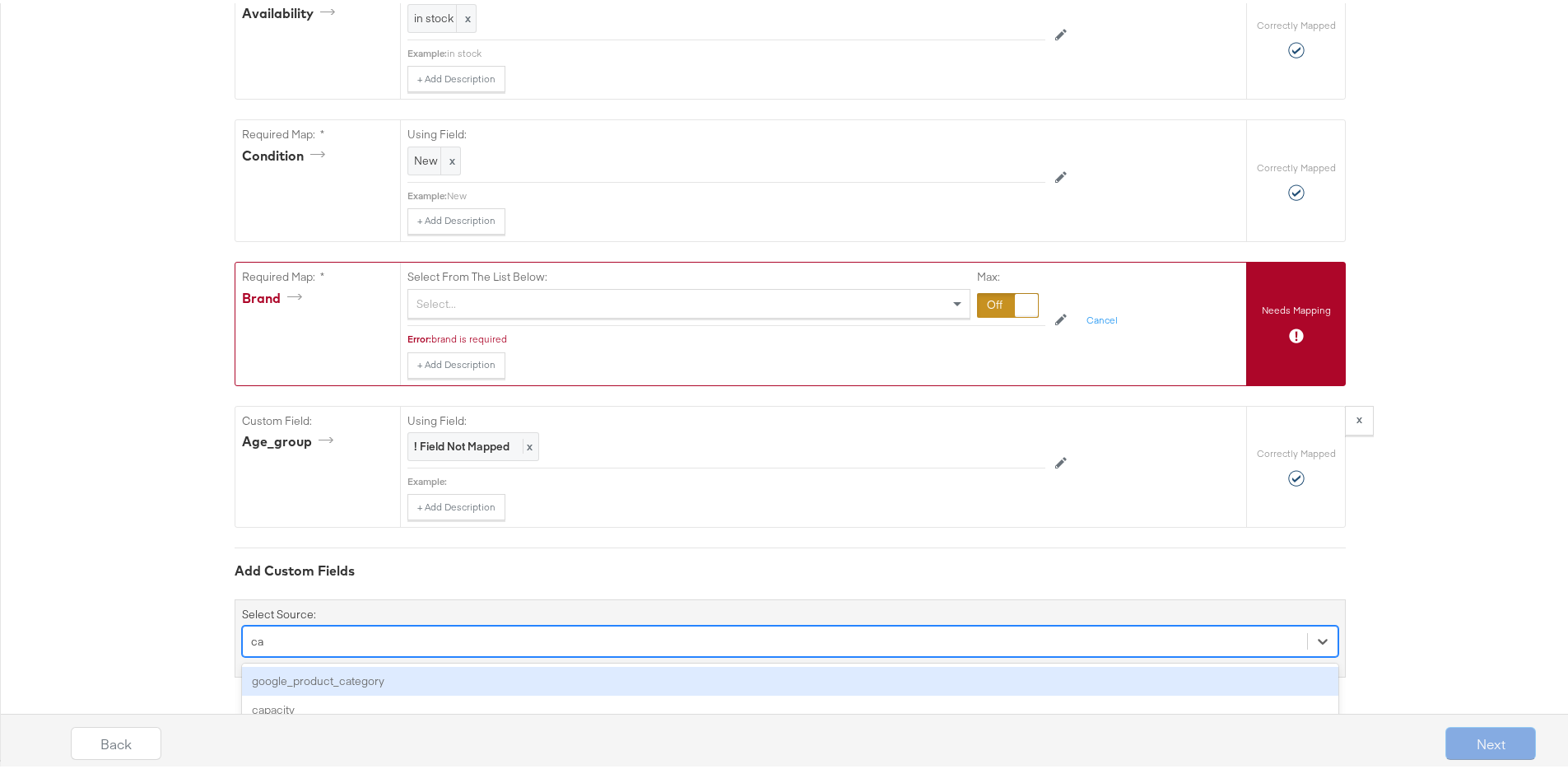
scroll to position [1274, 0]
type input "c"
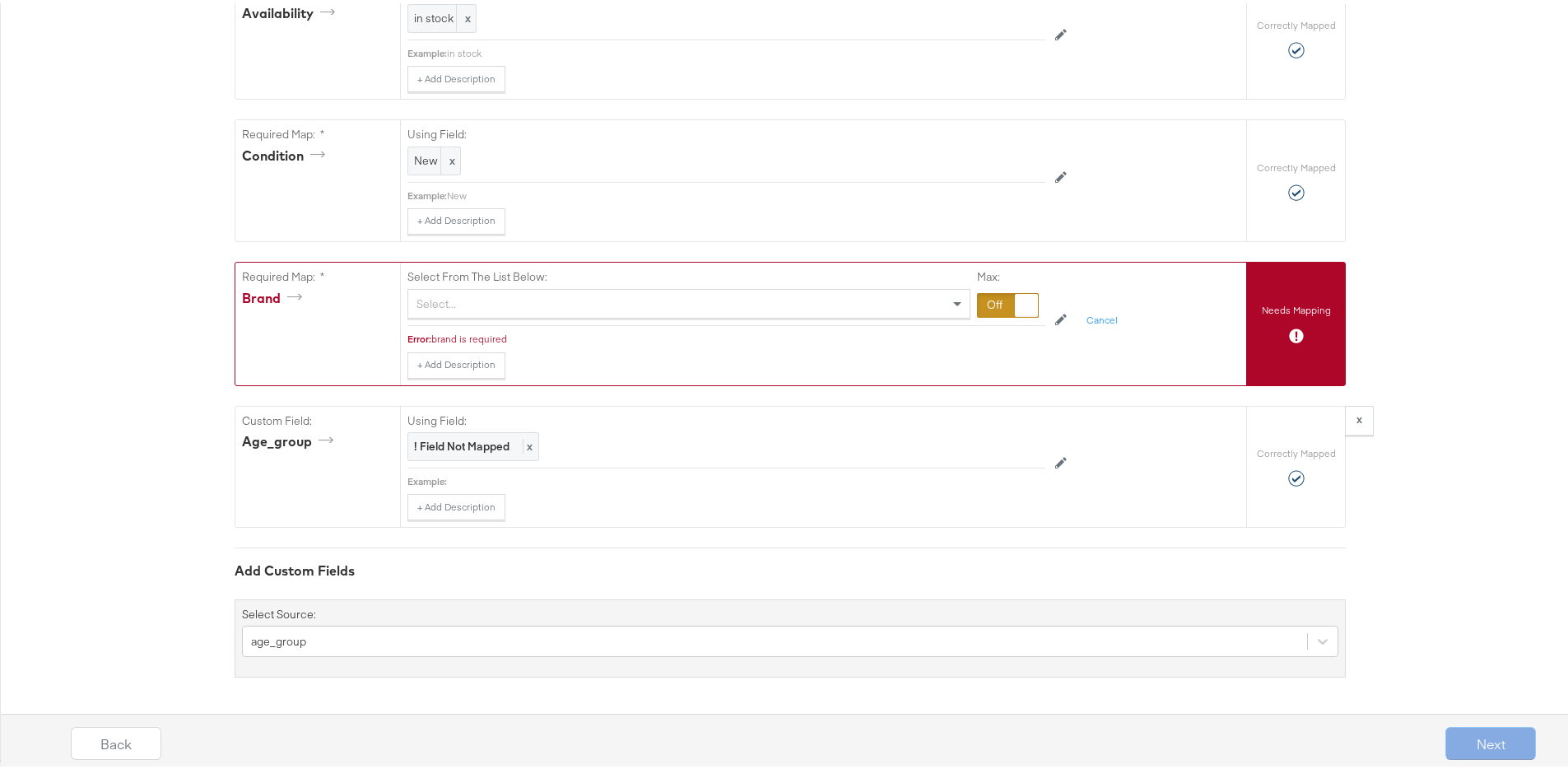
click at [586, 316] on div "Select From The List Below: Select... Max:" at bounding box center [726, 291] width 638 height 63
click at [586, 307] on div "Select..." at bounding box center [689, 300] width 561 height 28
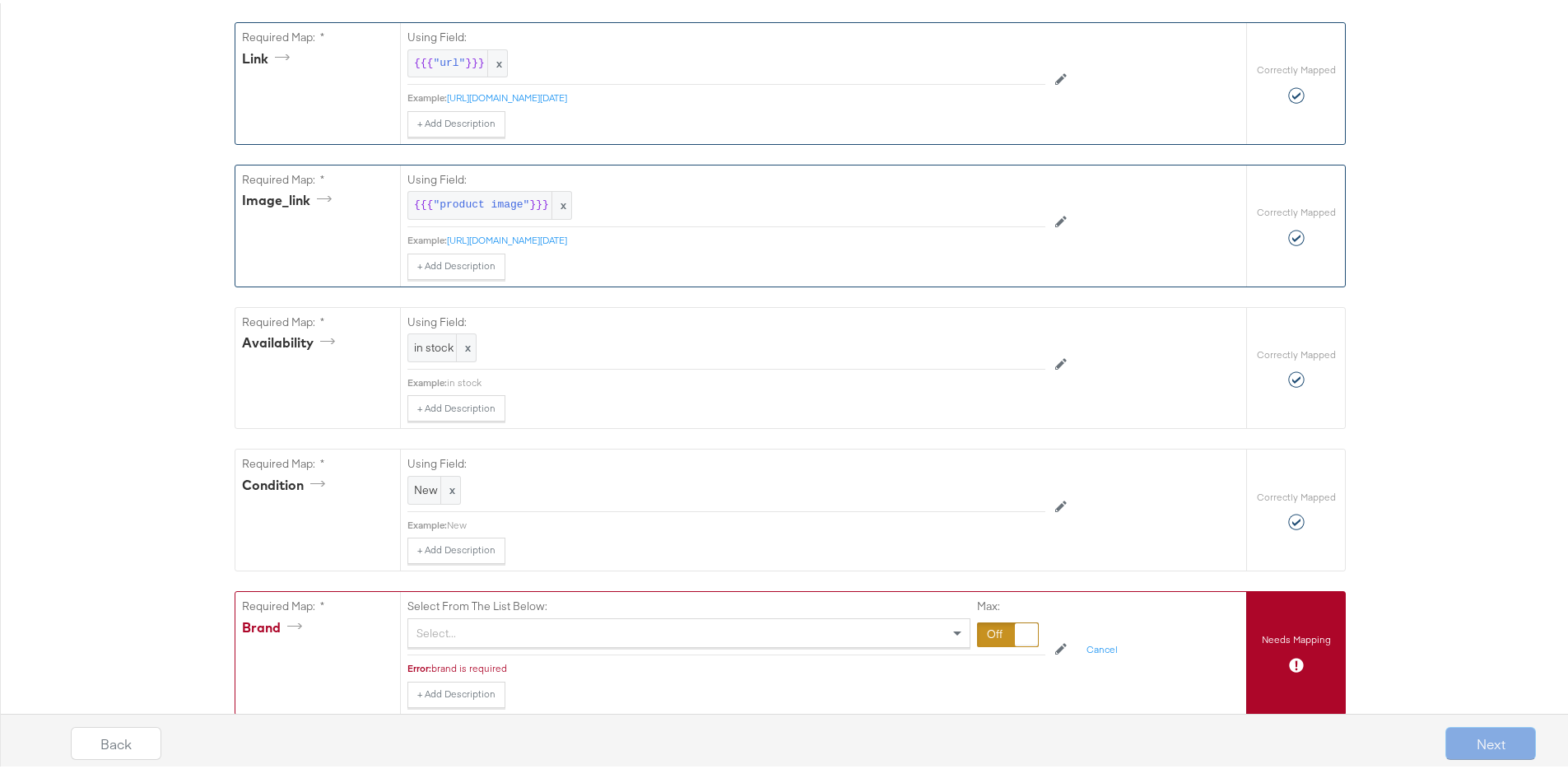
scroll to position [1061, 0]
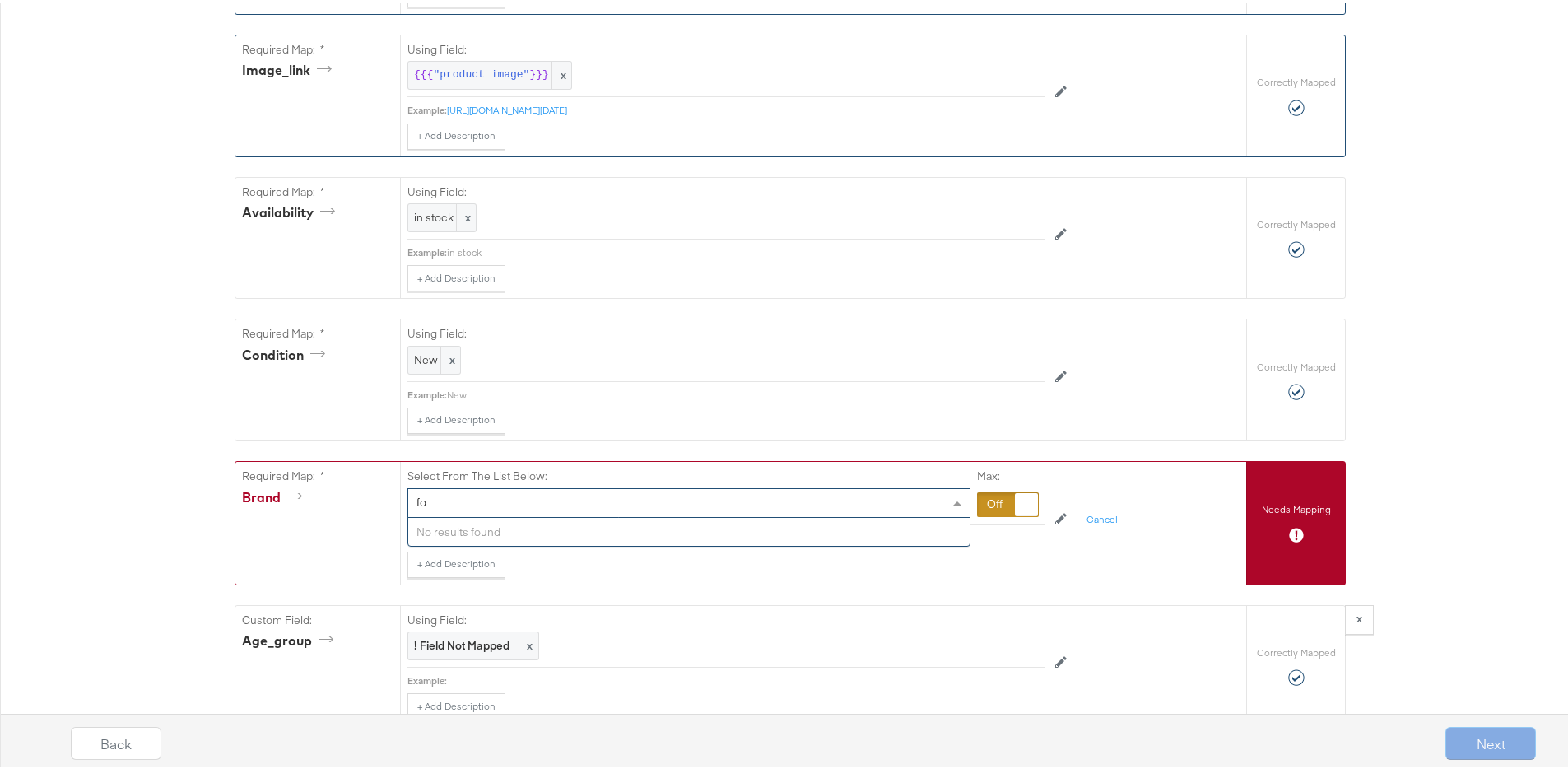
type input "f"
type input "Food Lion"
click at [986, 514] on div at bounding box center [1008, 500] width 62 height 24
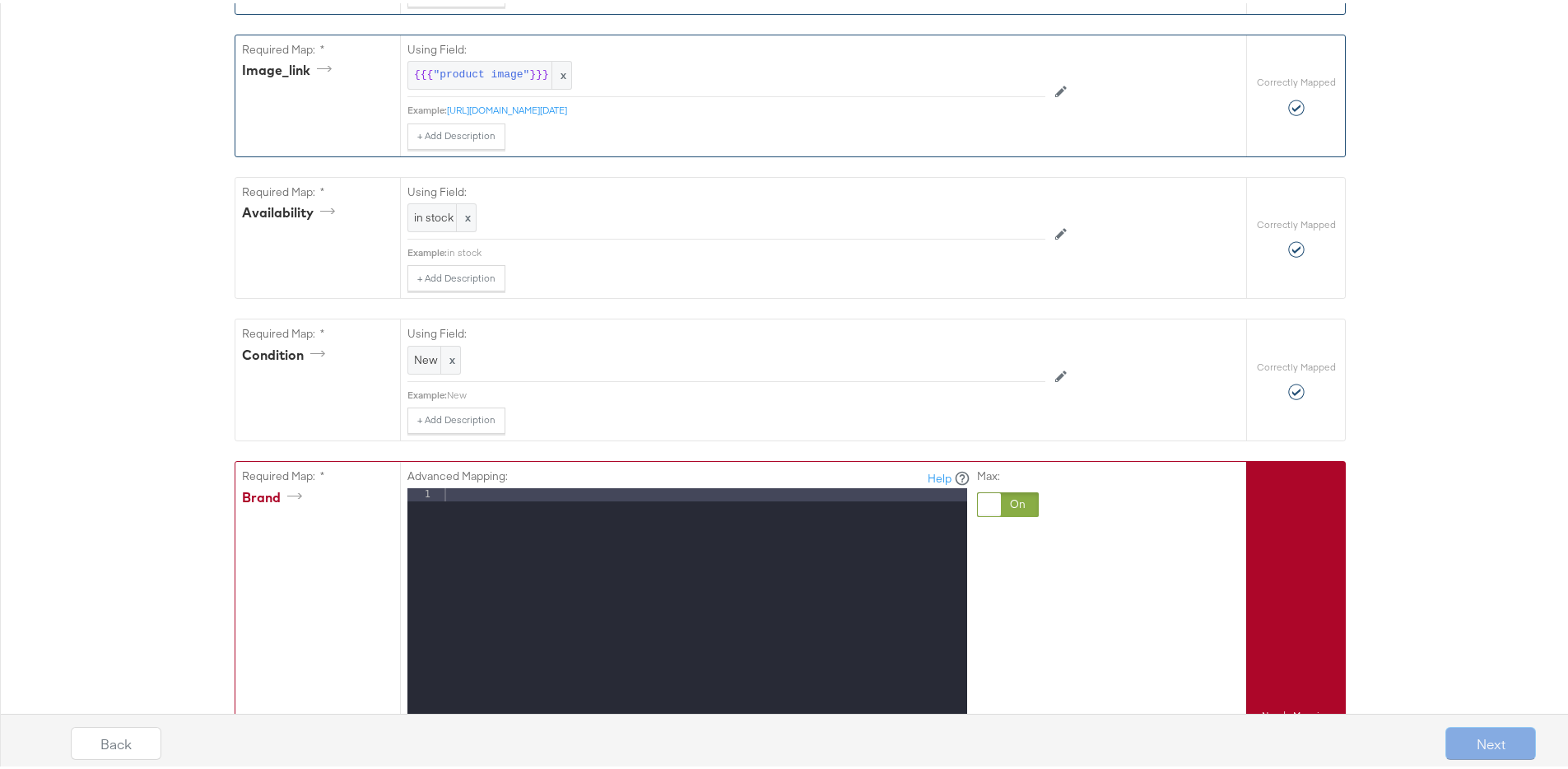
click at [742, 520] on div at bounding box center [704, 704] width 526 height 438
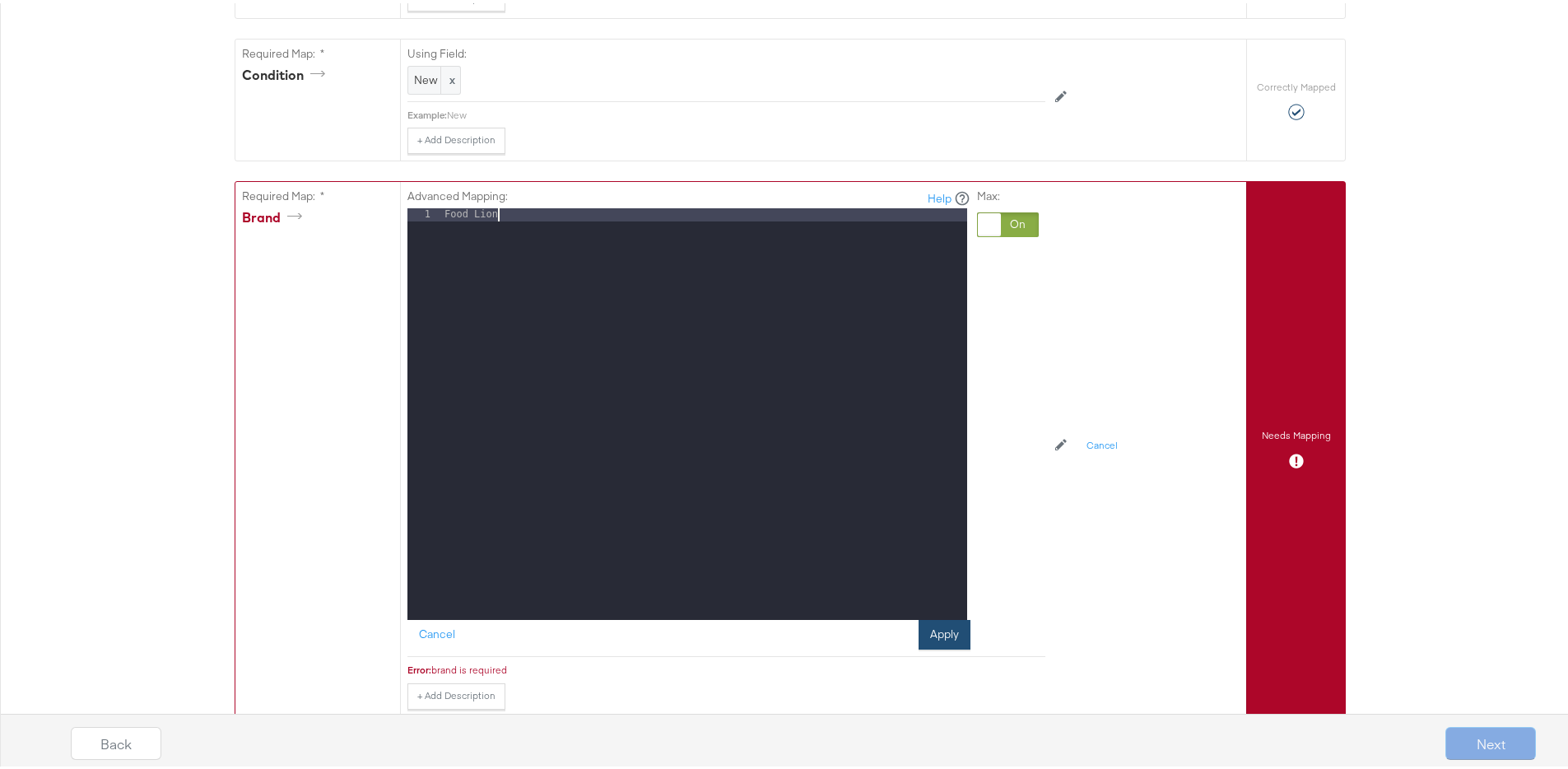
click at [947, 633] on button "Apply" at bounding box center [945, 631] width 52 height 29
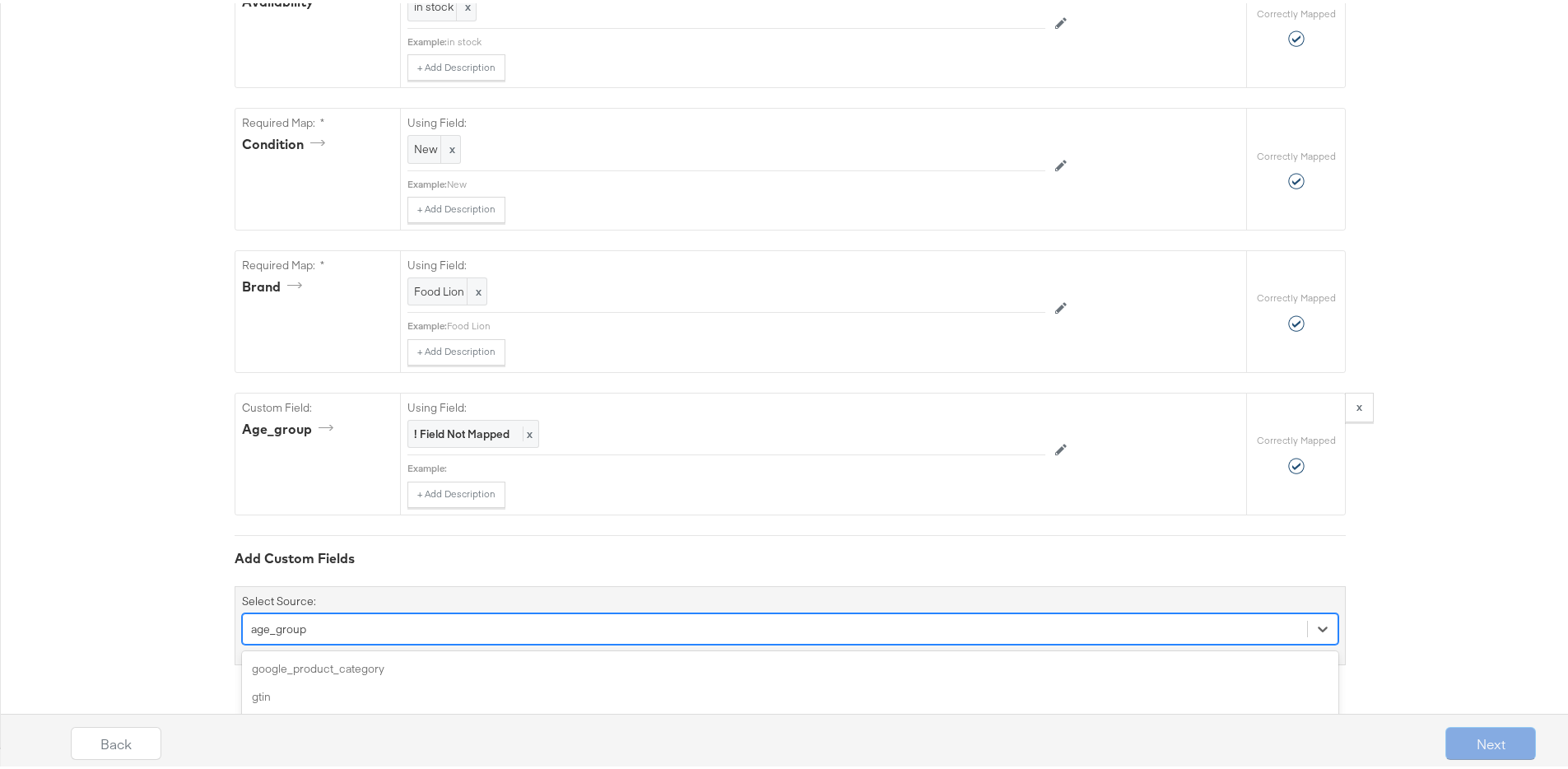
scroll to position [1411, 0]
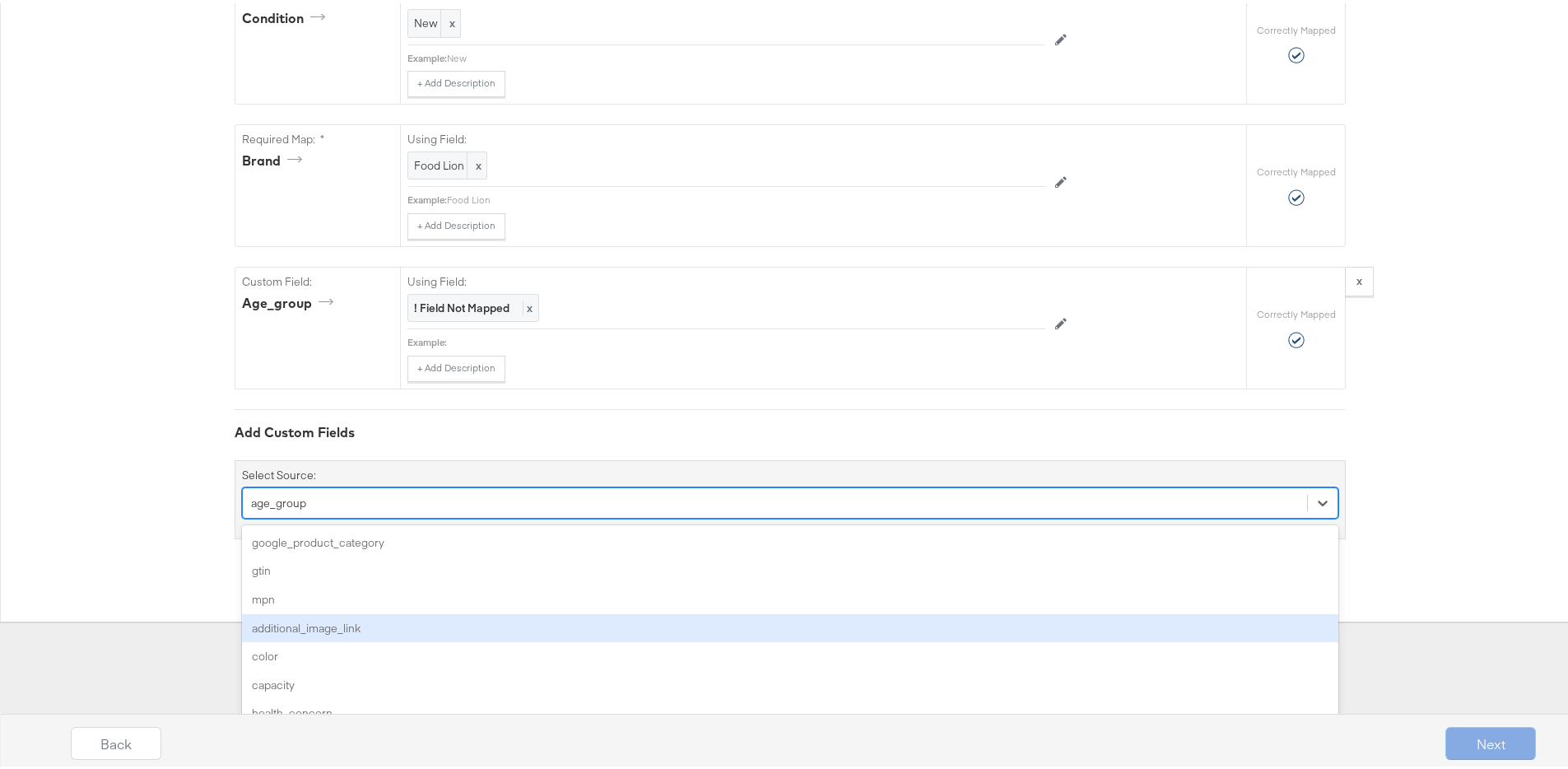
click at [669, 515] on div "option age_group, selected. option additional_image_link focused, 4 of 171. 171…" at bounding box center [790, 499] width 1097 height 31
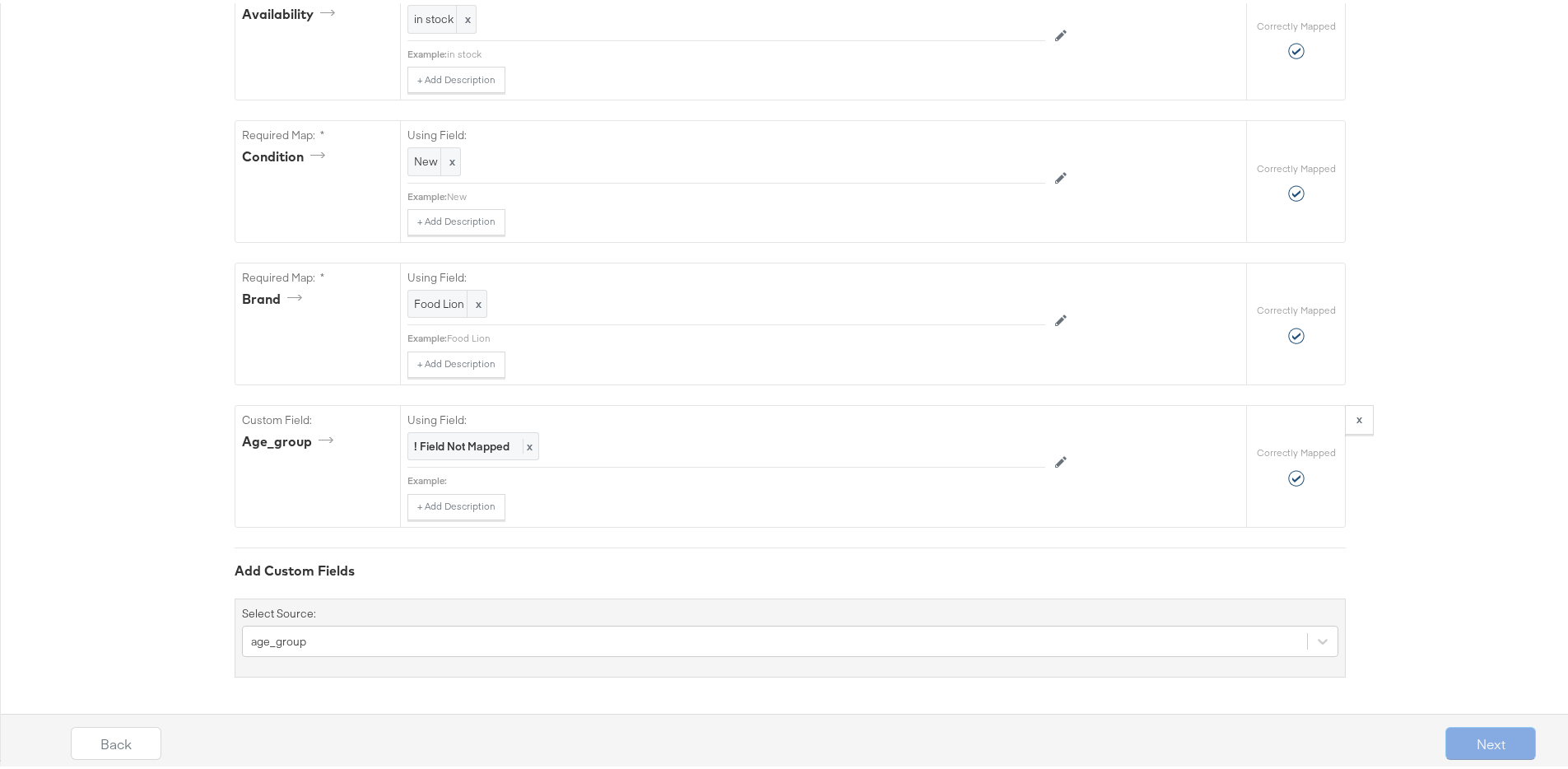
scroll to position [1273, 0]
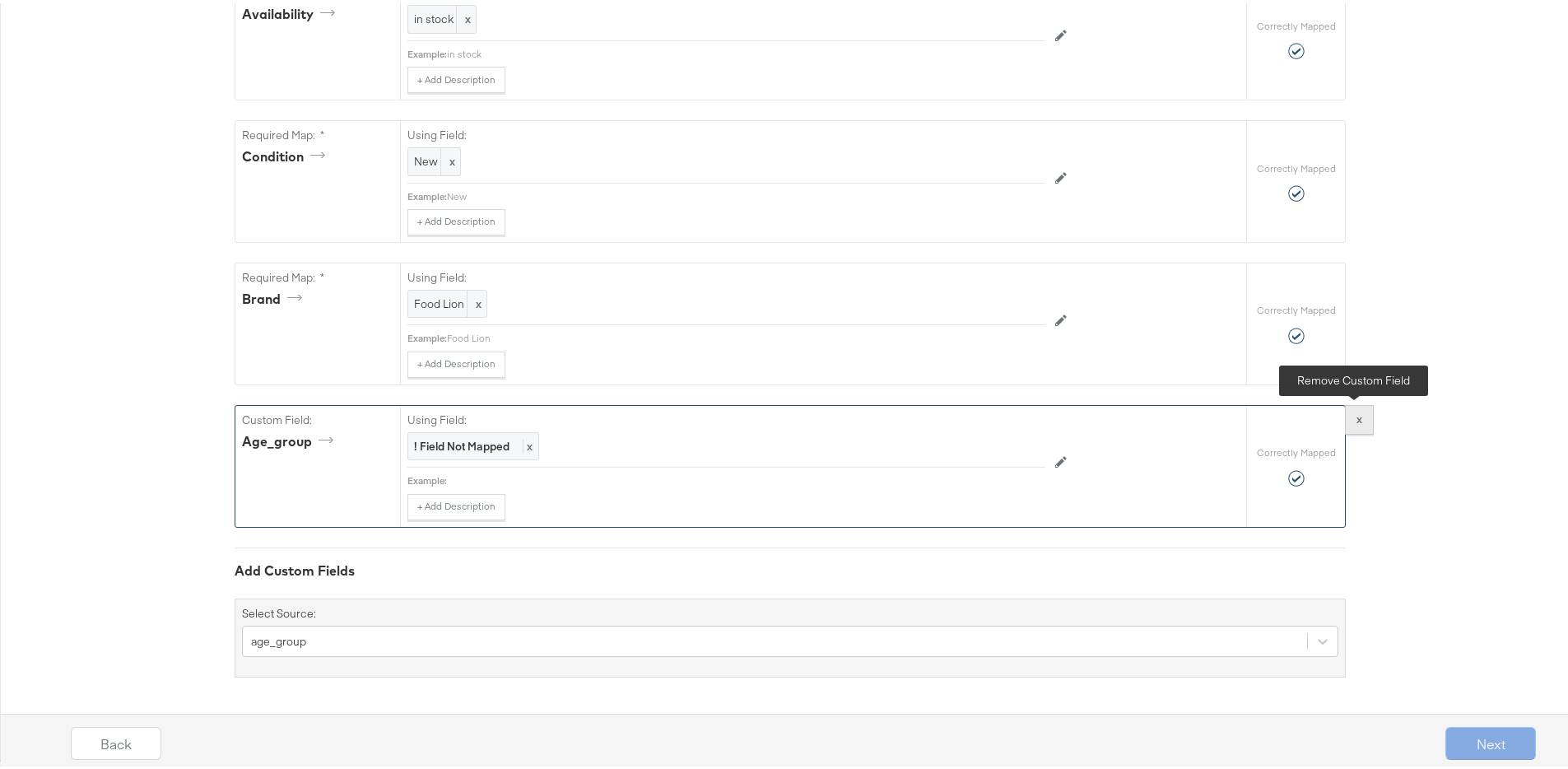
click at [1357, 416] on strong "x" at bounding box center [1359, 416] width 6 height 15
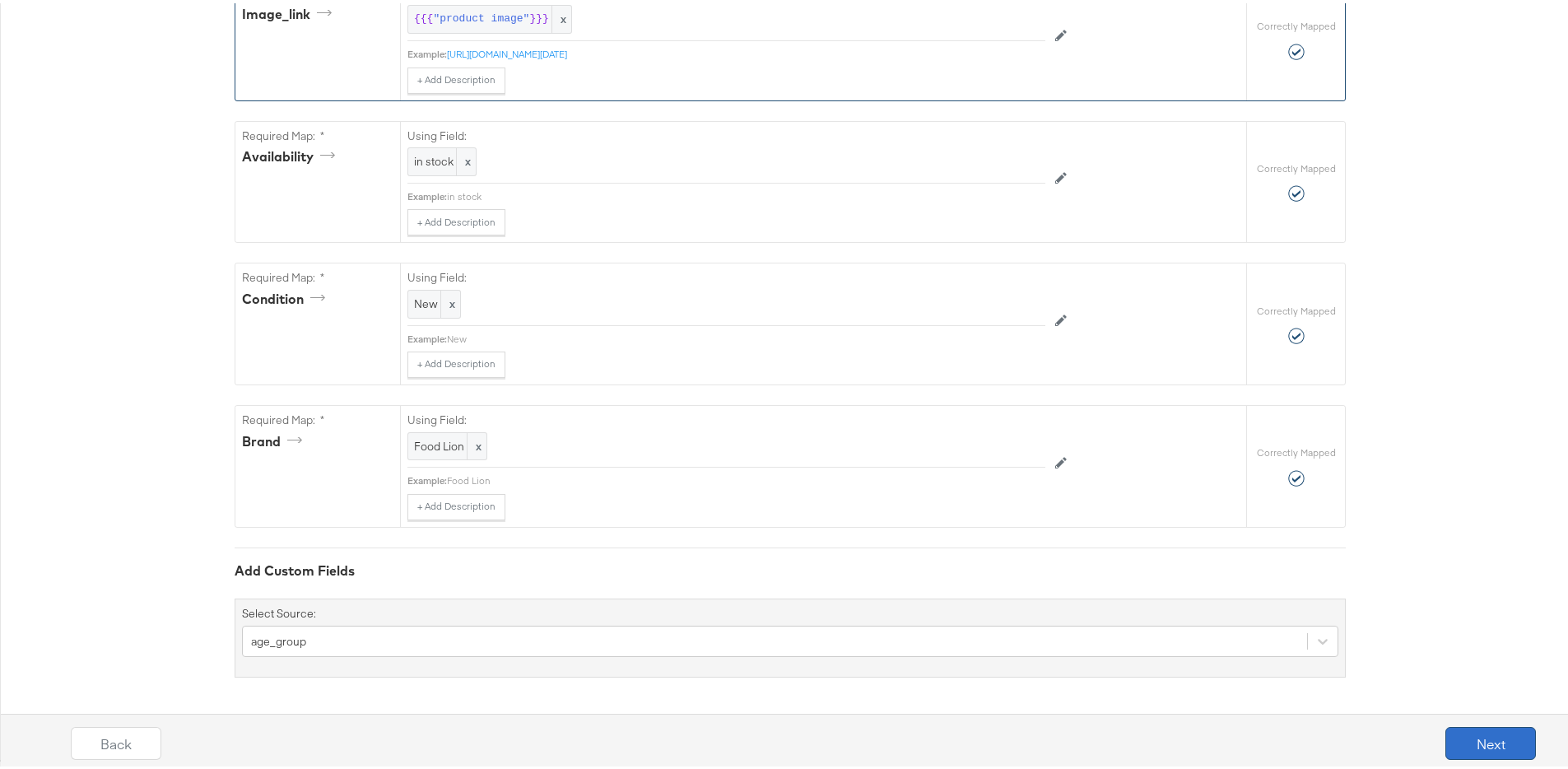
click at [1454, 740] on button "Next" at bounding box center [1490, 740] width 90 height 33
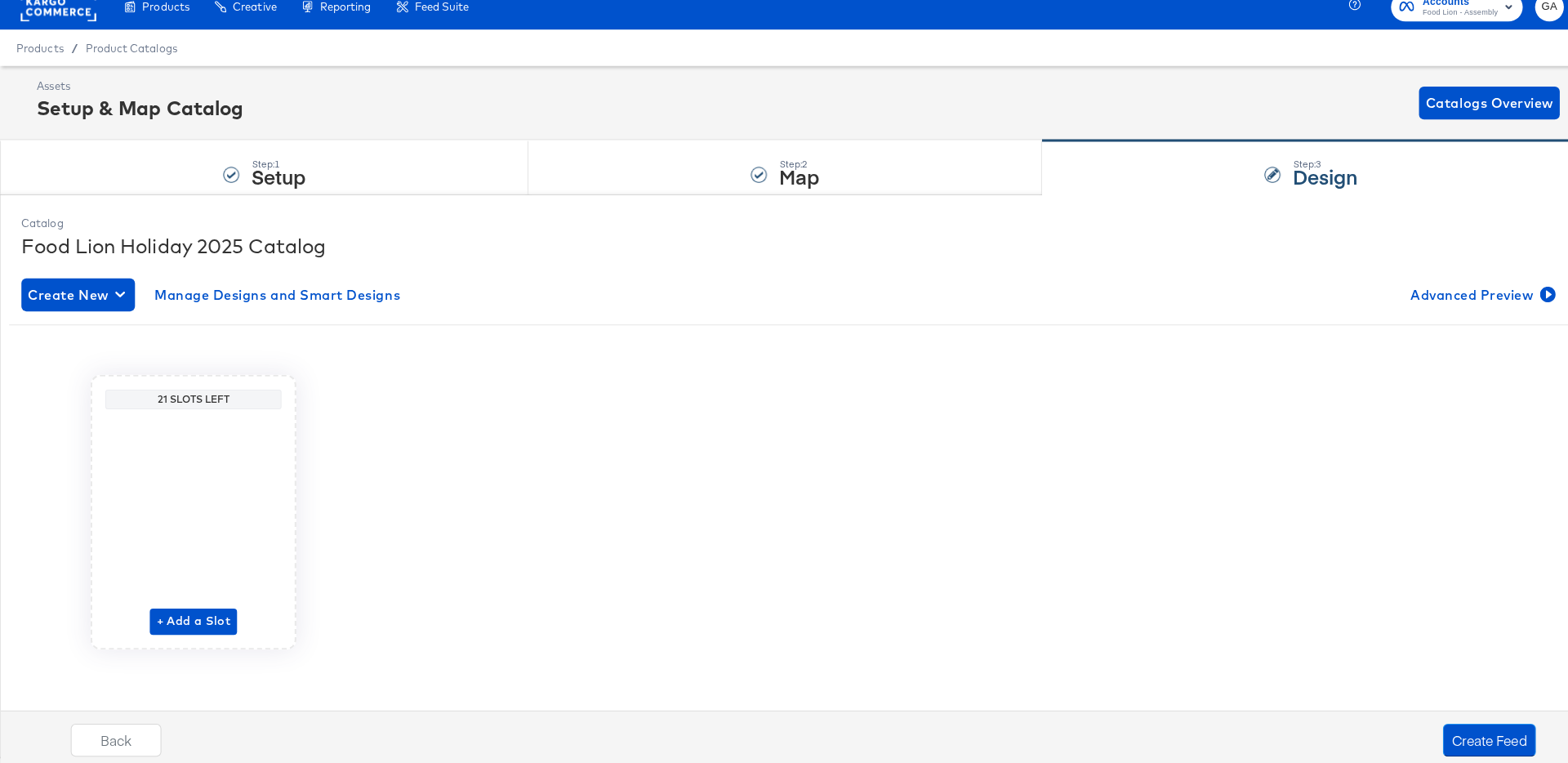
scroll to position [0, 0]
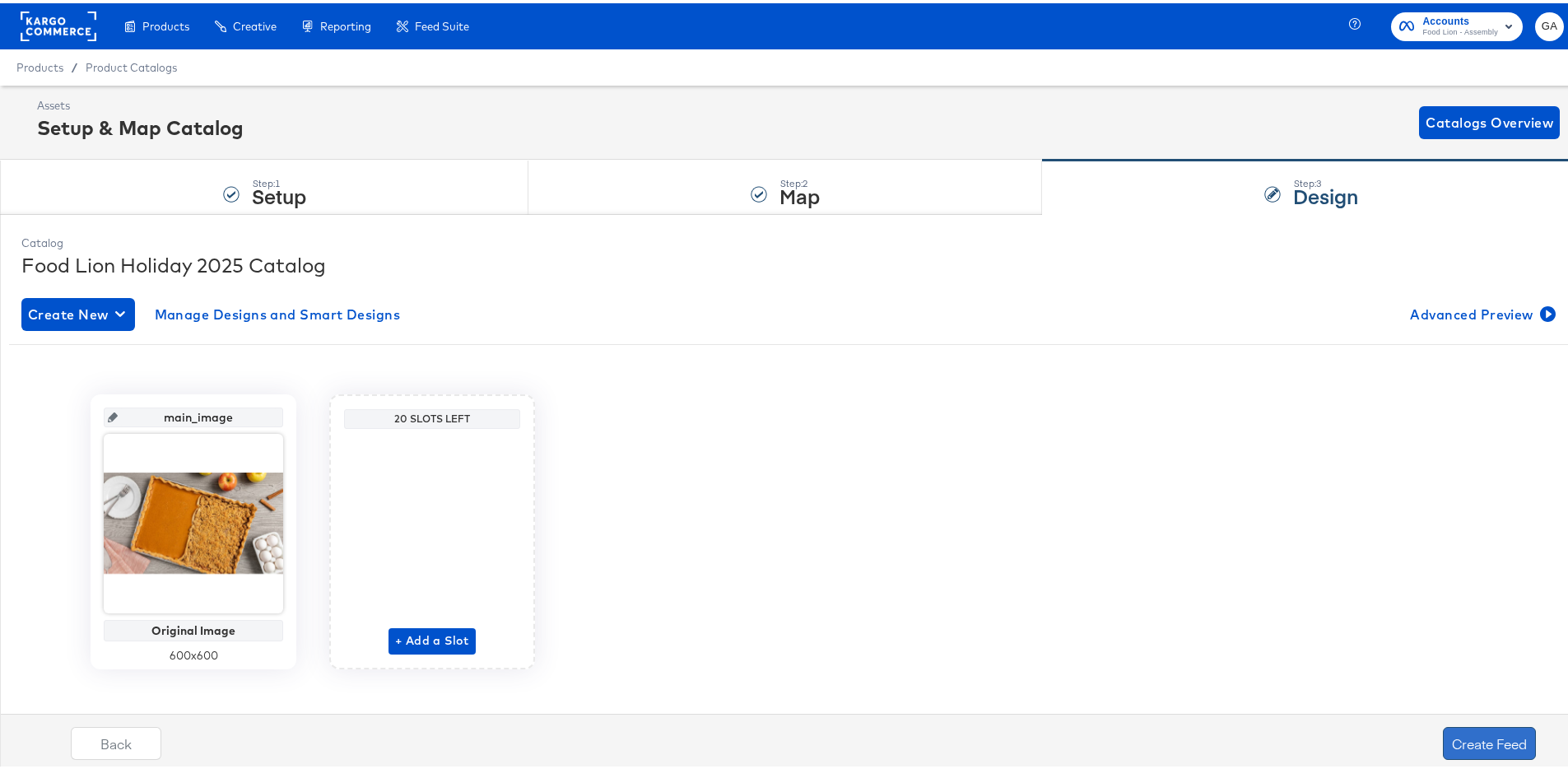
click at [1477, 739] on button "Create Feed" at bounding box center [1490, 740] width 93 height 33
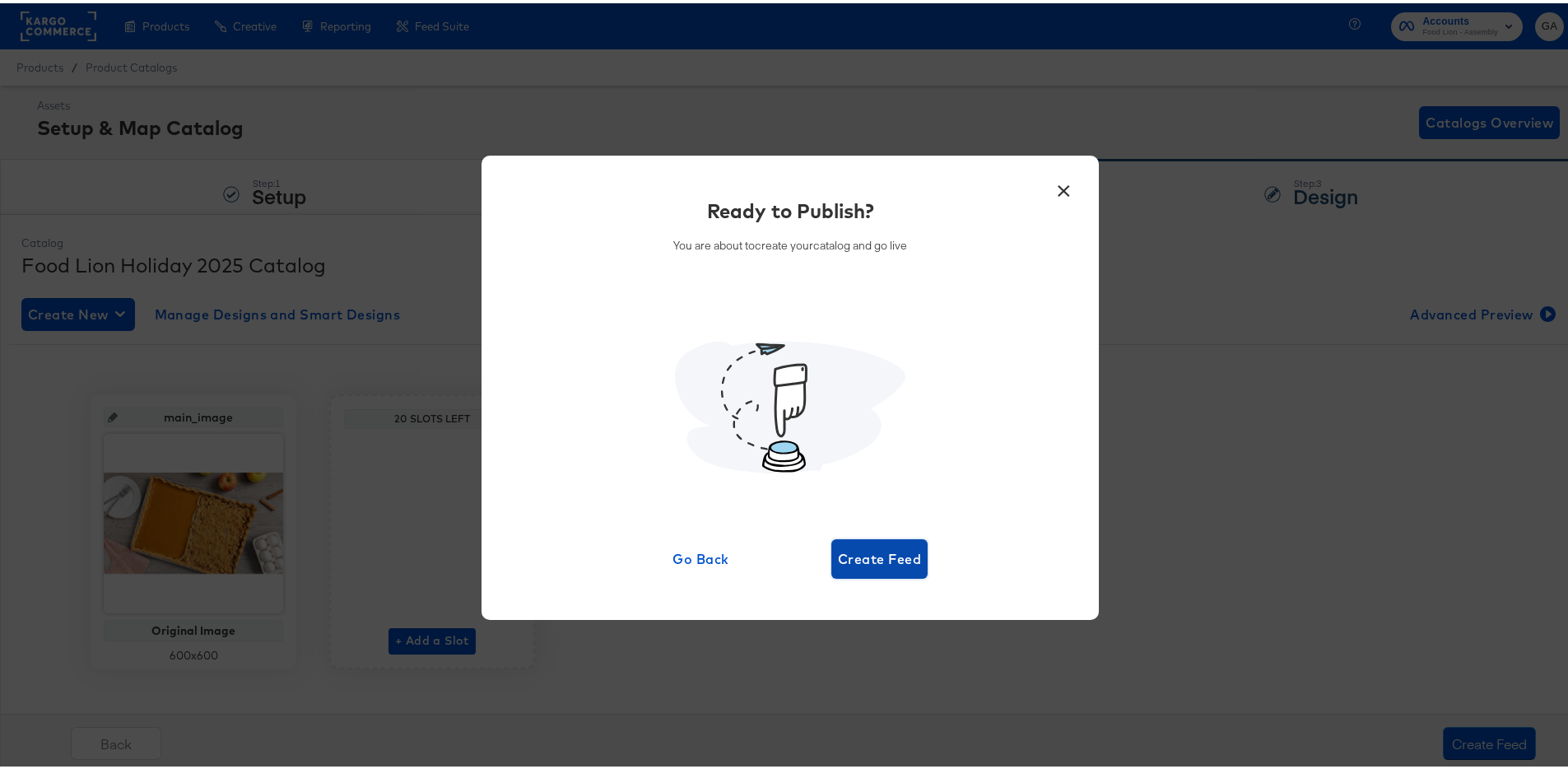
click at [905, 554] on span "Create Feed" at bounding box center [880, 555] width 83 height 23
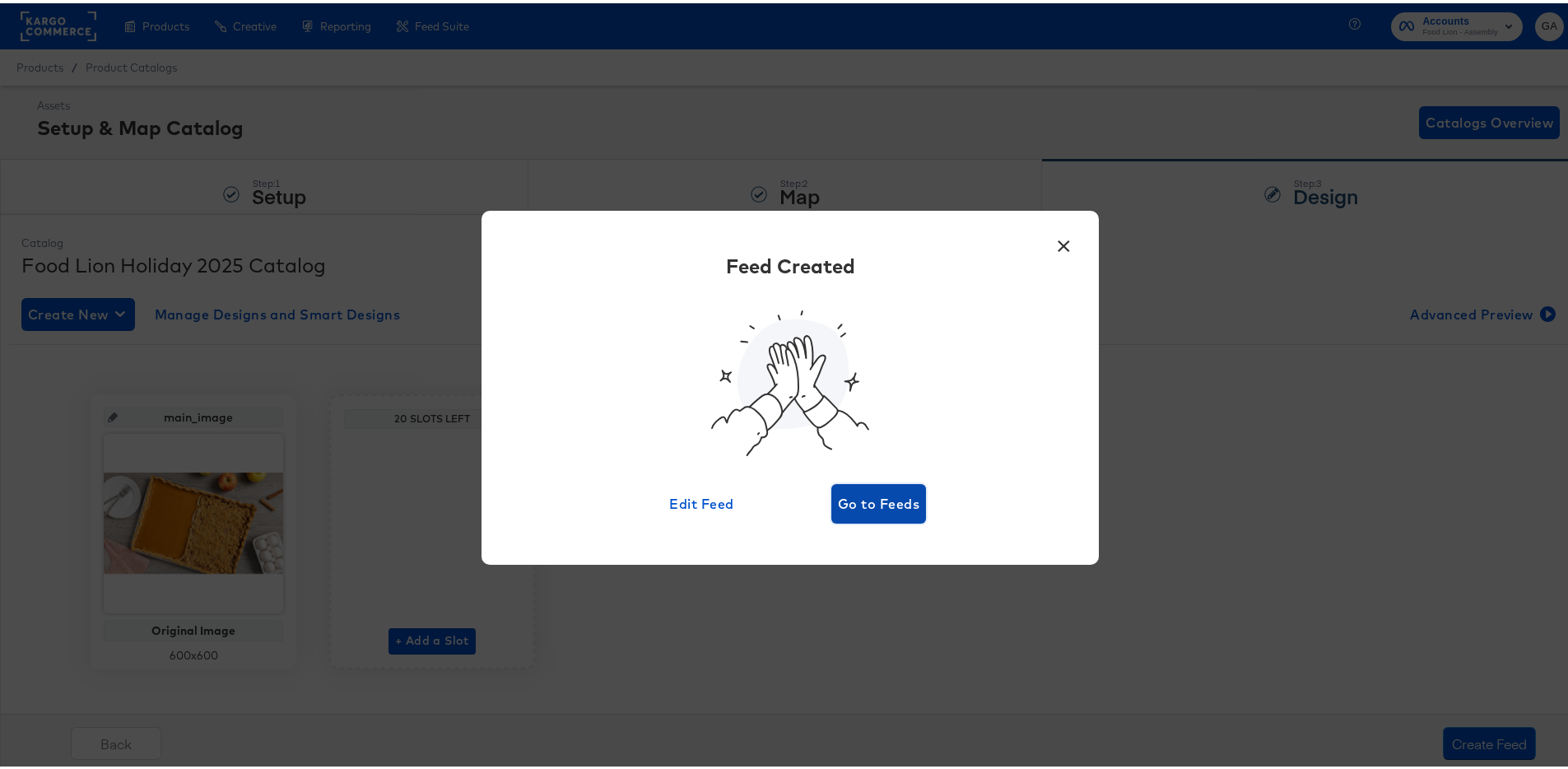
click at [883, 504] on span "Go to Feeds" at bounding box center [879, 499] width 82 height 23
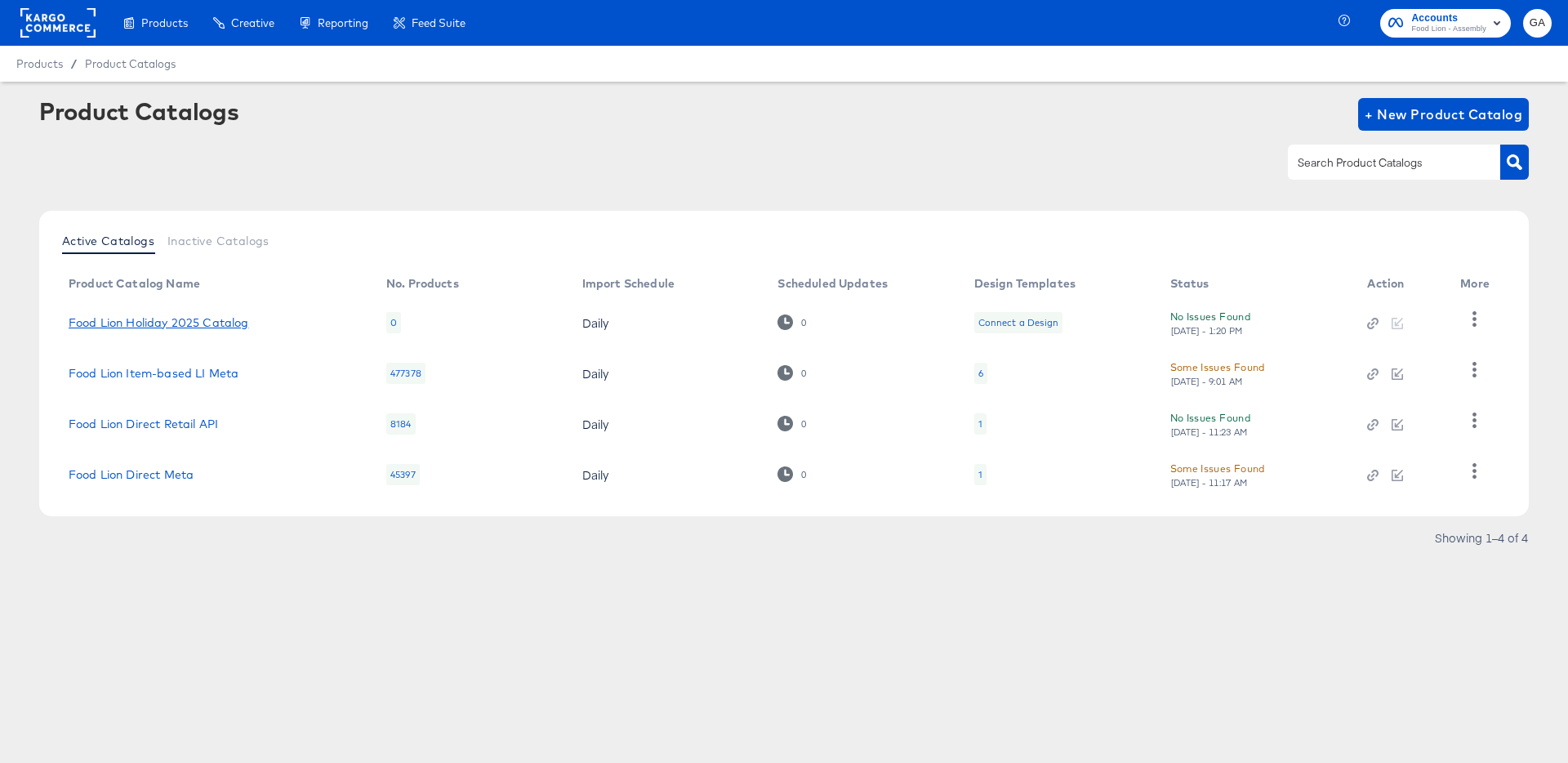
click at [187, 320] on link "Food Lion Holiday 2025 Catalog" at bounding box center [159, 323] width 181 height 13
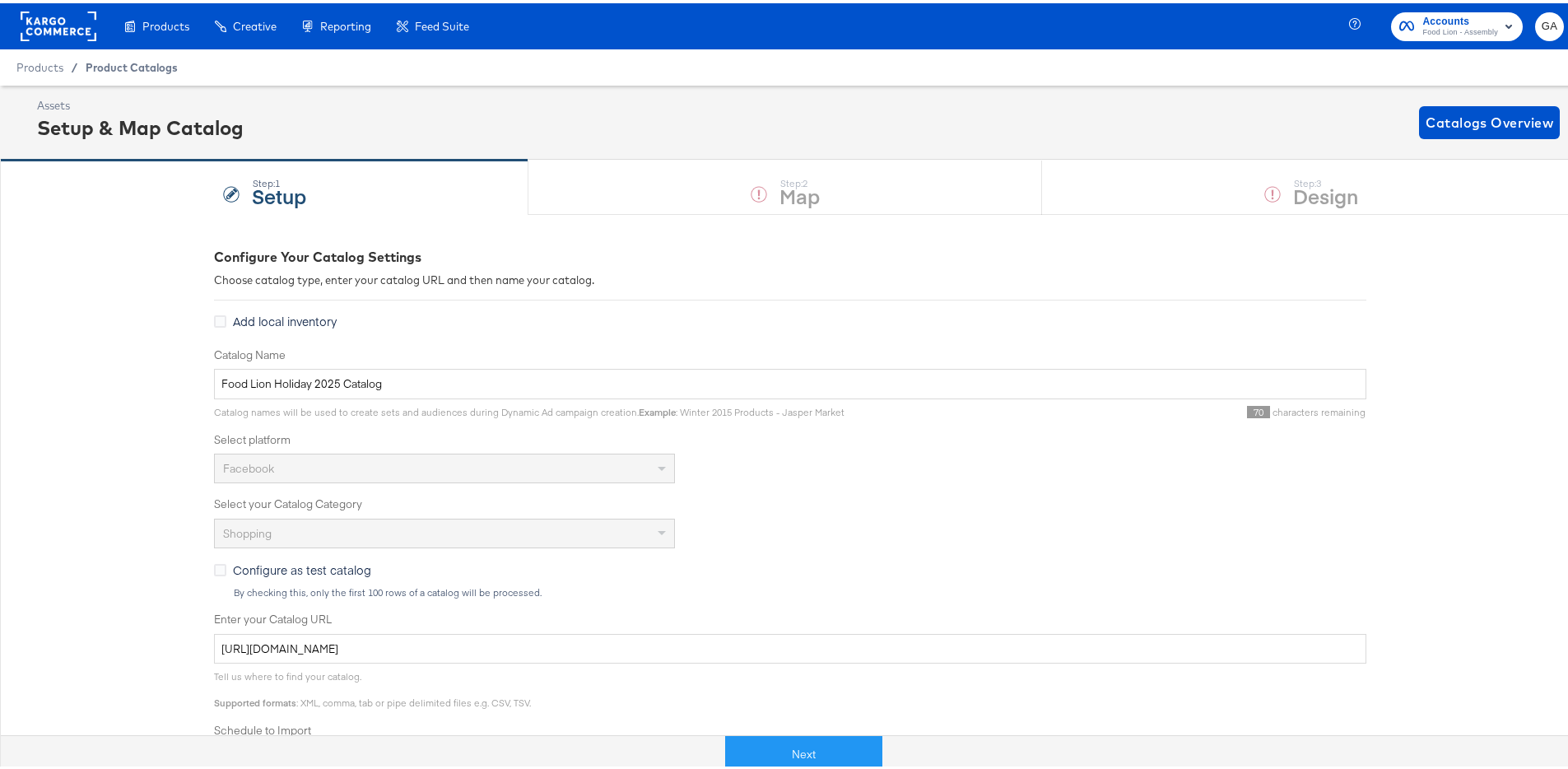
click at [128, 61] on span "Product Catalogs" at bounding box center [131, 64] width 92 height 13
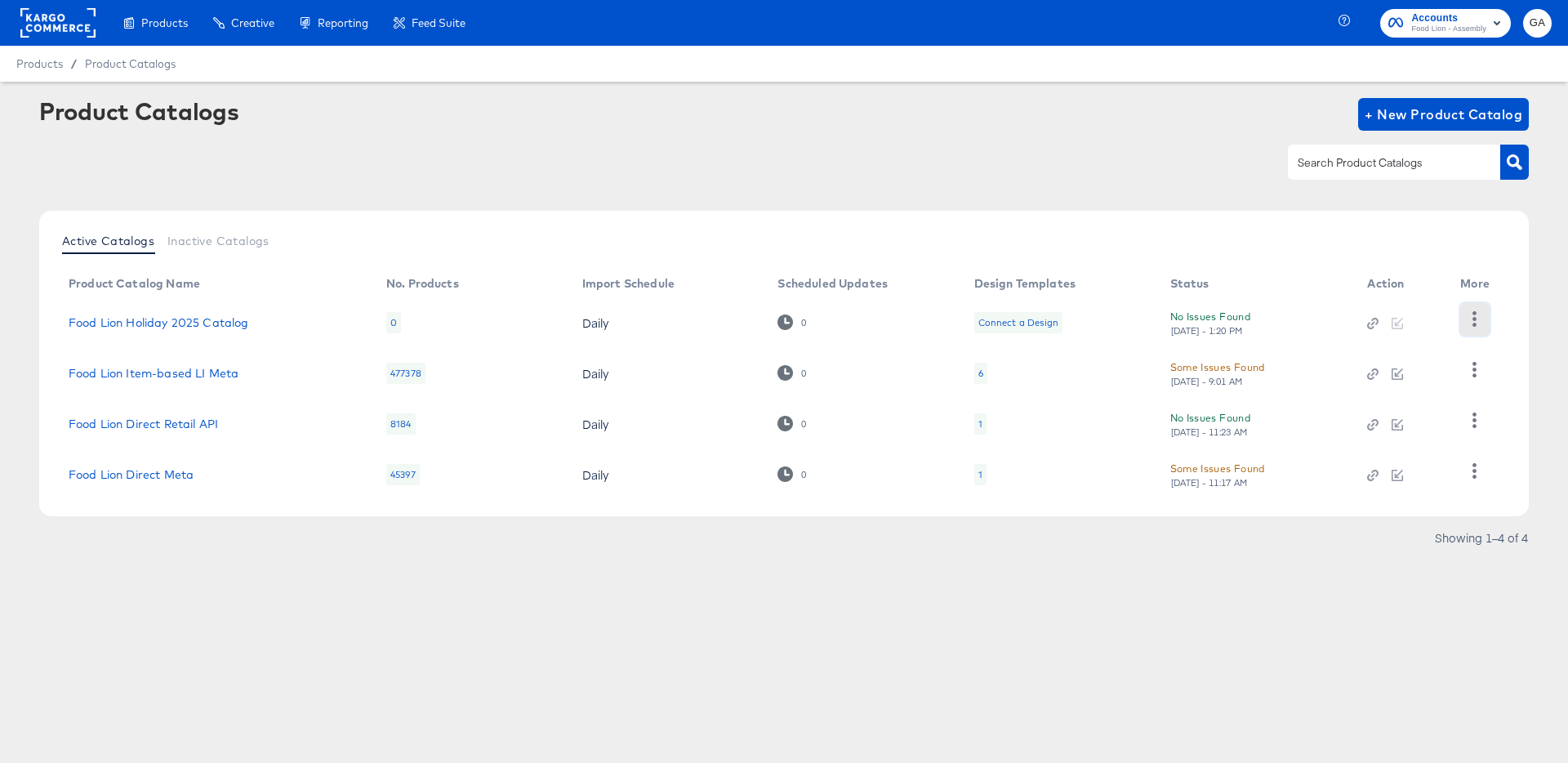
click at [1478, 318] on icon "button" at bounding box center [1474, 318] width 16 height 16
click at [1396, 381] on div "HUD Checks (Internal)" at bounding box center [1408, 379] width 163 height 26
click at [183, 317] on link "Food Lion Holiday 2025 Catalog" at bounding box center [159, 323] width 181 height 13
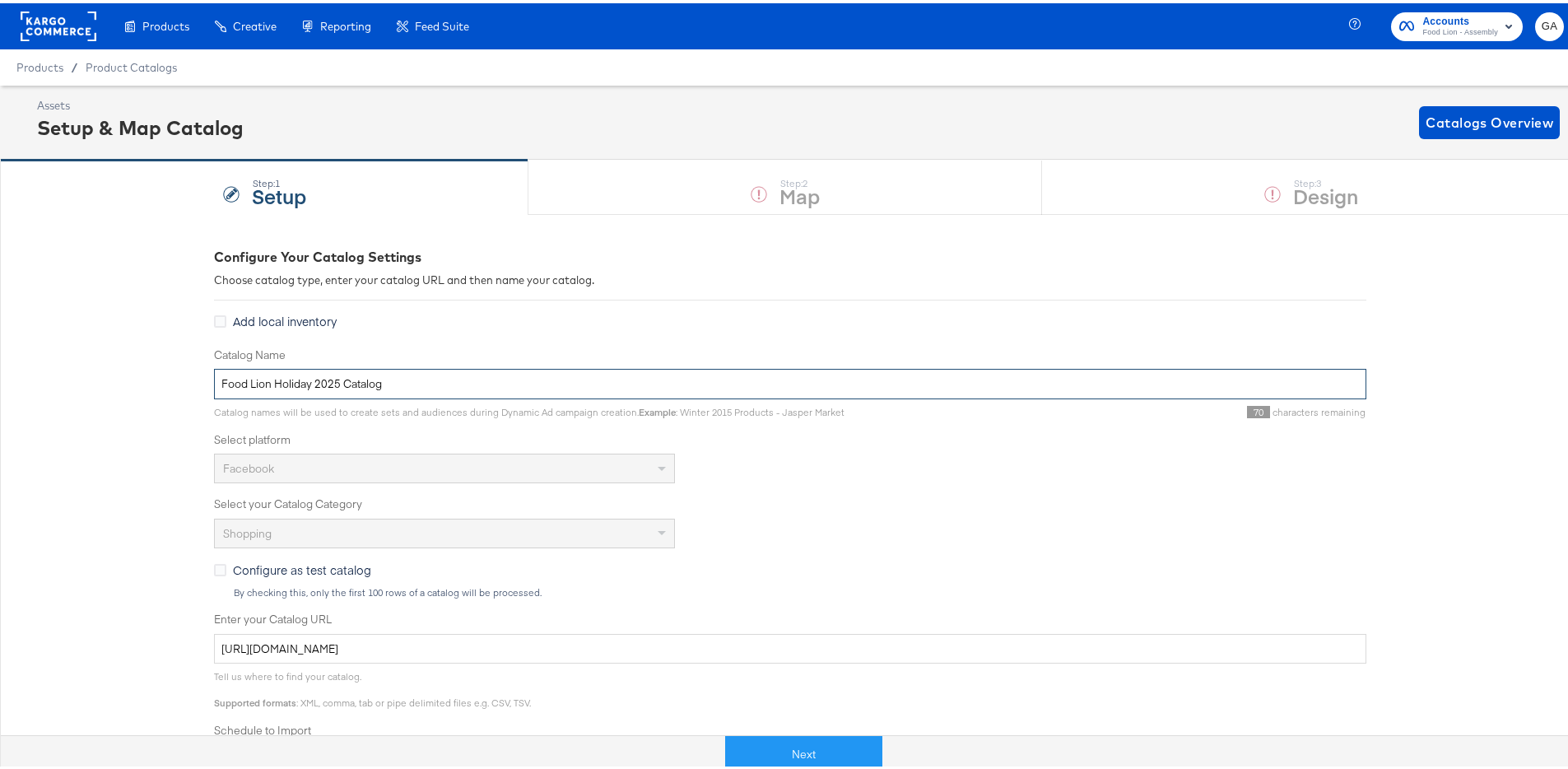
drag, startPoint x: 400, startPoint y: 377, endPoint x: 92, endPoint y: 386, distance: 308.1
click at [92, 386] on div "Configure Your Catalog Settings Choose catalog type, enter your catalog URL and…" at bounding box center [790, 651] width 1581 height 881
